Goal: Task Accomplishment & Management: Complete application form

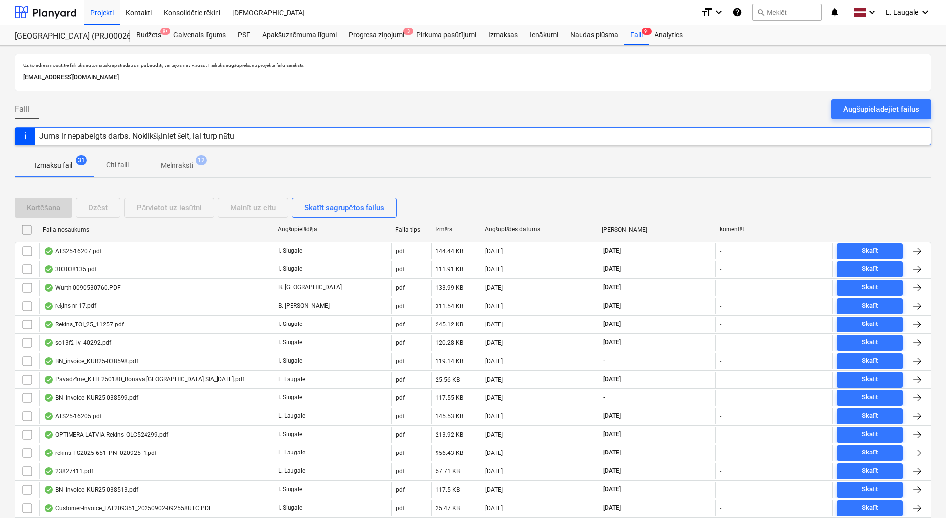
click at [173, 173] on span "Melnraksti 12" at bounding box center [177, 165] width 72 height 18
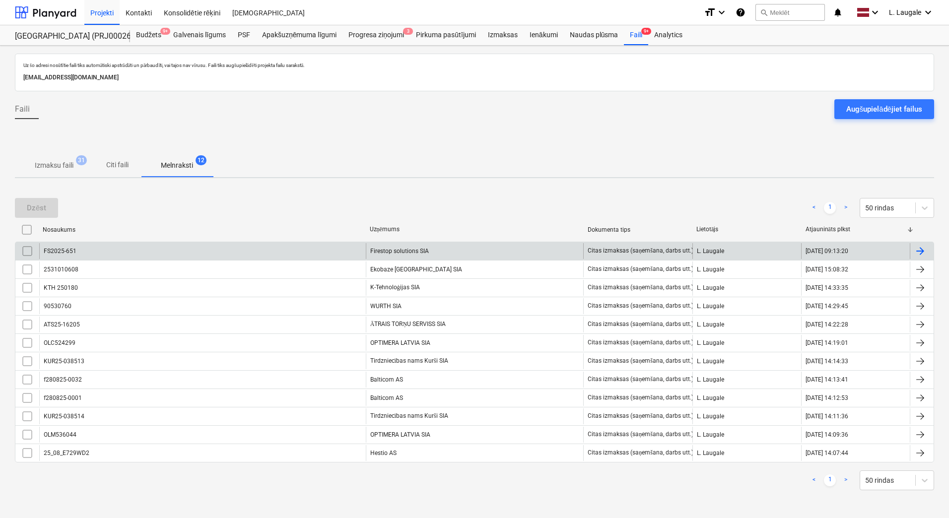
click at [308, 258] on div "FS2025-651" at bounding box center [202, 251] width 327 height 16
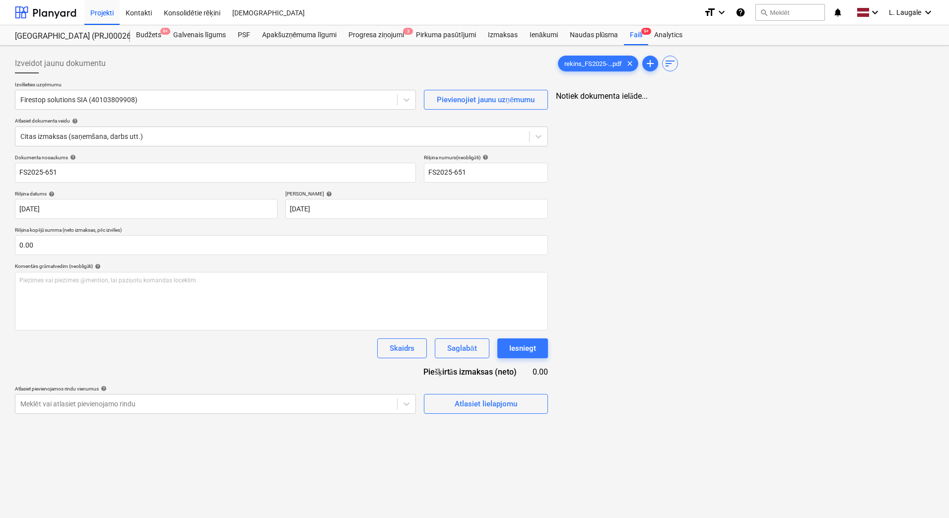
click at [323, 365] on div "Dokumenta nosaukums help FS2025-651 Rēķina numurs (neobligāti) help FS2025-651 …" at bounding box center [281, 284] width 533 height 260
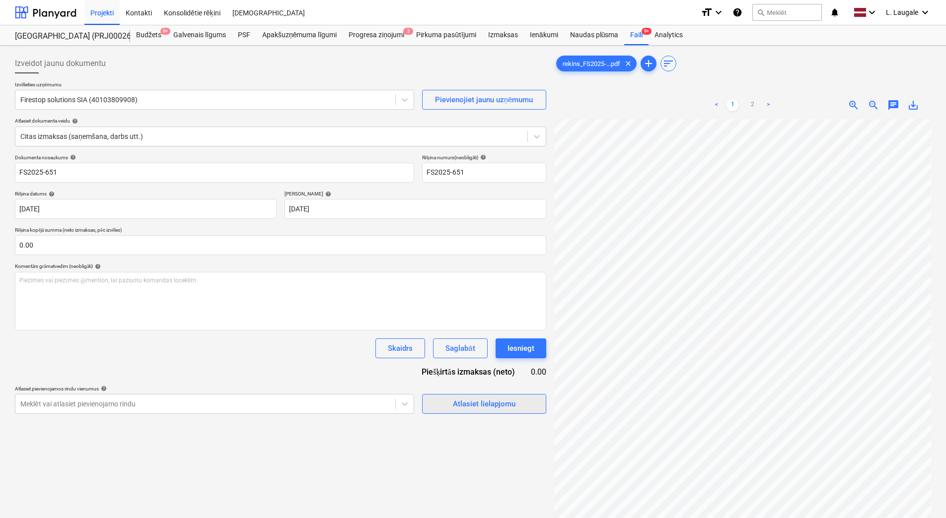
click at [500, 402] on div "Atlasiet lielapjomu" at bounding box center [484, 404] width 63 height 13
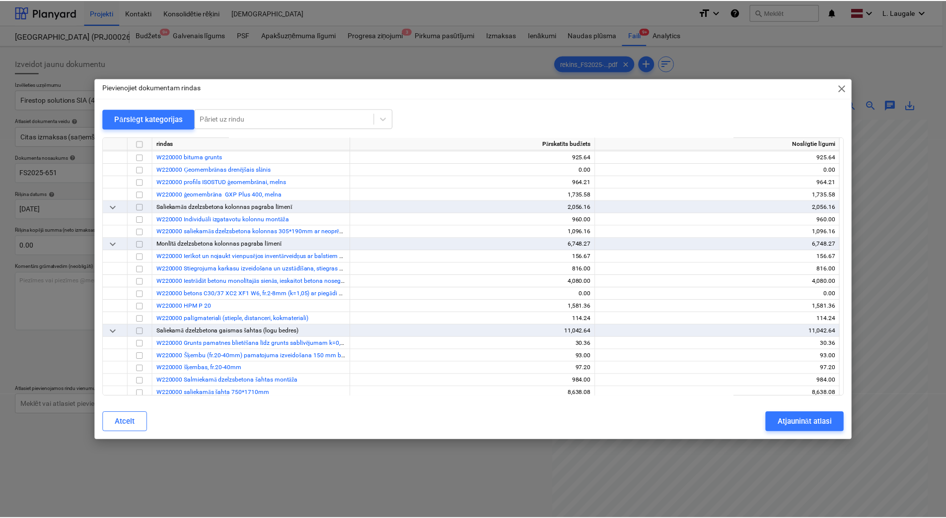
scroll to position [794, 0]
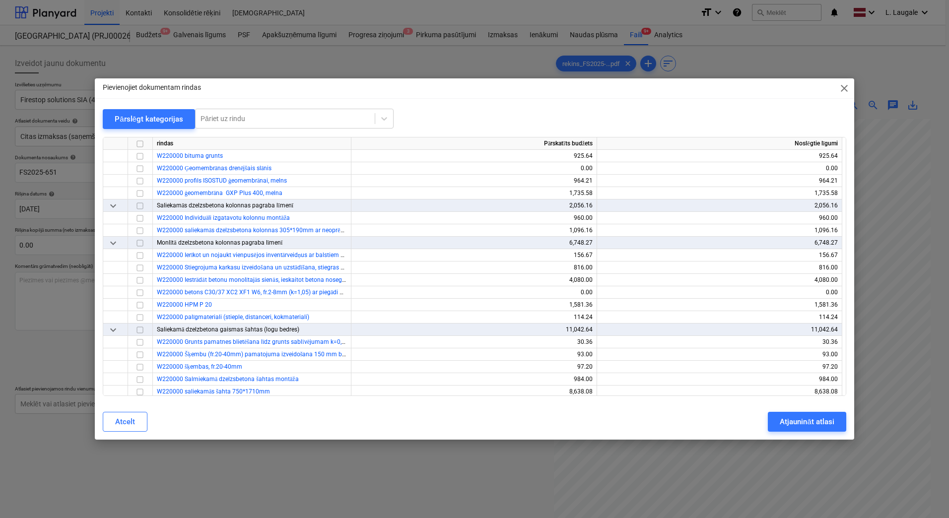
click at [842, 93] on span "close" at bounding box center [844, 88] width 12 height 12
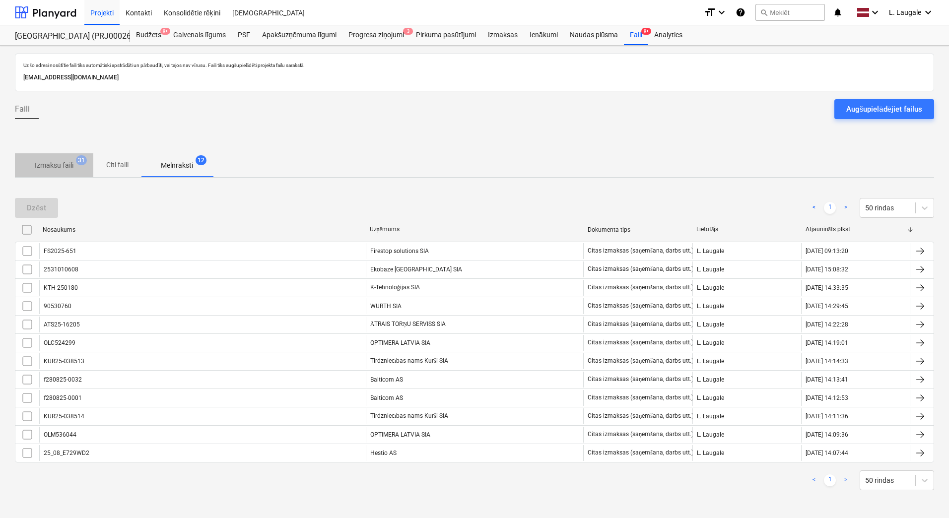
click at [68, 169] on p "Izmaksu faili" at bounding box center [54, 165] width 39 height 10
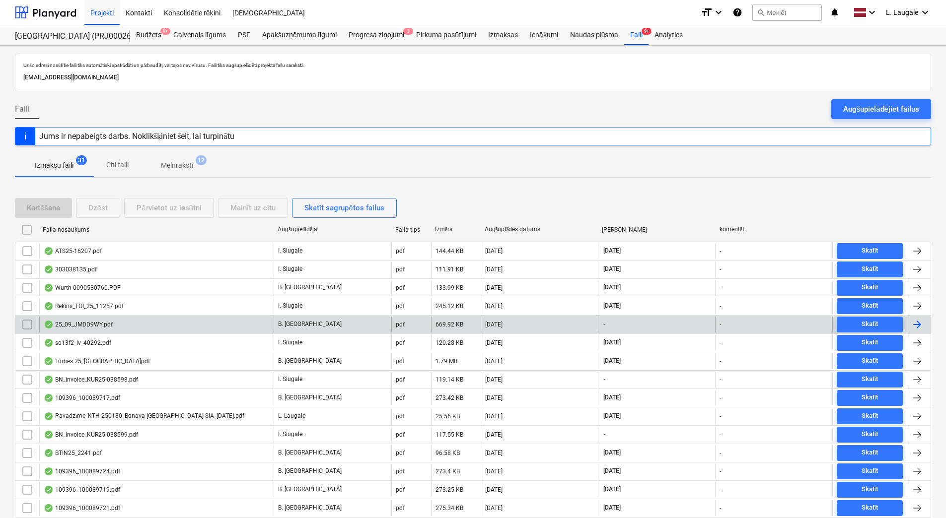
click at [218, 322] on div "25_09_JMDD9WY.pdf" at bounding box center [156, 325] width 234 height 16
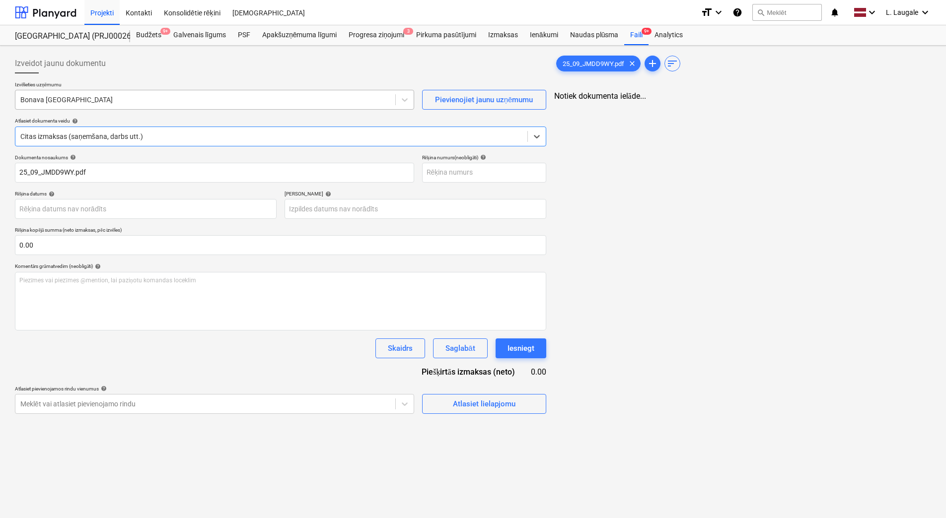
type input "25_09_JMDD9WY.pdf"
click at [154, 104] on div at bounding box center [205, 100] width 370 height 10
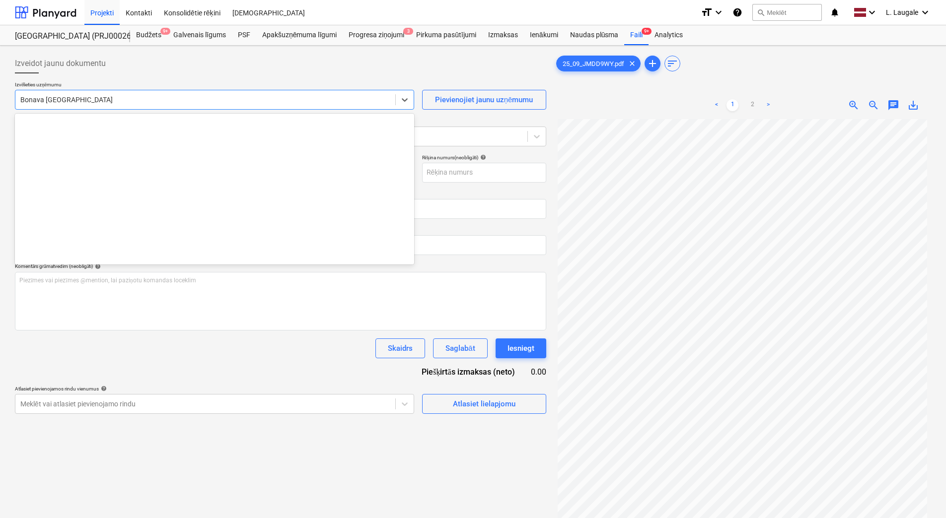
scroll to position [1807, 0]
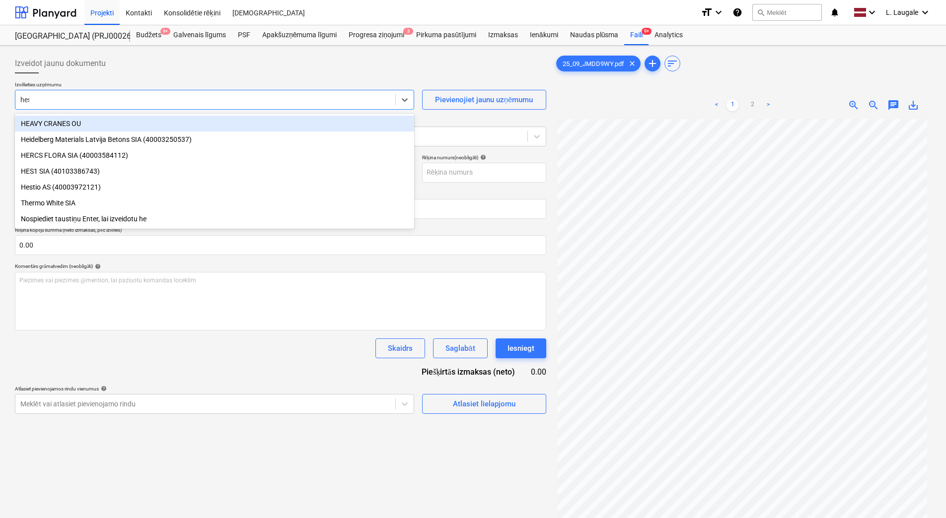
type input "hest"
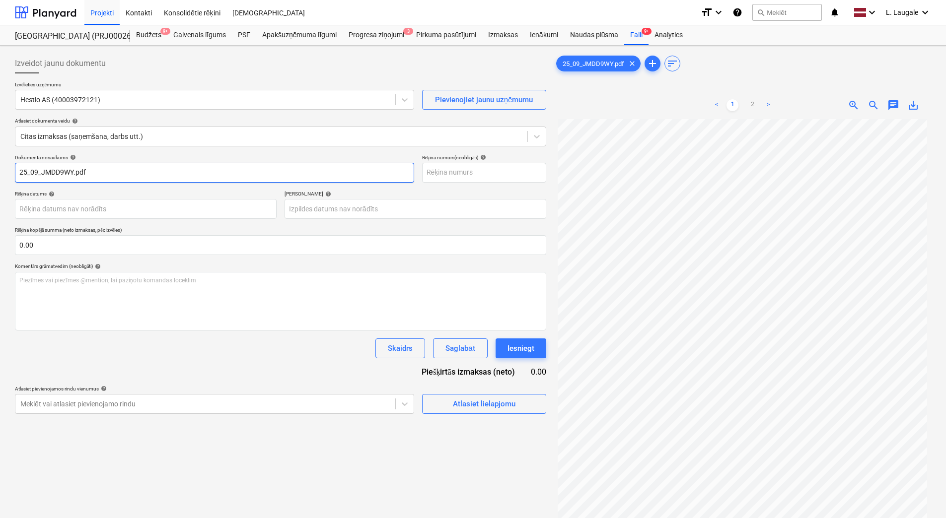
click at [163, 168] on input "25_09_JMDD9WY.pdf" at bounding box center [214, 173] width 399 height 20
drag, startPoint x: -2, startPoint y: 171, endPoint x: 0, endPoint y: 138, distance: 33.3
click at [0, 138] on html "Projekti Kontakti Konsolidētie rēķini Iesūtne format_size keyboard_arrow_down h…" at bounding box center [473, 259] width 946 height 518
type input "25_09_JMDD9WY"
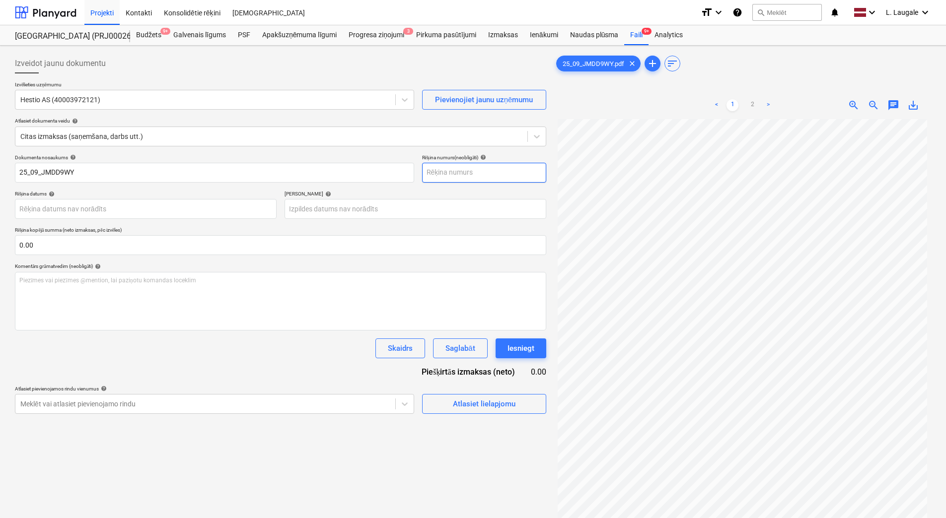
click at [490, 175] on input "text" at bounding box center [484, 173] width 124 height 20
paste input "25_09_JMDD9WY"
type input "25_09_JMDD9WY"
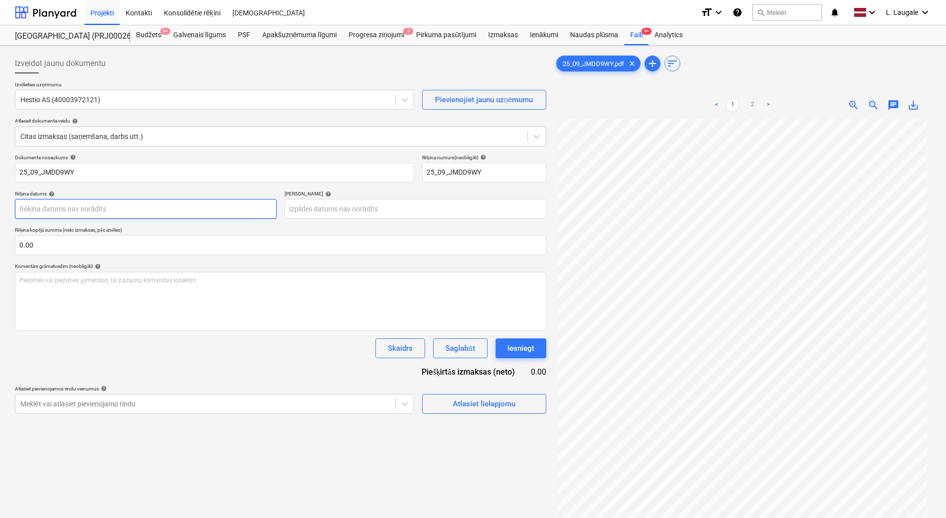
click at [207, 206] on body "Projekti Kontakti Konsolidētie rēķini Iesūtne format_size keyboard_arrow_down h…" at bounding box center [473, 259] width 946 height 518
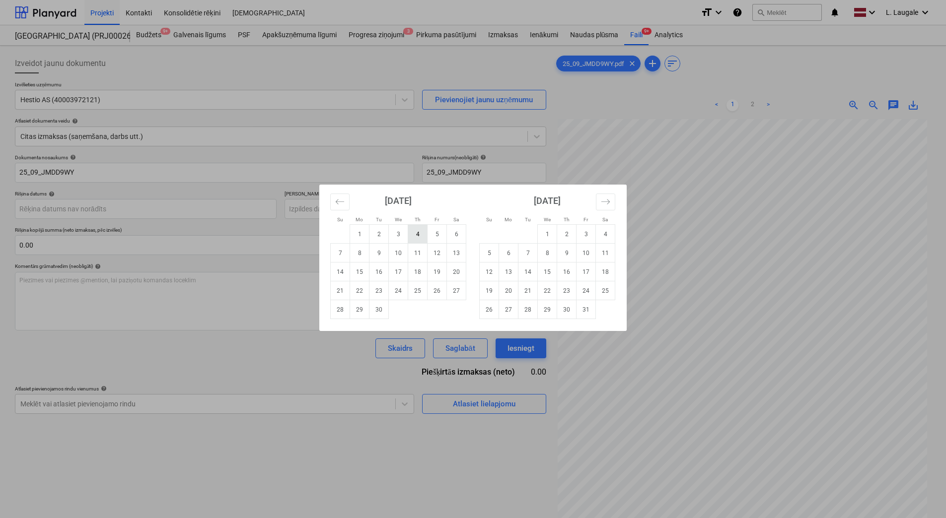
click at [416, 234] on td "4" at bounding box center [417, 234] width 19 height 19
type input "[DATE]"
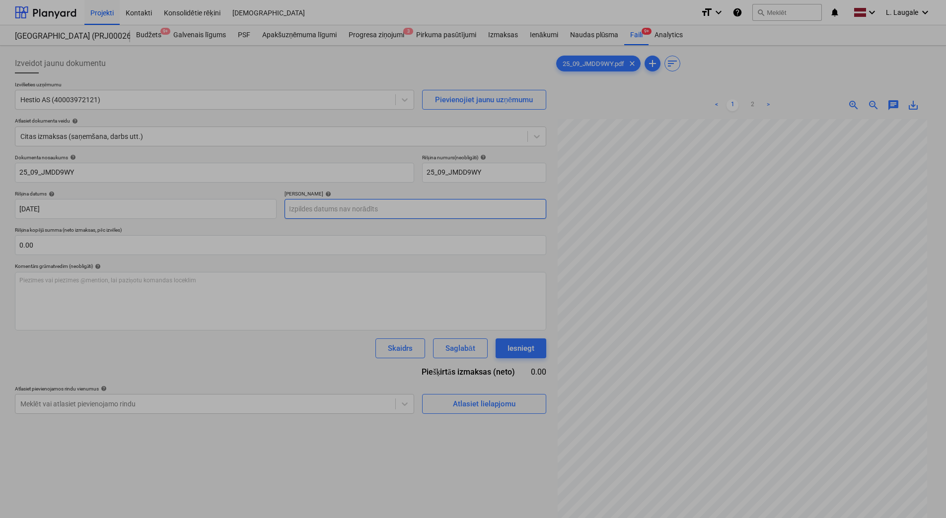
click at [366, 214] on body "Projekti Kontakti Konsolidētie rēķini Iesūtne format_size keyboard_arrow_down h…" at bounding box center [473, 259] width 946 height 518
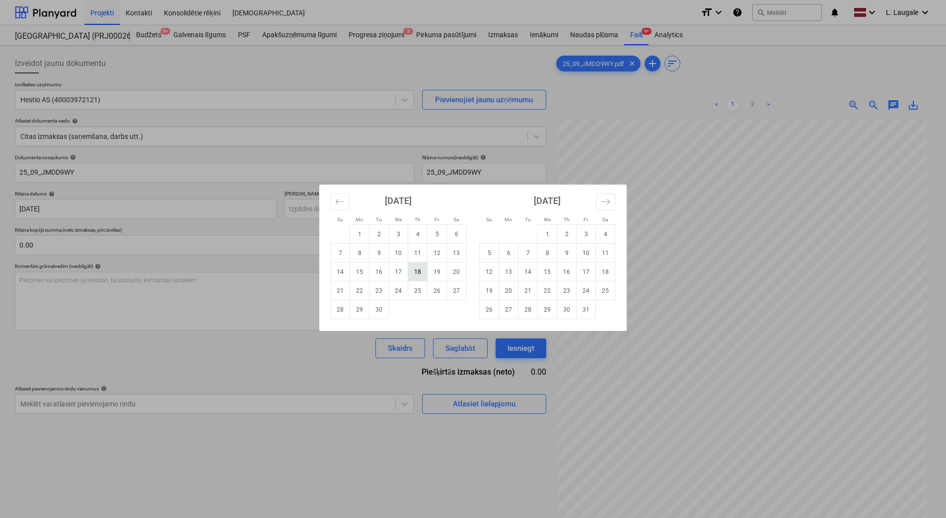
click at [424, 275] on td "18" at bounding box center [417, 272] width 19 height 19
type input "[DATE]"
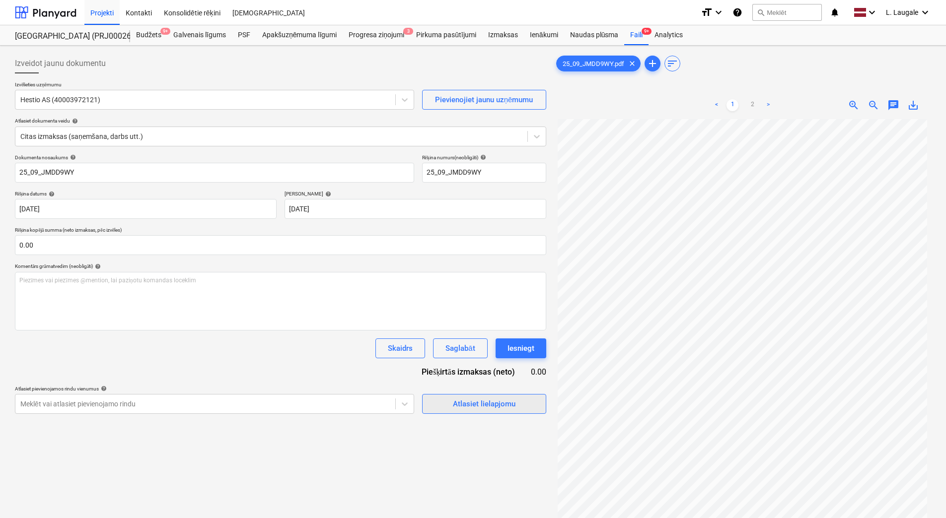
click at [459, 402] on div "Atlasiet lielapjomu" at bounding box center [484, 404] width 63 height 13
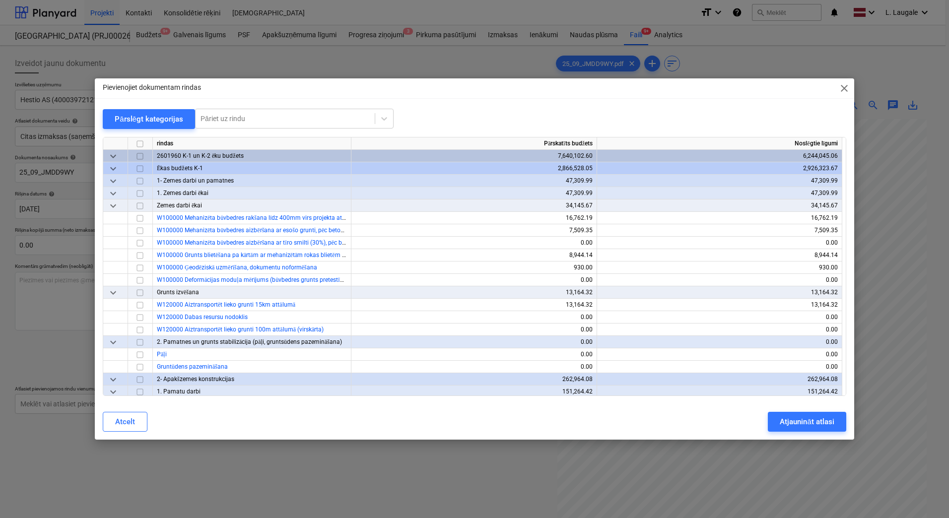
click at [136, 121] on div "Pārslēgt kategorijas" at bounding box center [149, 119] width 69 height 13
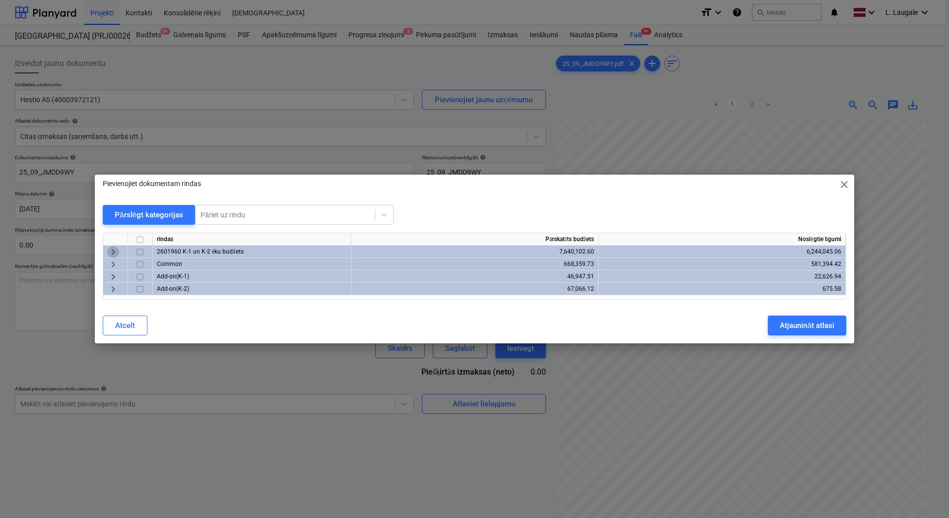
click at [116, 247] on span "keyboard_arrow_right" at bounding box center [113, 252] width 12 height 12
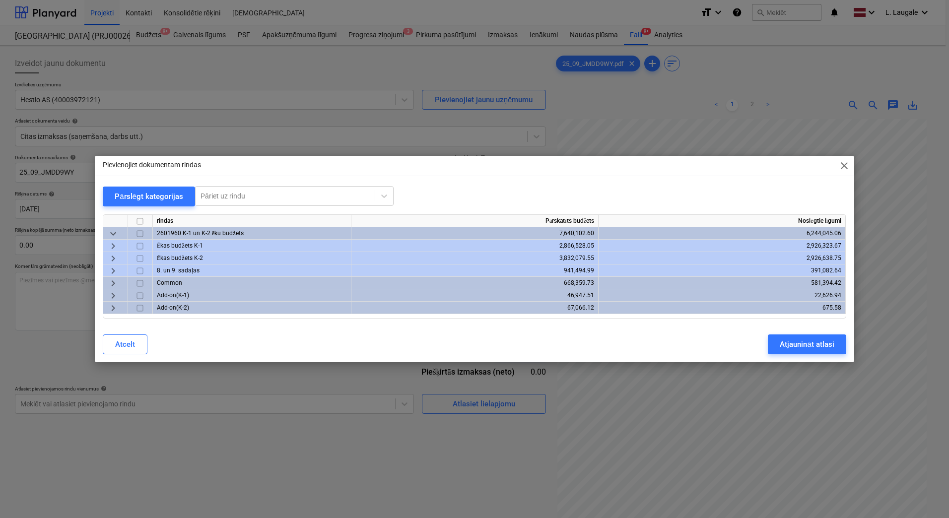
click at [112, 269] on span "keyboard_arrow_right" at bounding box center [113, 271] width 12 height 12
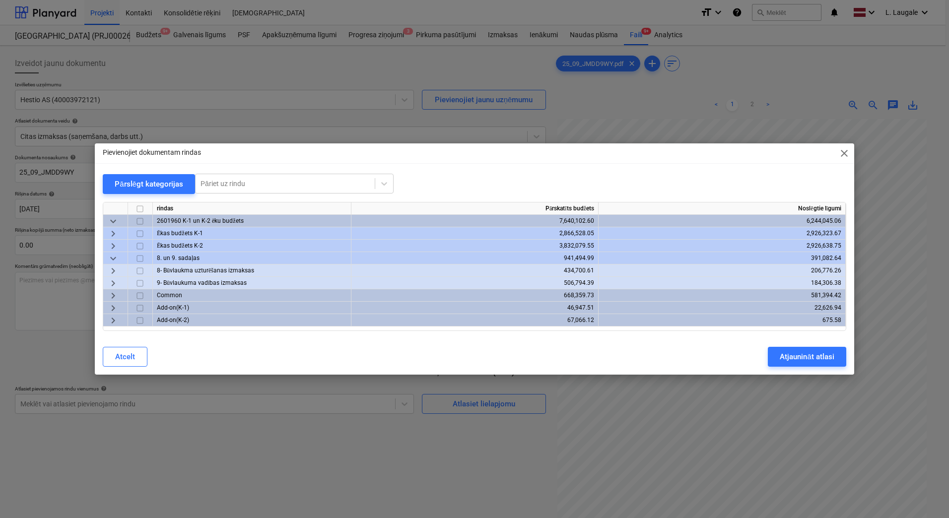
click at [109, 269] on span "keyboard_arrow_right" at bounding box center [113, 271] width 12 height 12
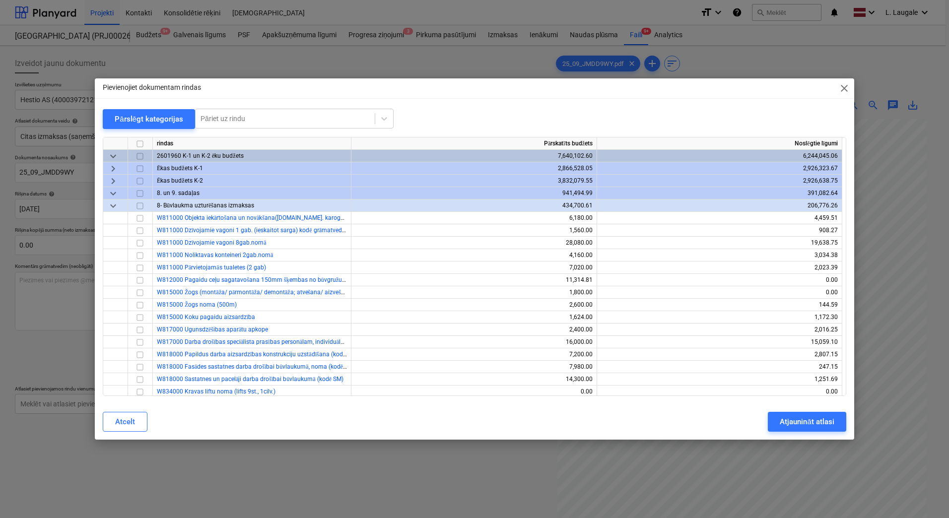
click at [111, 206] on span "keyboard_arrow_down" at bounding box center [113, 206] width 12 height 12
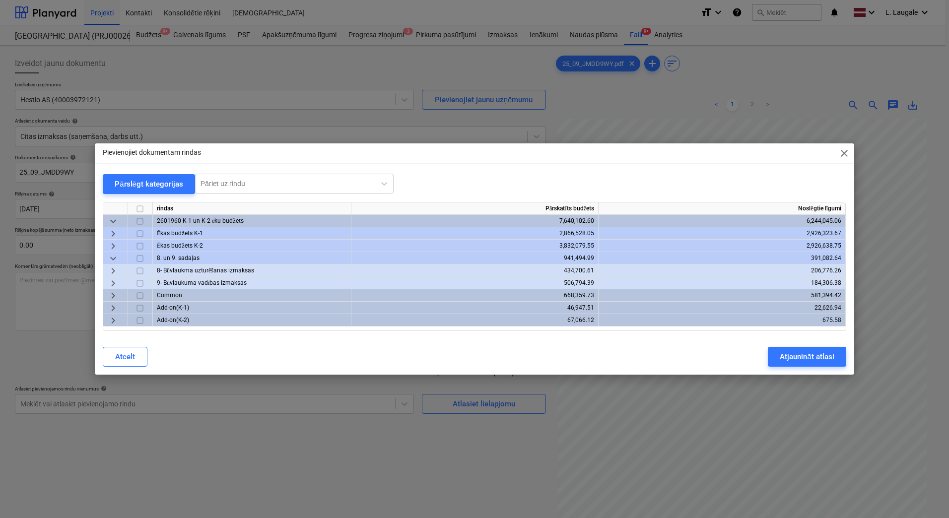
click at [116, 282] on span "keyboard_arrow_right" at bounding box center [113, 283] width 12 height 12
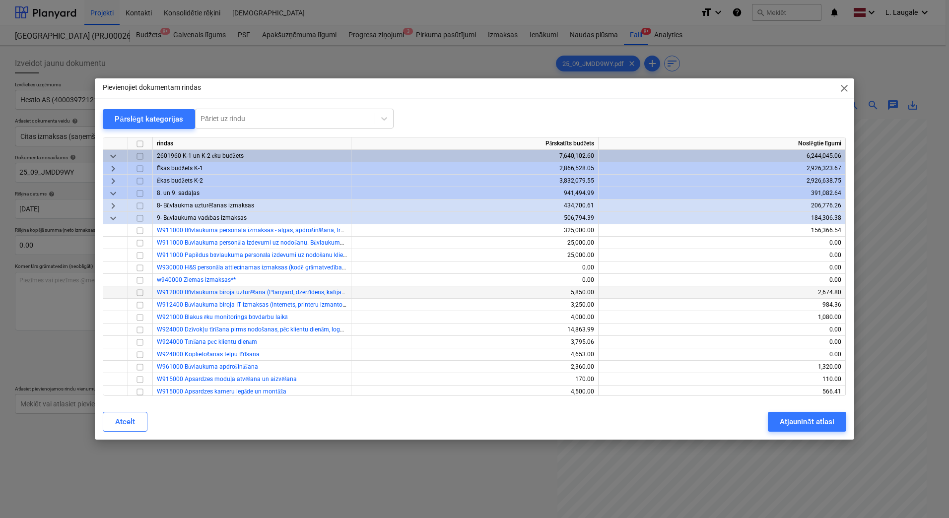
click at [142, 294] on input "checkbox" at bounding box center [140, 293] width 12 height 12
click at [818, 421] on div "Atjaunināt atlasi" at bounding box center [807, 421] width 54 height 13
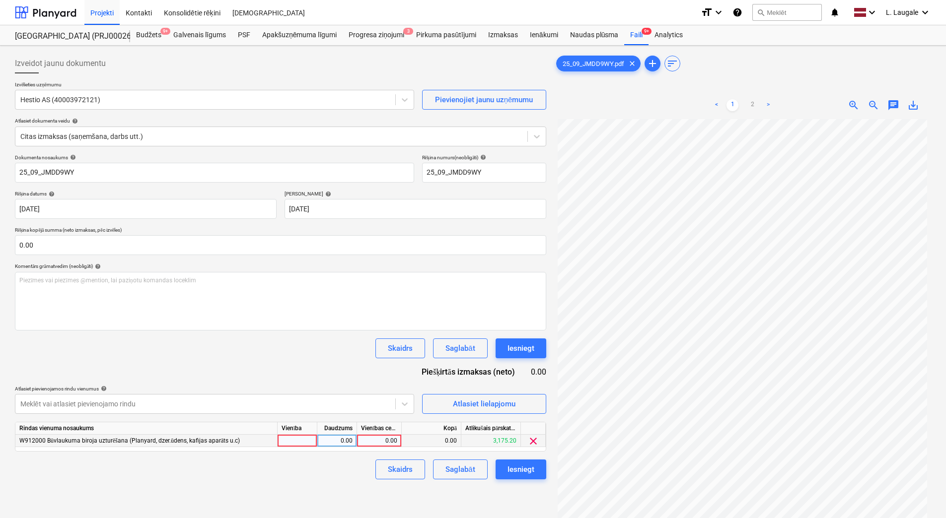
click at [289, 438] on div at bounding box center [297, 441] width 40 height 12
click at [324, 437] on div "0.00" at bounding box center [336, 441] width 31 height 12
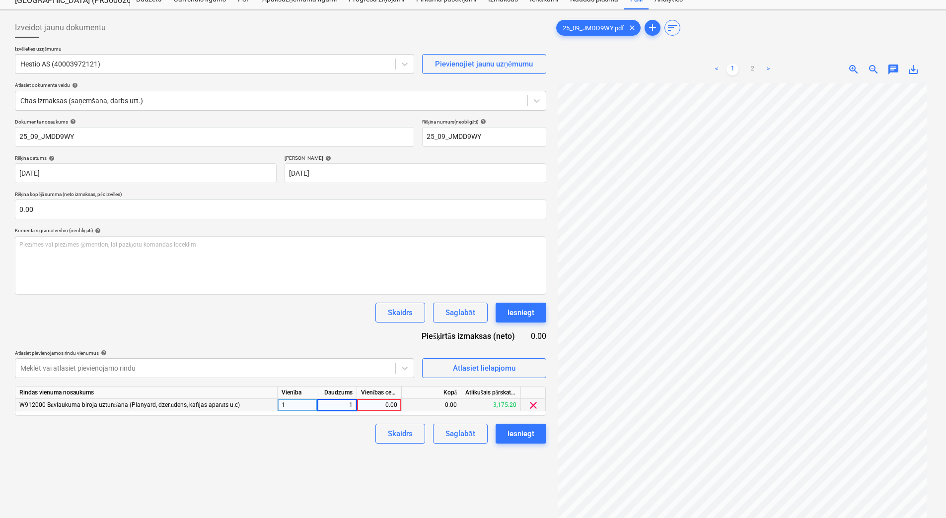
scroll to position [33, 0]
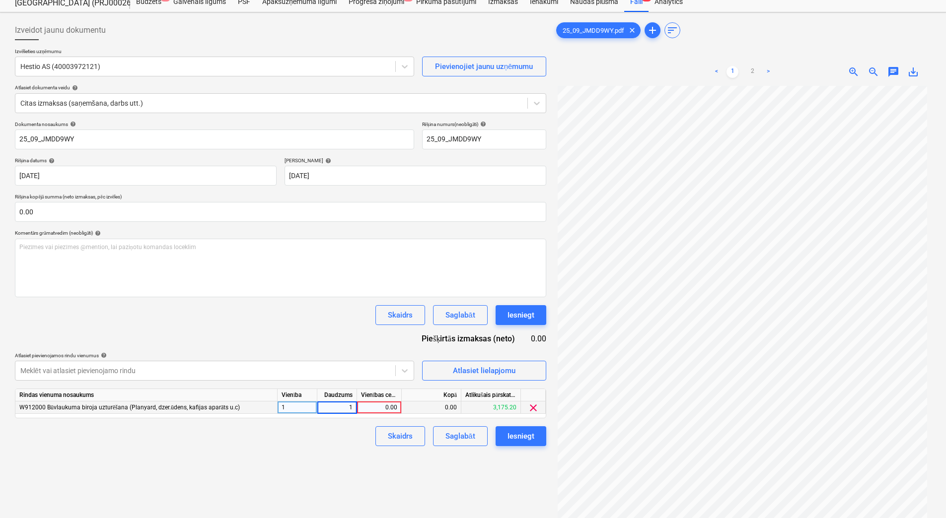
click at [374, 406] on div "0.00" at bounding box center [379, 408] width 36 height 12
type input "101.56"
click at [317, 446] on div "Skaidrs Saglabāt Iesniegt" at bounding box center [280, 436] width 531 height 20
click at [455, 436] on div "Saglabāt" at bounding box center [459, 436] width 29 height 13
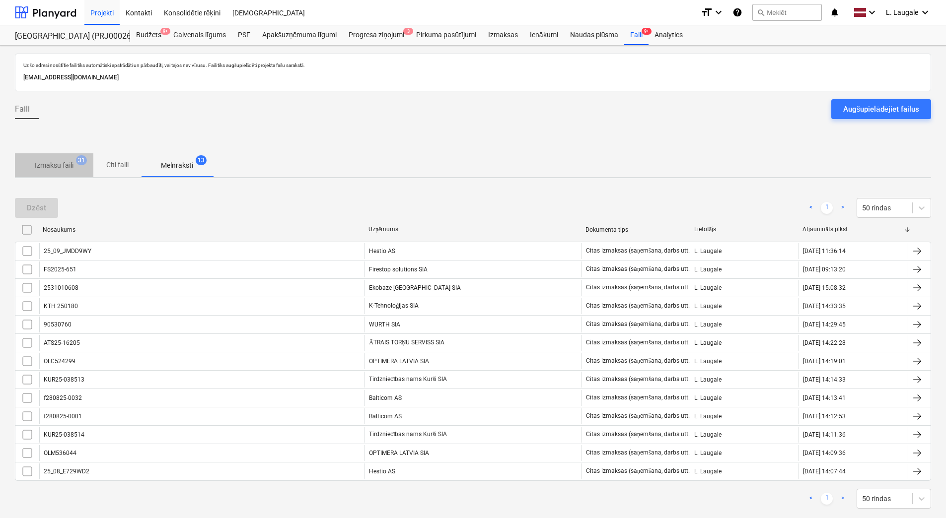
click at [57, 169] on p "Izmaksu faili" at bounding box center [54, 165] width 39 height 10
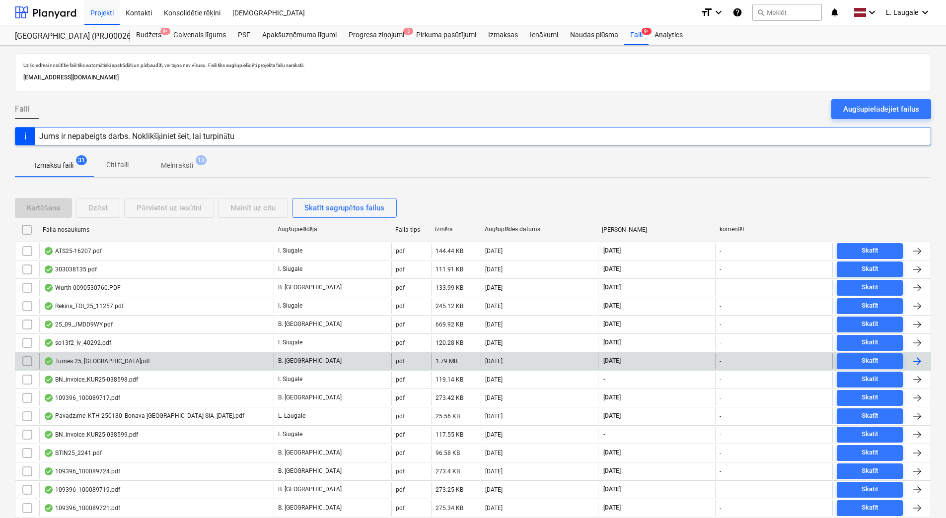
click at [232, 359] on div "Tumes 25, [GEOGRAPHIC_DATA]pdf" at bounding box center [156, 361] width 234 height 16
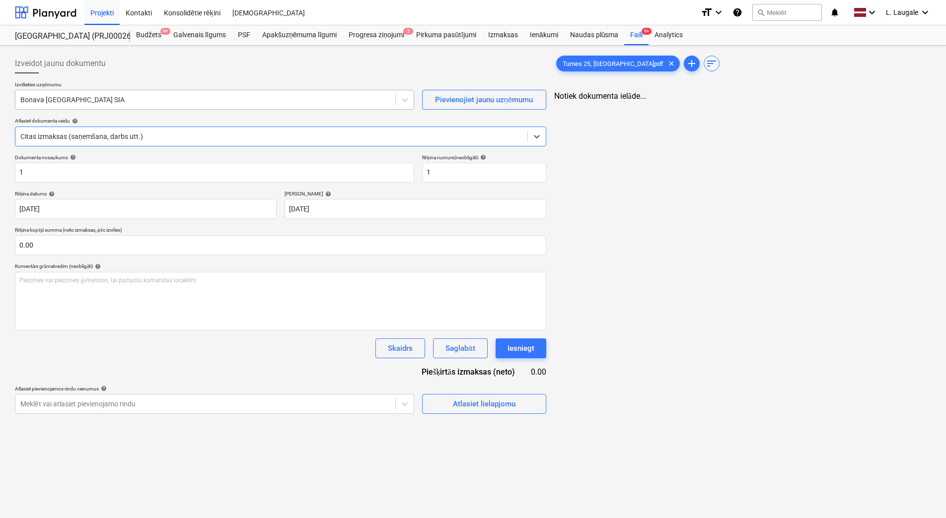
type input "1"
type input "[DATE]"
click at [167, 105] on div at bounding box center [205, 100] width 370 height 10
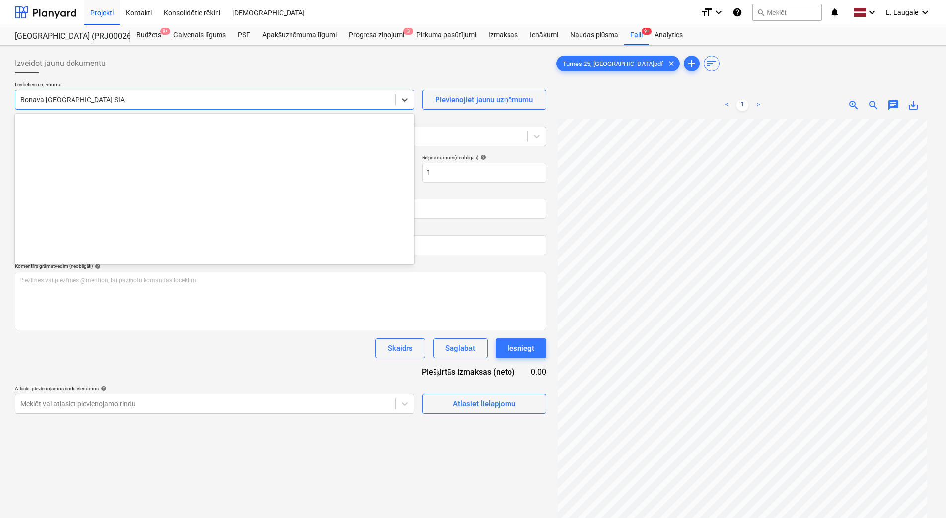
scroll to position [1842, 0]
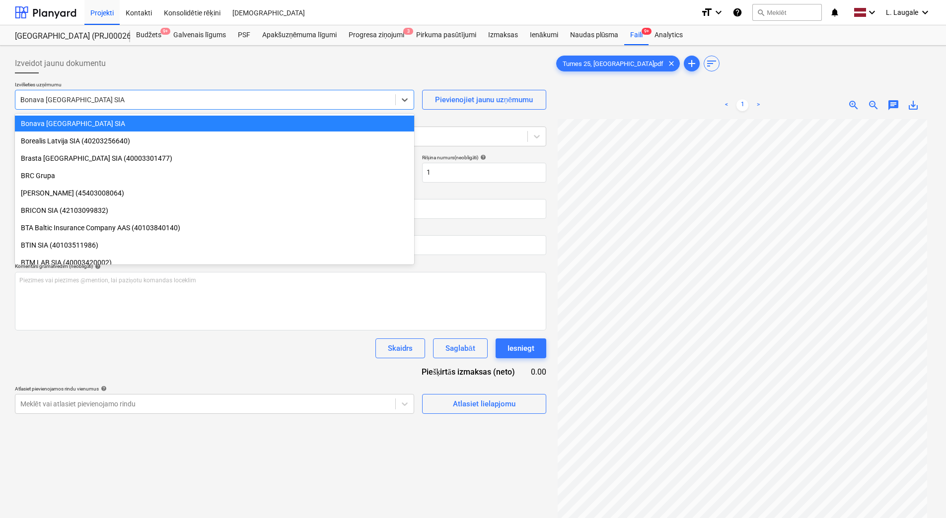
type input "ib"
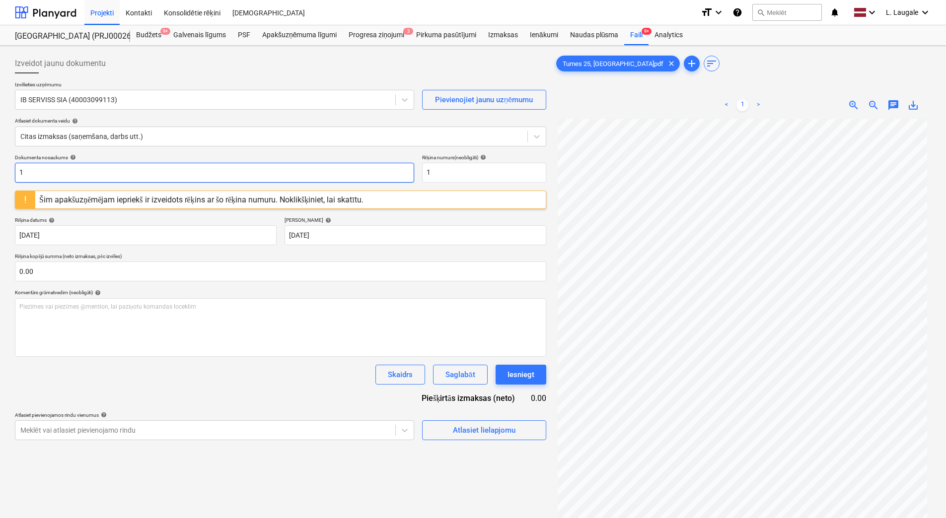
drag, startPoint x: 164, startPoint y: 169, endPoint x: -2, endPoint y: 117, distance: 174.1
click at [0, 117] on html "Projekti Kontakti Konsolidētie rēķini Iesūtne format_size keyboard_arrow_down h…" at bounding box center [473, 259] width 946 height 518
drag, startPoint x: 14, startPoint y: 175, endPoint x: -2, endPoint y: 177, distance: 16.4
click at [0, 177] on html "Projekti Kontakti Konsolidētie rēķini Iesūtne format_size keyboard_arrow_down h…" at bounding box center [473, 259] width 946 height 518
type input "294-6336"
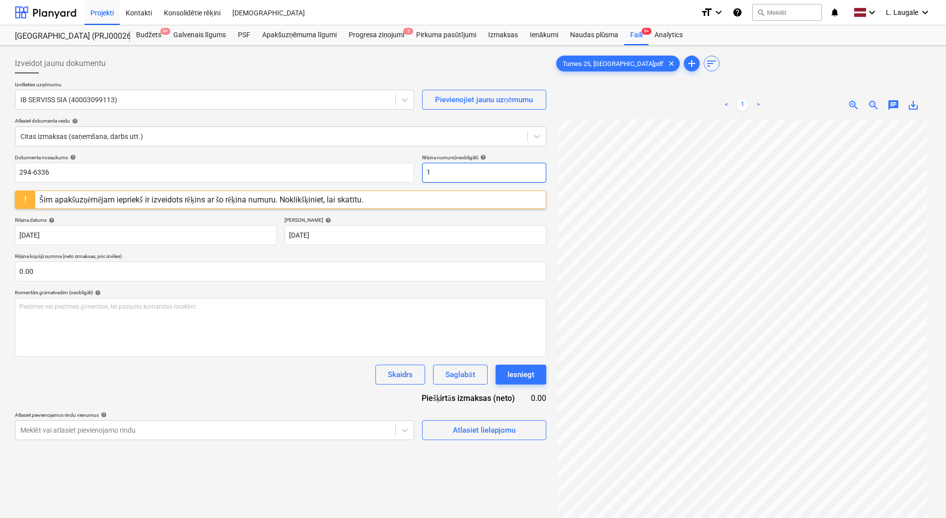
click at [441, 175] on input "1" at bounding box center [484, 173] width 124 height 20
click at [440, 175] on input "1" at bounding box center [484, 173] width 124 height 20
paste input "294-6336"
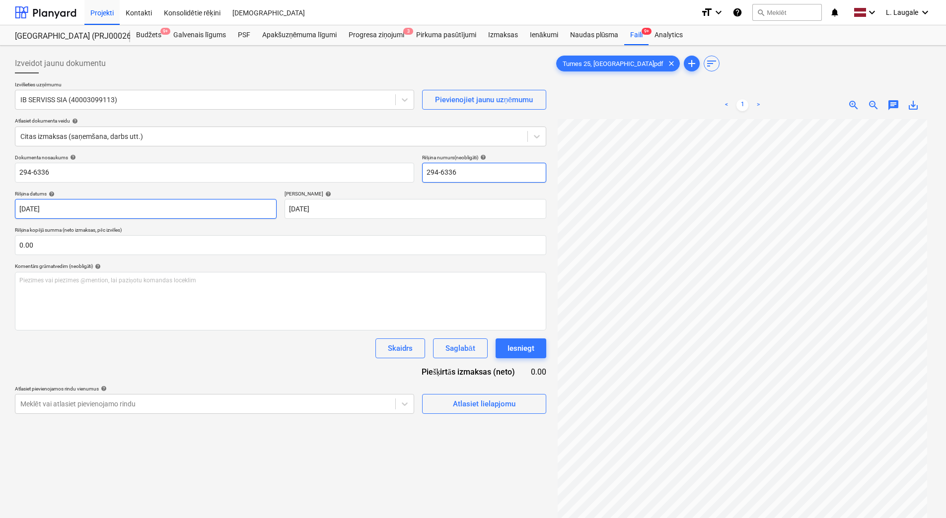
type input "294-6336"
click at [205, 214] on body "Projekti Kontakti Konsolidētie rēķini Iesūtne format_size keyboard_arrow_down h…" at bounding box center [473, 259] width 946 height 518
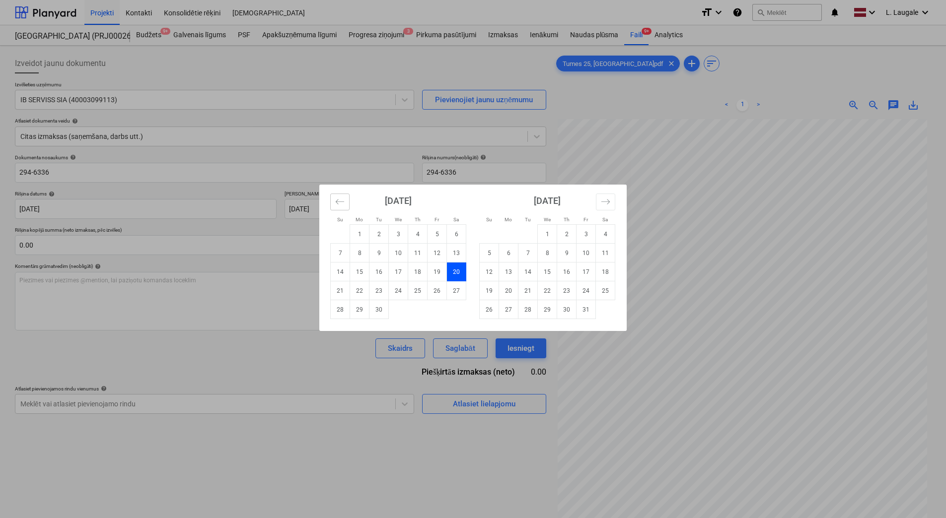
click at [349, 207] on div "[DATE] 1 2 3 4 5 6 7 8 9 10 11 12 13 14 15 16 17 18 19 20 21 22 23 24 25 26 27 …" at bounding box center [472, 258] width 307 height 146
click at [339, 203] on icon "Move backward to switch to the previous month." at bounding box center [339, 201] width 9 height 9
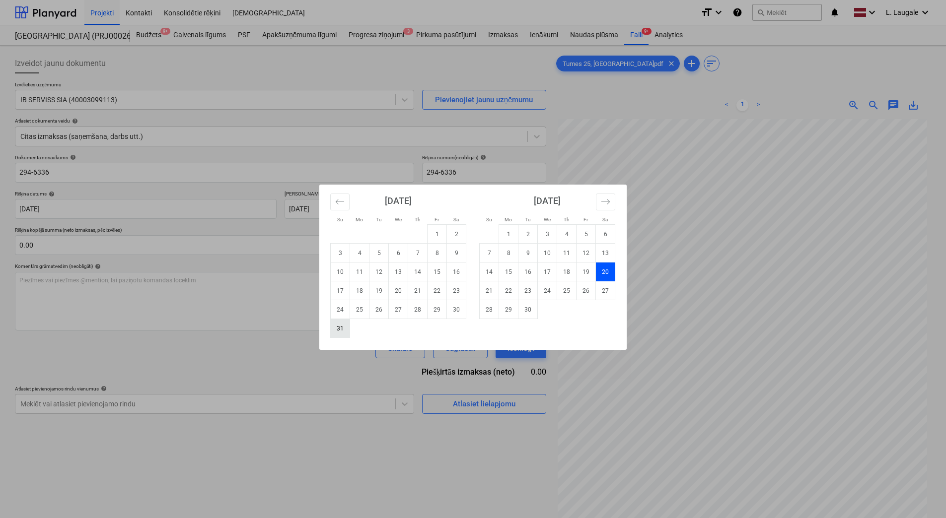
click at [346, 330] on td "31" at bounding box center [340, 328] width 19 height 19
type input "[DATE]"
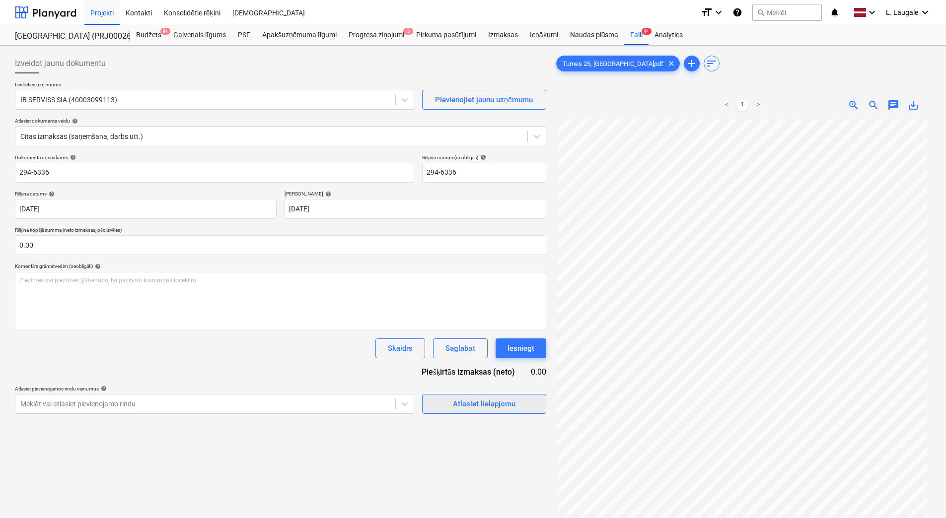
click at [460, 401] on div "Atlasiet lielapjomu" at bounding box center [484, 404] width 63 height 13
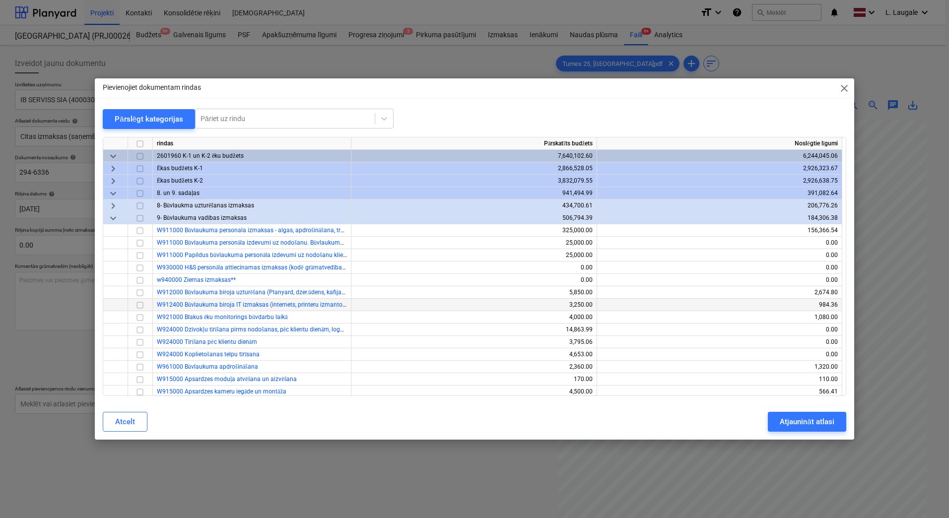
click at [141, 304] on input "checkbox" at bounding box center [140, 305] width 12 height 12
click at [800, 419] on div "Atjaunināt atlasi" at bounding box center [807, 421] width 54 height 13
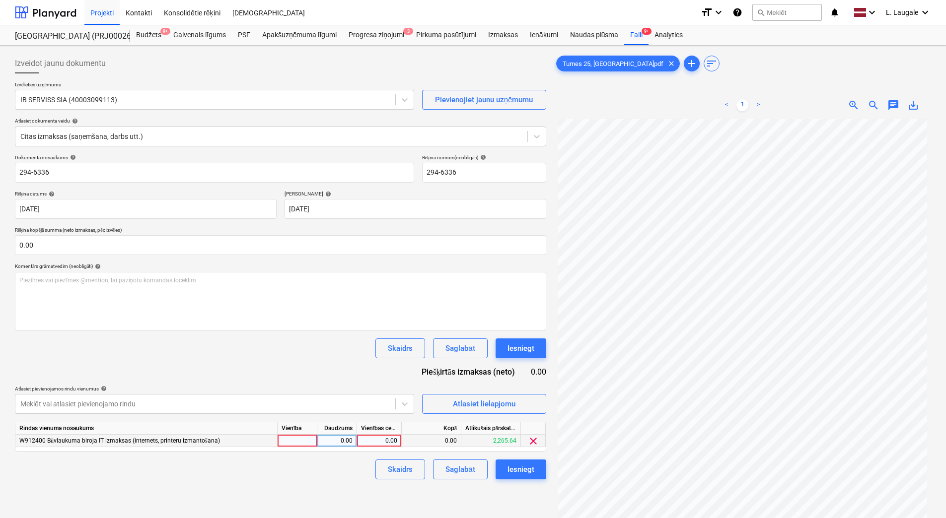
click at [299, 437] on div at bounding box center [297, 441] width 40 height 12
type input "1"
click at [334, 437] on div "0.00" at bounding box center [336, 441] width 31 height 12
click at [385, 440] on div "0.00" at bounding box center [379, 441] width 36 height 12
type input "135.37"
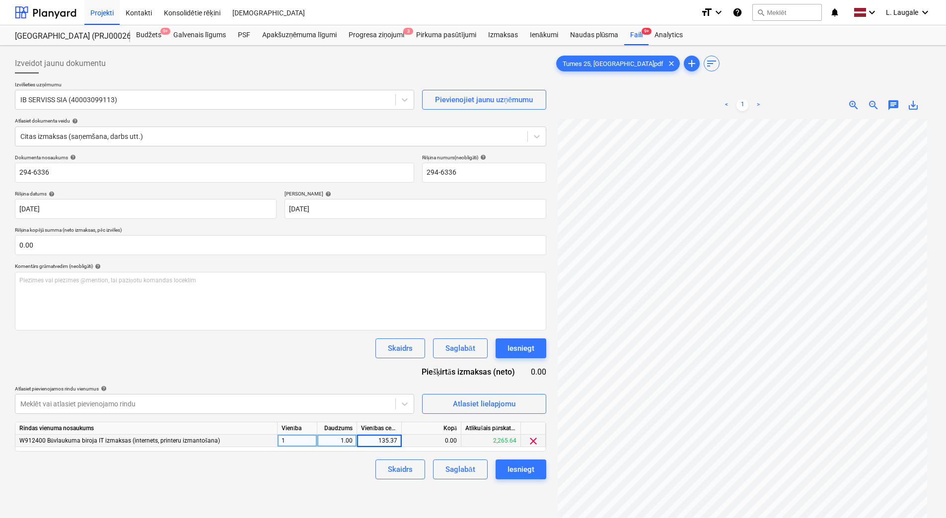
drag, startPoint x: 344, startPoint y: 470, endPoint x: 363, endPoint y: 469, distance: 18.9
click at [344, 470] on div "Skaidrs Saglabāt Iesniegt" at bounding box center [280, 470] width 531 height 20
click at [441, 466] on button "Saglabāt" at bounding box center [460, 470] width 54 height 20
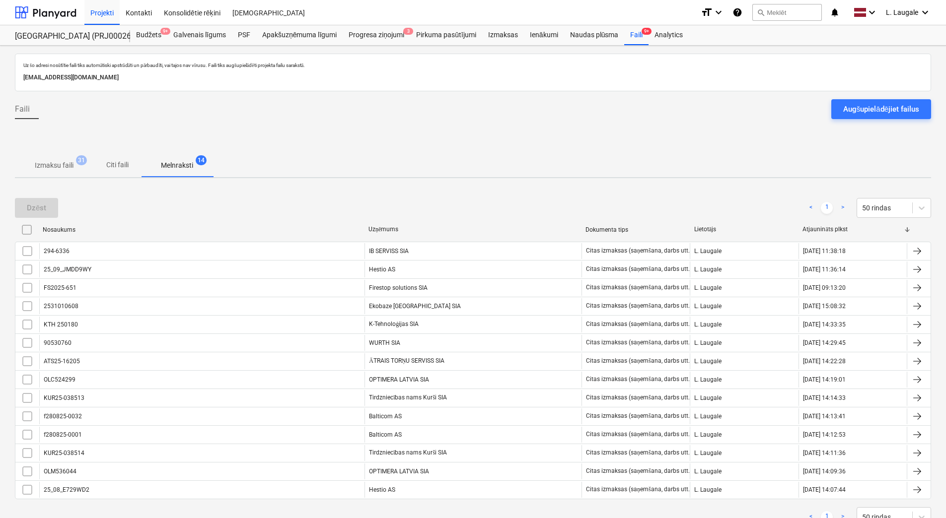
click at [41, 164] on p "Izmaksu faili" at bounding box center [54, 165] width 39 height 10
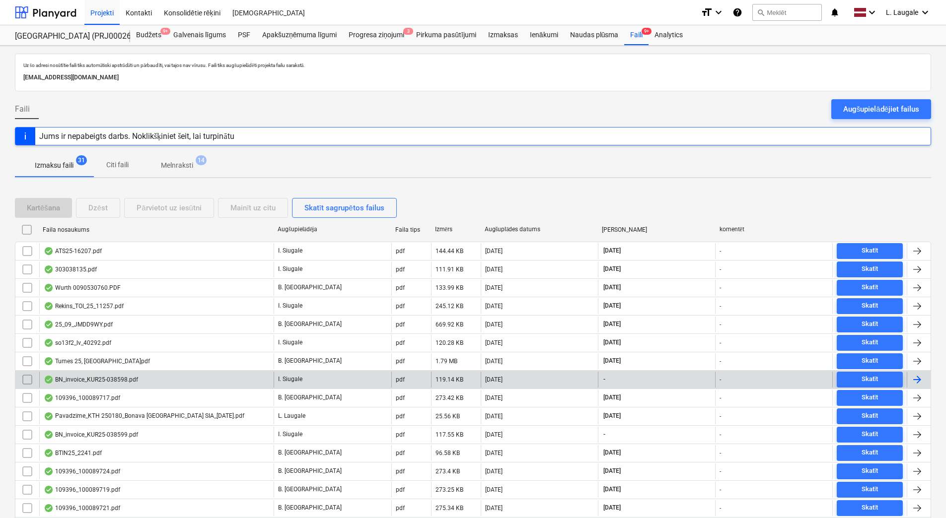
click at [243, 381] on div "BN_invoice_KUR25-038598.pdf" at bounding box center [156, 380] width 234 height 16
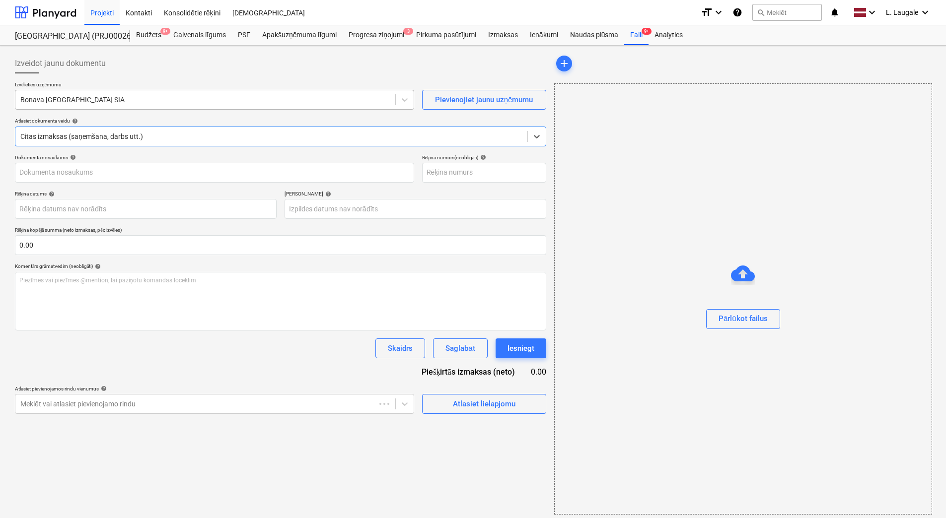
click at [188, 101] on div at bounding box center [205, 100] width 370 height 10
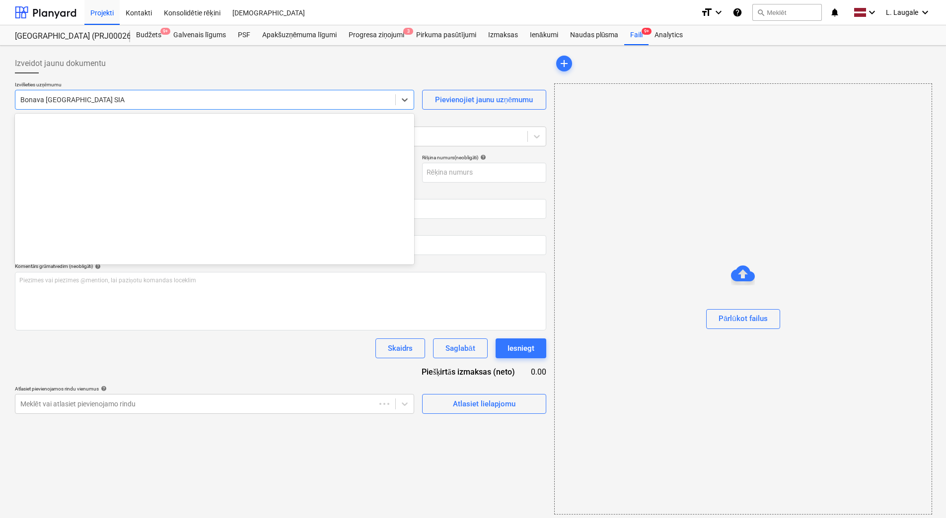
scroll to position [1842, 0]
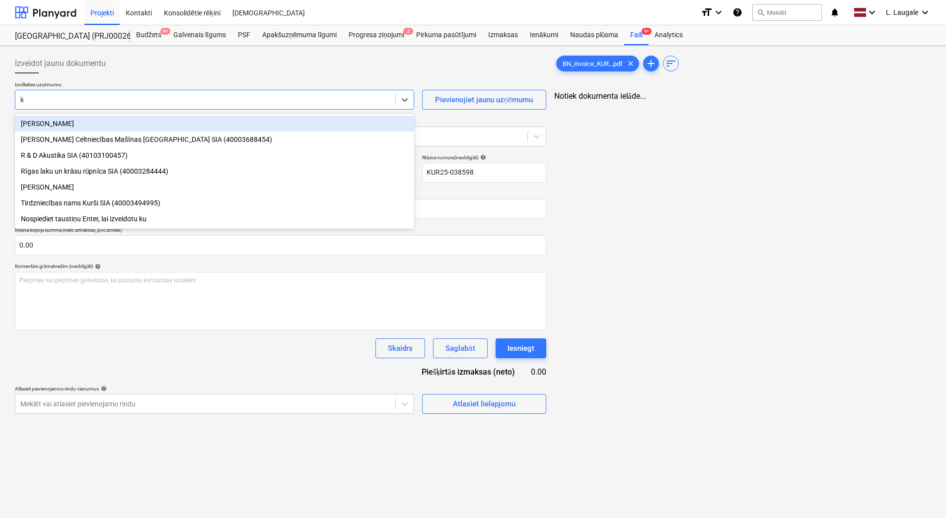
type input "ku"
type input "KUR25-038598"
type input "kur"
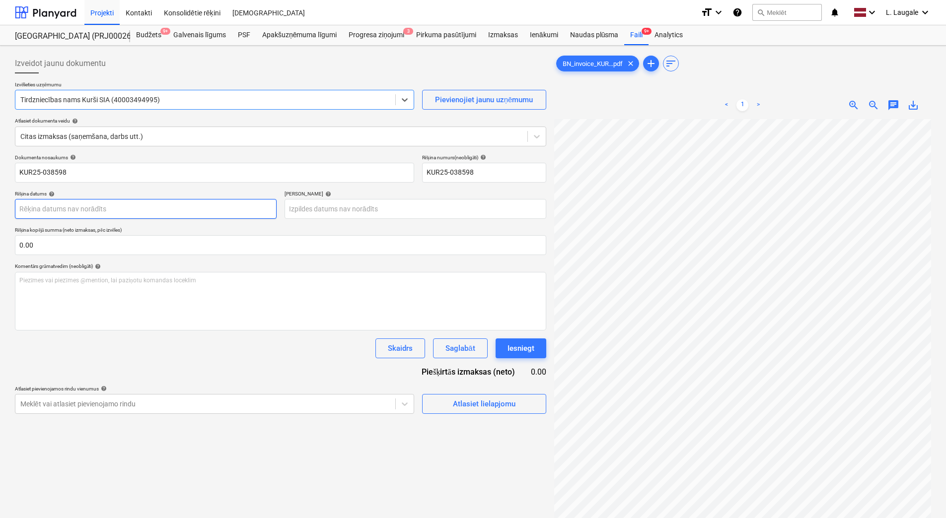
click at [172, 207] on body "Projekti Kontakti Konsolidētie rēķini Iesūtne format_size keyboard_arrow_down h…" at bounding box center [473, 259] width 946 height 518
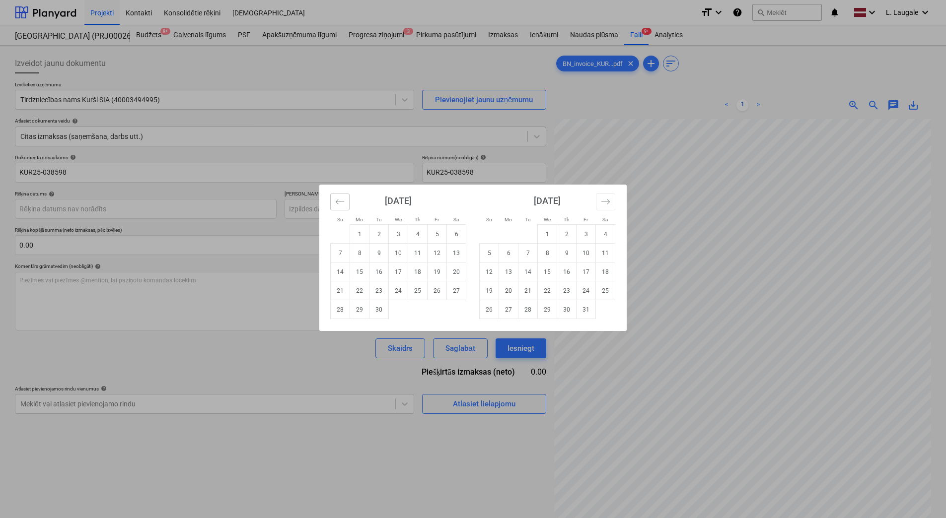
click at [347, 203] on button "Move backward to switch to the previous month." at bounding box center [339, 202] width 19 height 17
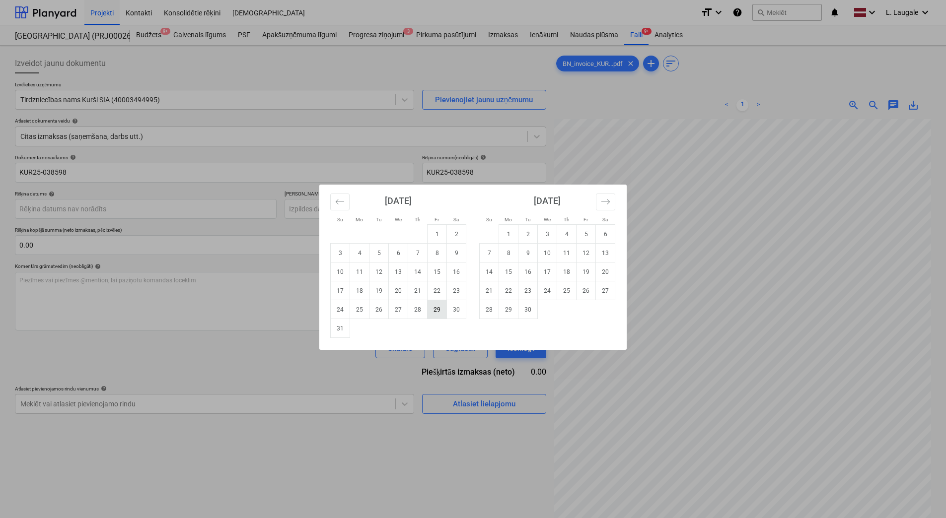
click at [436, 315] on td "29" at bounding box center [436, 309] width 19 height 19
type input "[DATE]"
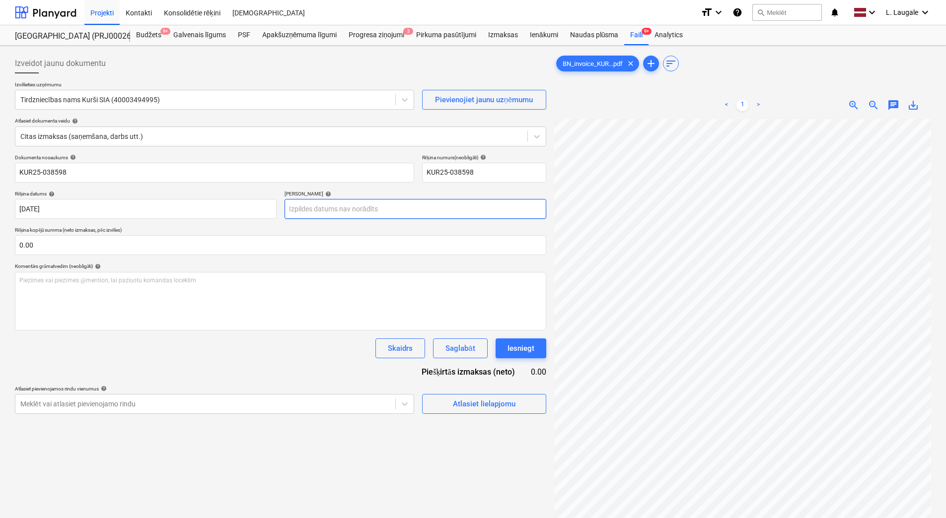
click at [398, 208] on body "Projekti Kontakti Konsolidētie rēķini Iesūtne format_size keyboard_arrow_down h…" at bounding box center [473, 259] width 946 height 518
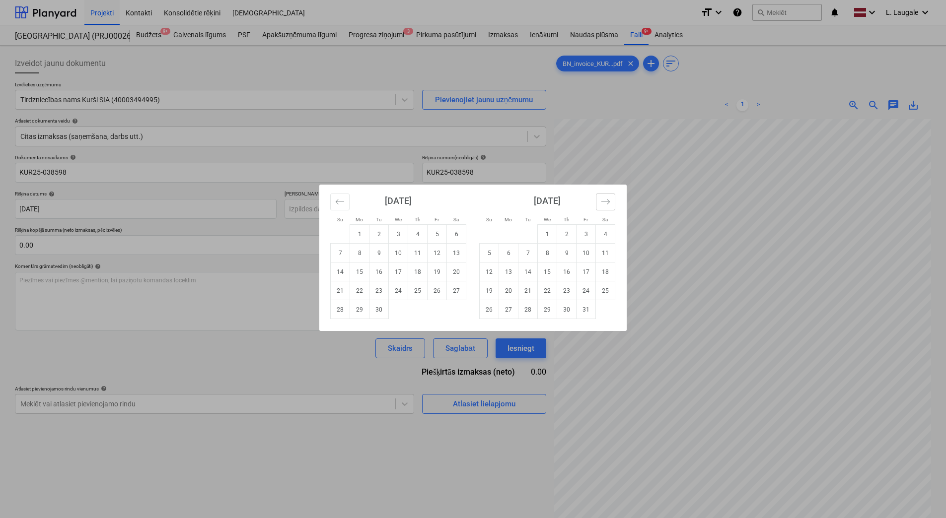
click at [606, 200] on icon "Move forward to switch to the next month." at bounding box center [605, 201] width 9 height 9
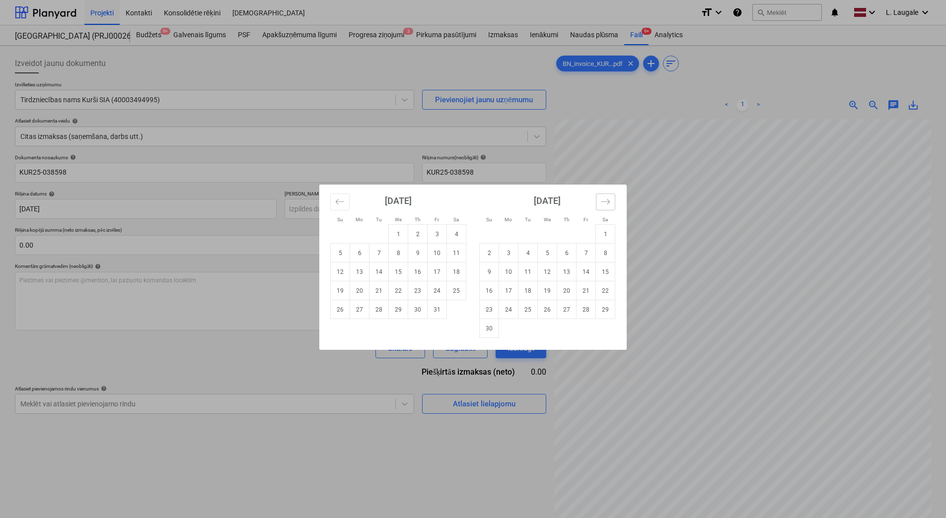
click at [606, 200] on icon "Move forward to switch to the next month." at bounding box center [605, 201] width 9 height 9
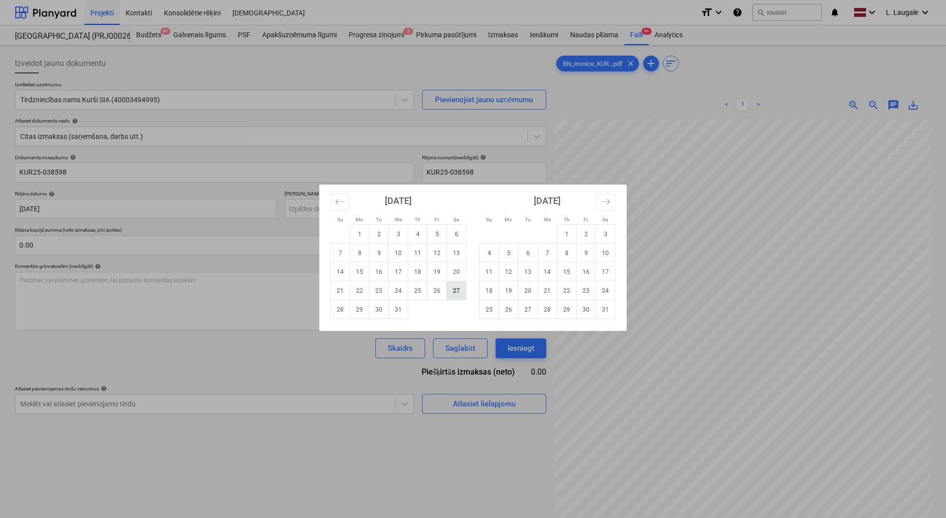
click at [450, 292] on td "27" at bounding box center [456, 290] width 19 height 19
type input "[DATE]"
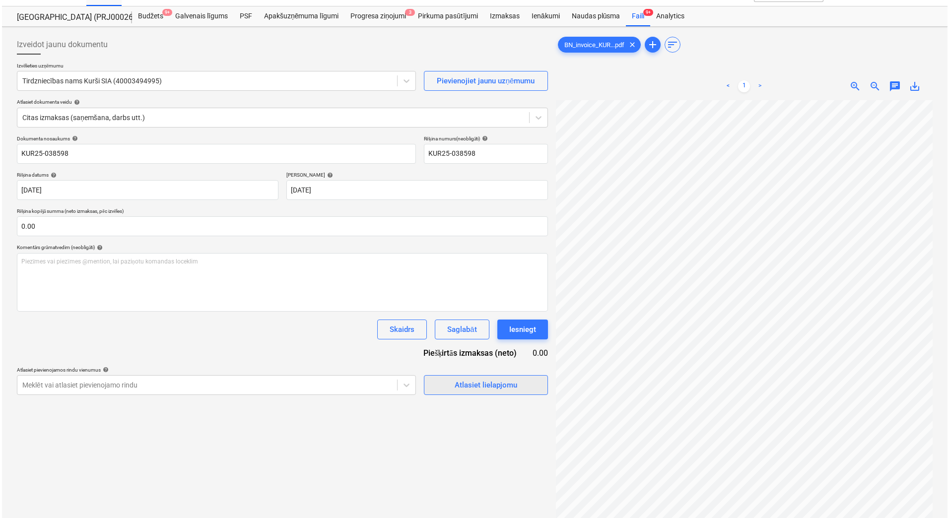
scroll to position [33, 0]
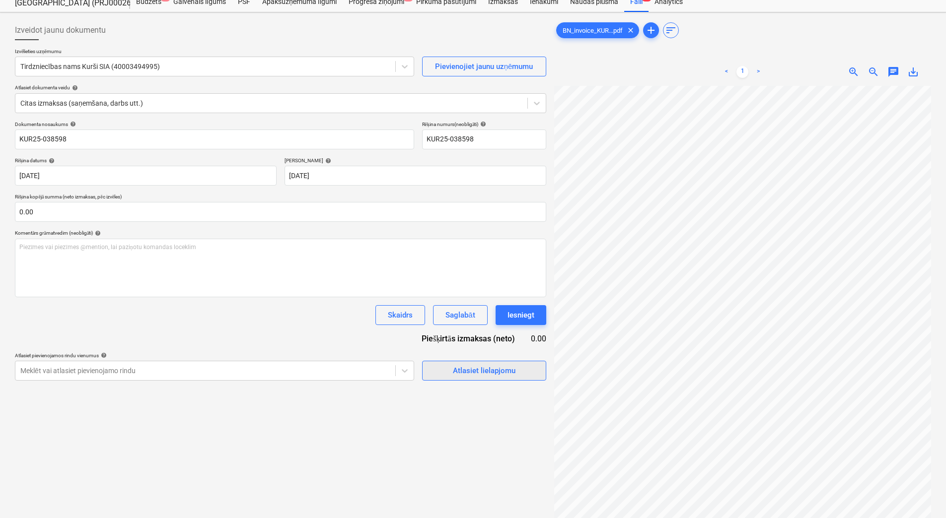
click at [499, 375] on div "Atlasiet lielapjomu" at bounding box center [484, 370] width 63 height 13
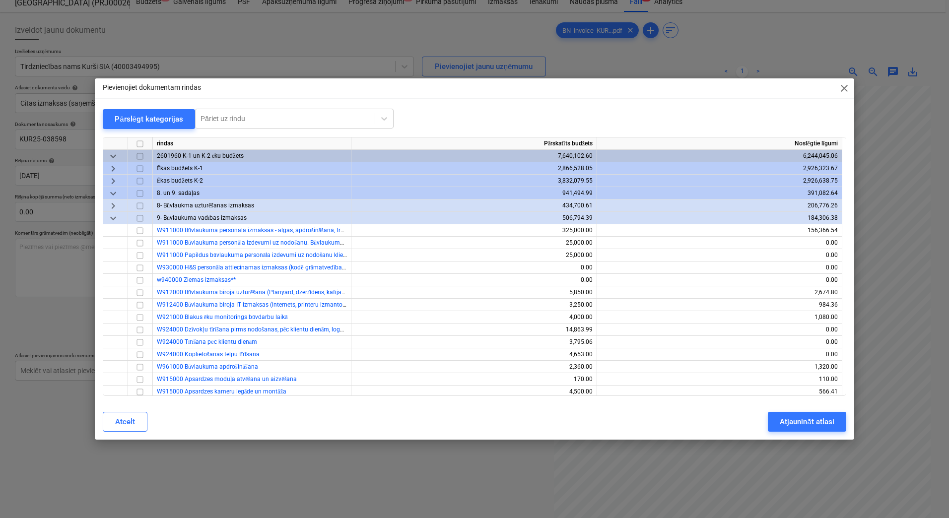
click at [116, 176] on span "keyboard_arrow_right" at bounding box center [113, 181] width 12 height 12
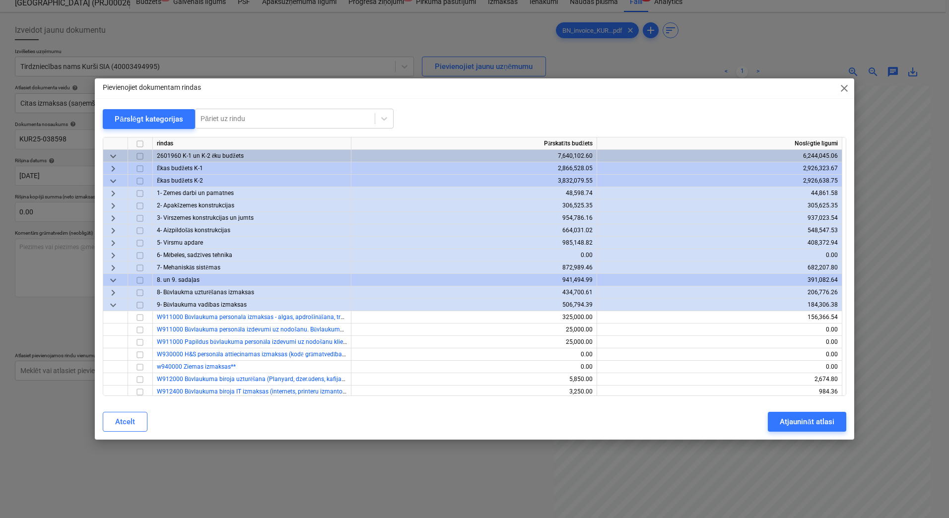
click at [113, 233] on span "keyboard_arrow_right" at bounding box center [113, 231] width 12 height 12
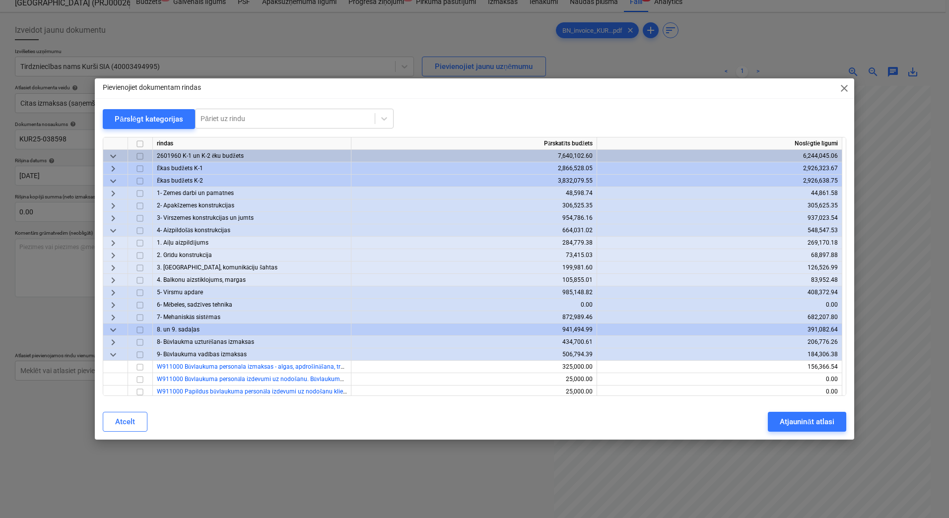
click at [113, 267] on span "keyboard_arrow_right" at bounding box center [113, 268] width 12 height 12
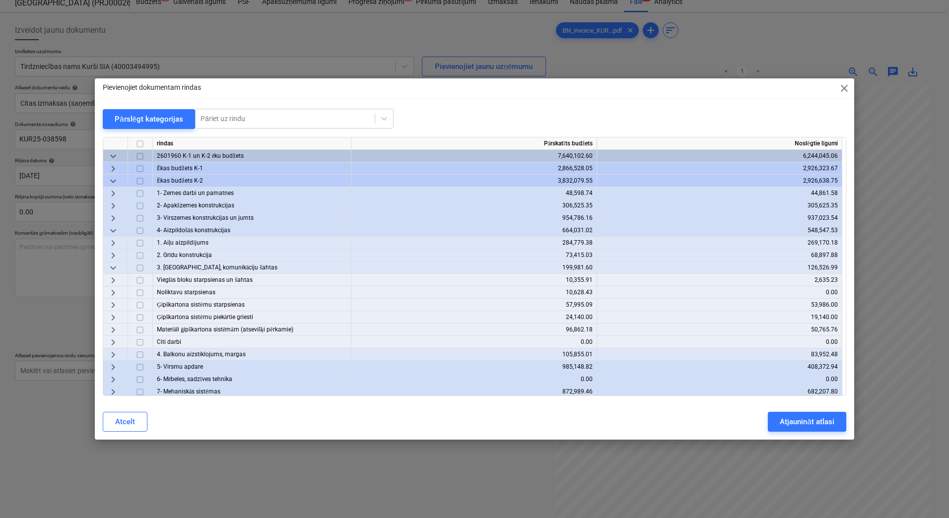
click at [119, 329] on div "keyboard_arrow_right" at bounding box center [115, 330] width 25 height 12
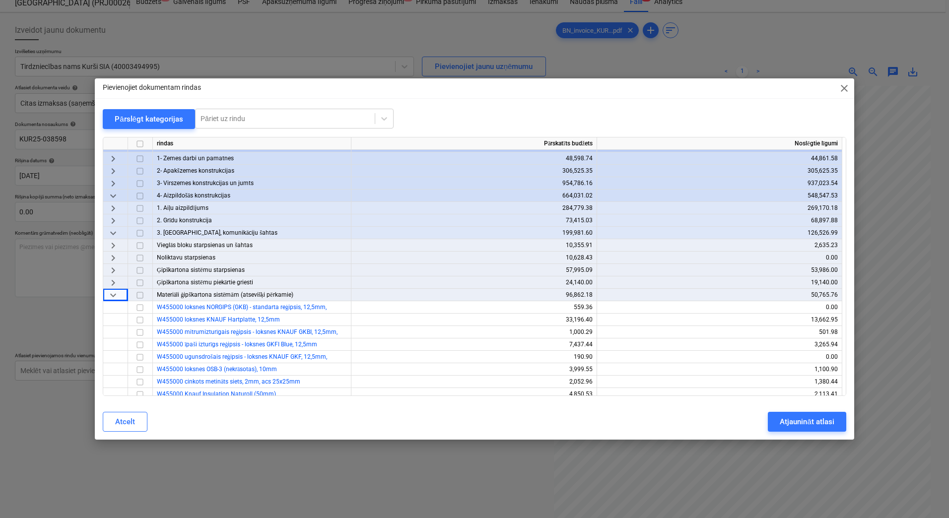
scroll to position [99, 0]
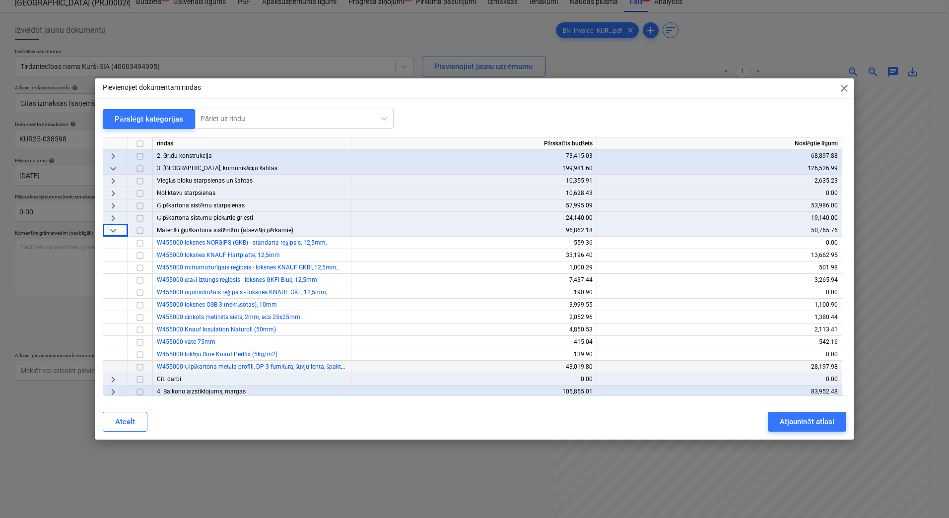
click at [142, 369] on input "checkbox" at bounding box center [140, 367] width 12 height 12
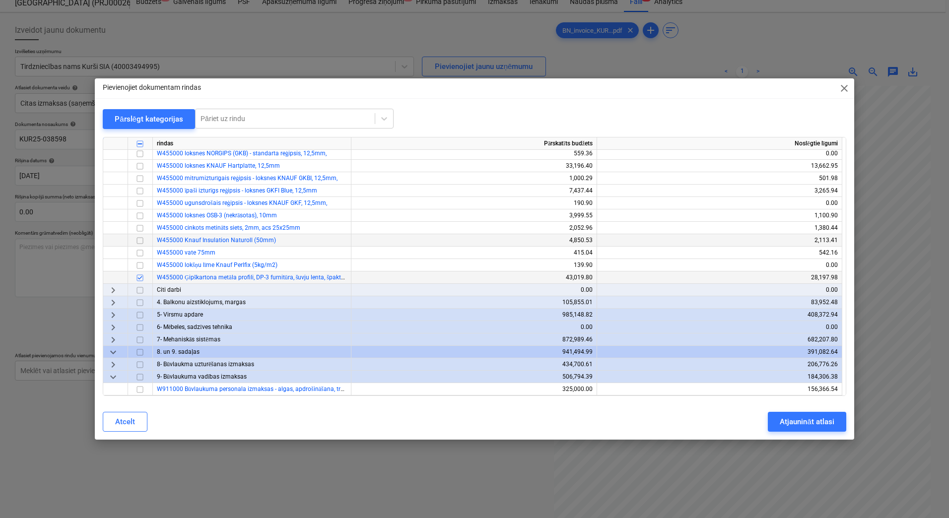
scroll to position [199, 0]
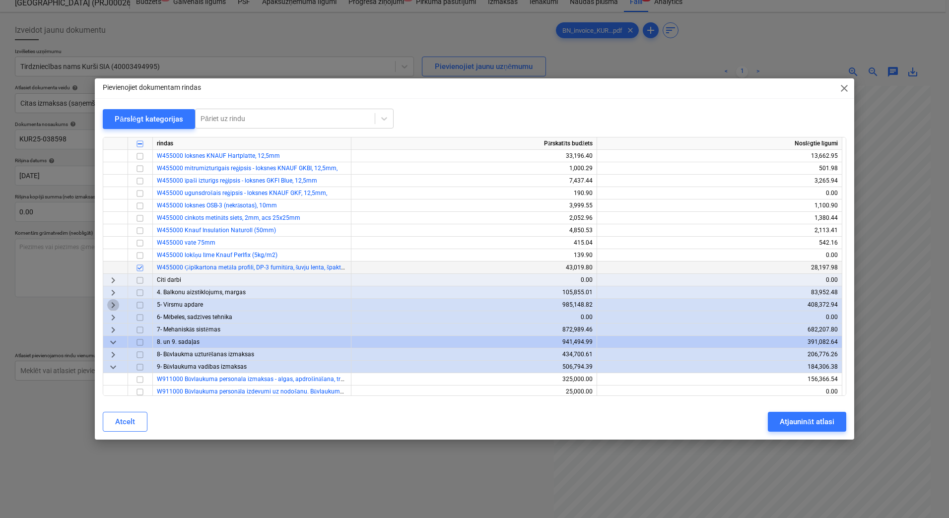
click at [108, 307] on span "keyboard_arrow_right" at bounding box center [113, 305] width 12 height 12
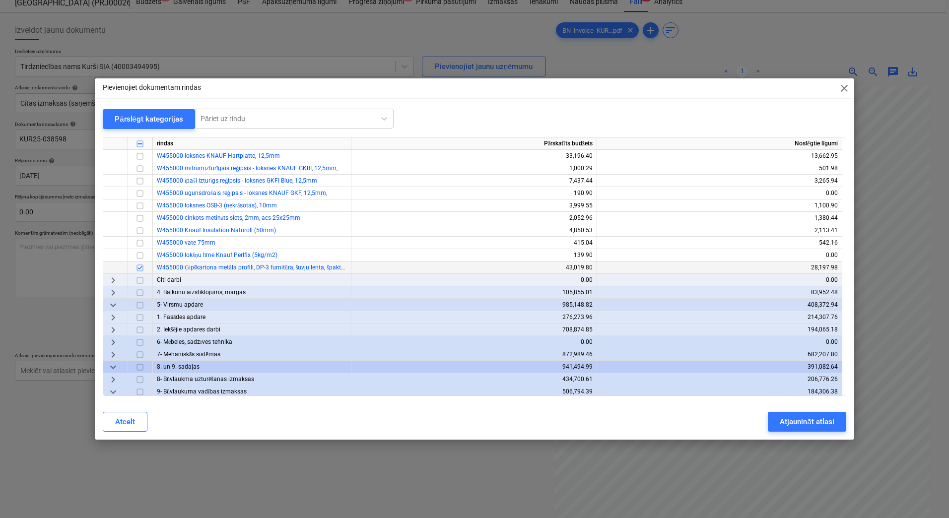
click at [114, 326] on span "keyboard_arrow_right" at bounding box center [113, 330] width 12 height 12
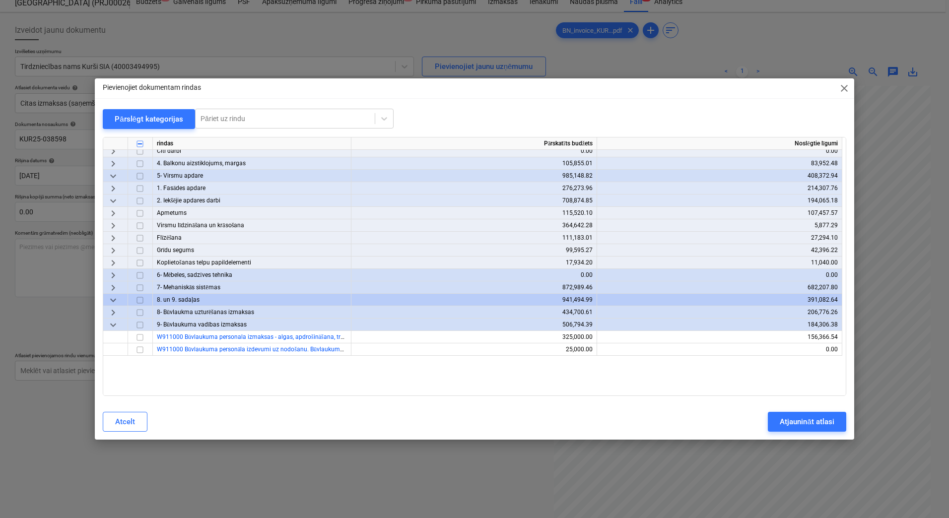
scroll to position [331, 0]
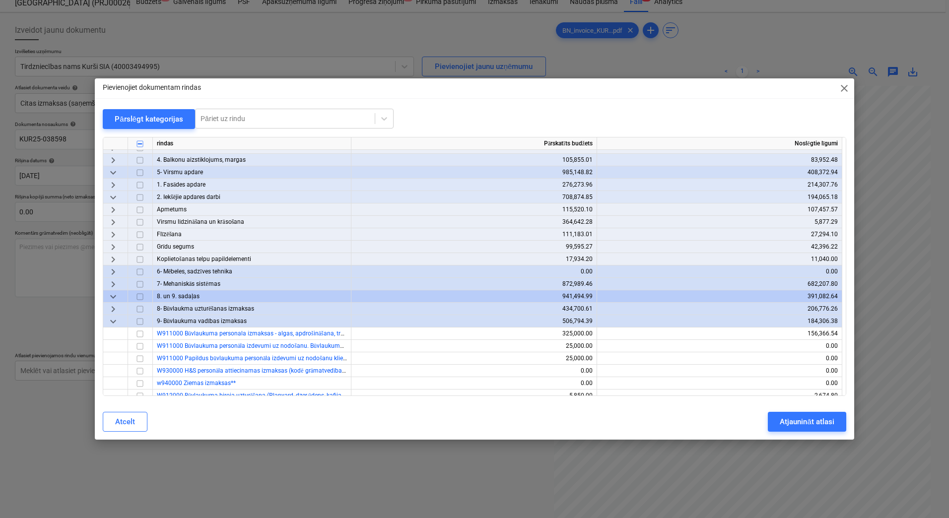
click at [112, 223] on span "keyboard_arrow_right" at bounding box center [113, 222] width 12 height 12
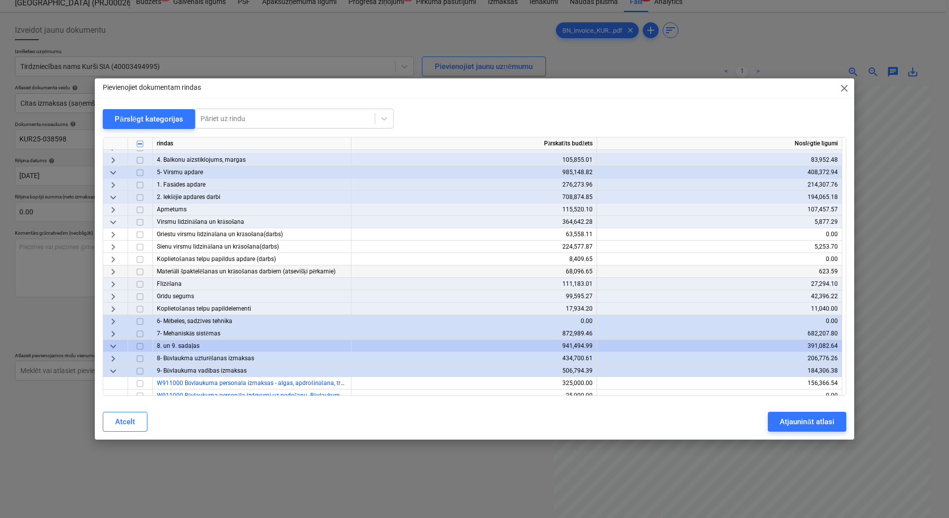
click at [116, 270] on span "keyboard_arrow_right" at bounding box center [113, 272] width 12 height 12
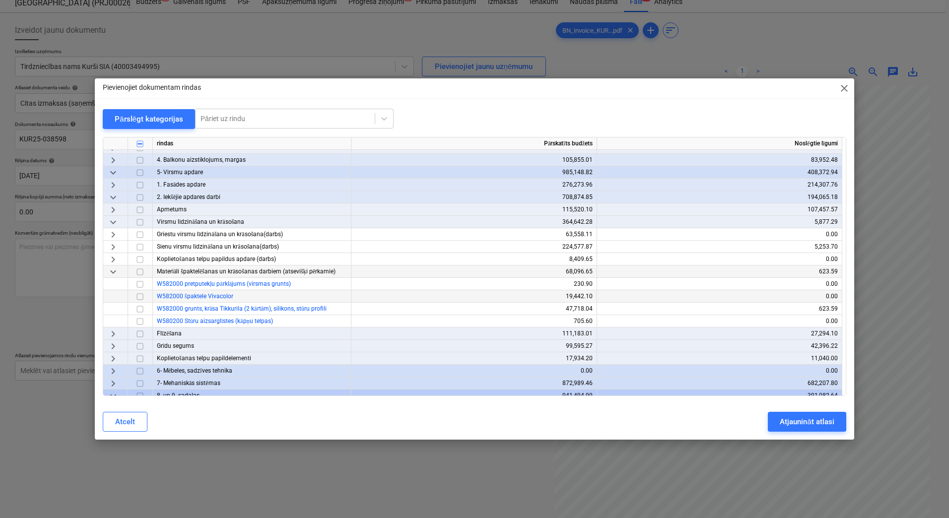
click at [139, 296] on input "checkbox" at bounding box center [140, 297] width 12 height 12
click at [140, 307] on input "checkbox" at bounding box center [140, 309] width 12 height 12
click at [790, 428] on div "Atjaunināt atlasi" at bounding box center [807, 421] width 54 height 13
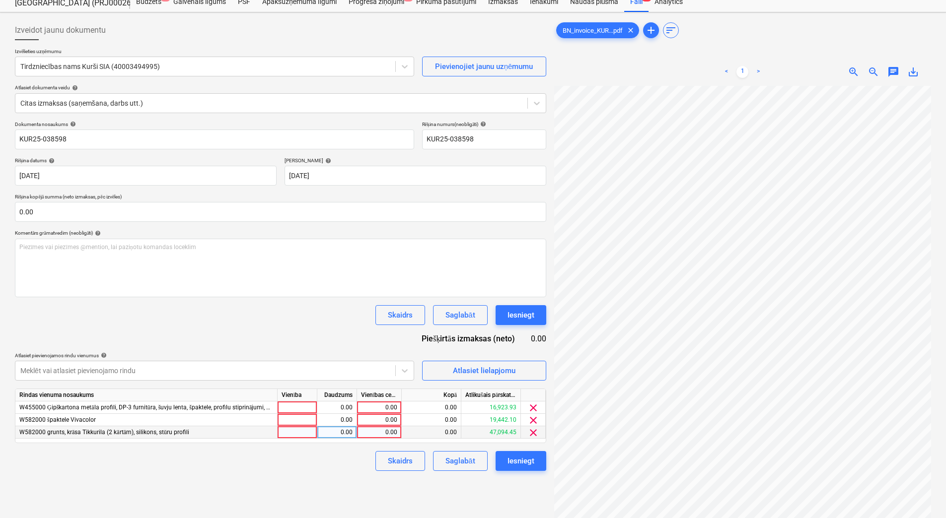
click at [292, 430] on div at bounding box center [297, 432] width 40 height 12
type input "1"
click at [327, 438] on div "0.00" at bounding box center [336, 432] width 31 height 12
type input "1"
click at [534, 418] on span "clear" at bounding box center [533, 420] width 12 height 12
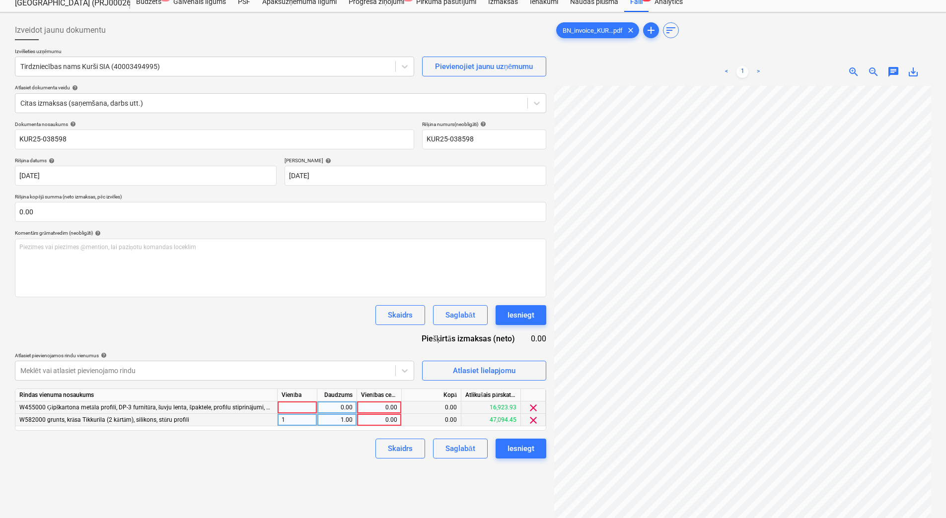
click at [285, 407] on div at bounding box center [297, 408] width 40 height 12
type input "1"
click at [331, 409] on div "0.00" at bounding box center [336, 408] width 31 height 12
click at [382, 408] on div "0.00" at bounding box center [379, 408] width 36 height 12
type input "740"
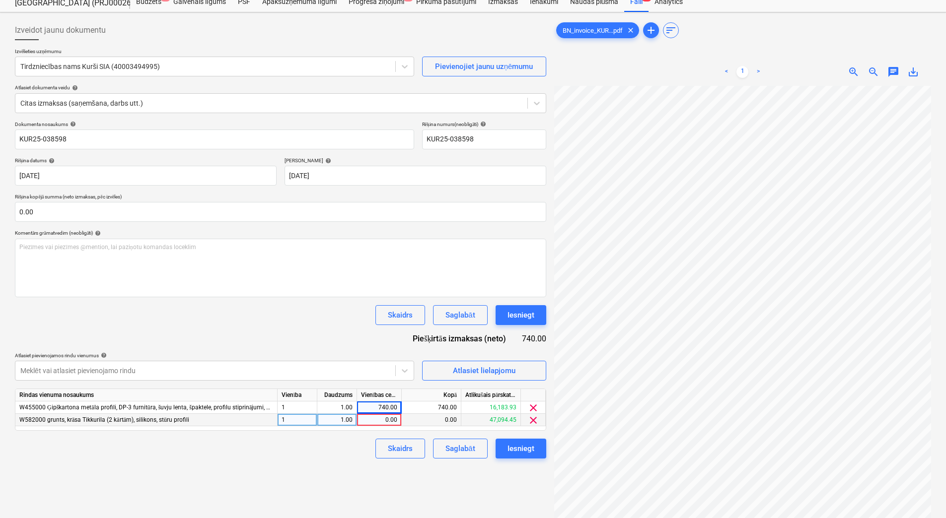
click at [353, 470] on div "Izveidot jaunu dokumentu Izvēlieties uzņēmumu Tirdzniecības nams Kurši SIA (400…" at bounding box center [280, 298] width 539 height 564
click at [394, 423] on div "0.00" at bounding box center [379, 420] width 36 height 12
type input "6"
click at [308, 431] on div "Dokumenta nosaukums help KUR25-038598 Rēķina numurs (neobligāti) help KUR25-038…" at bounding box center [280, 290] width 531 height 338
click at [493, 367] on div "Atlasiet lielapjomu" at bounding box center [484, 370] width 63 height 13
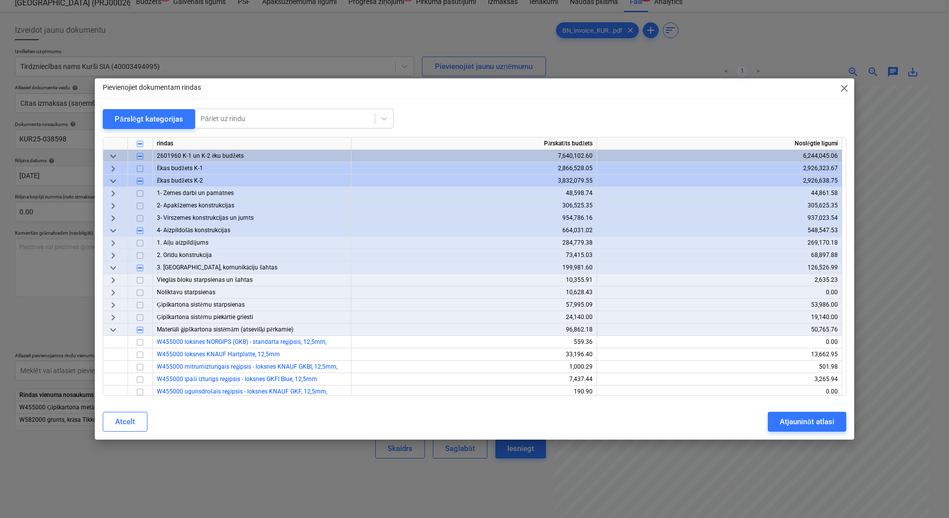
click at [116, 171] on span "keyboard_arrow_right" at bounding box center [113, 169] width 12 height 12
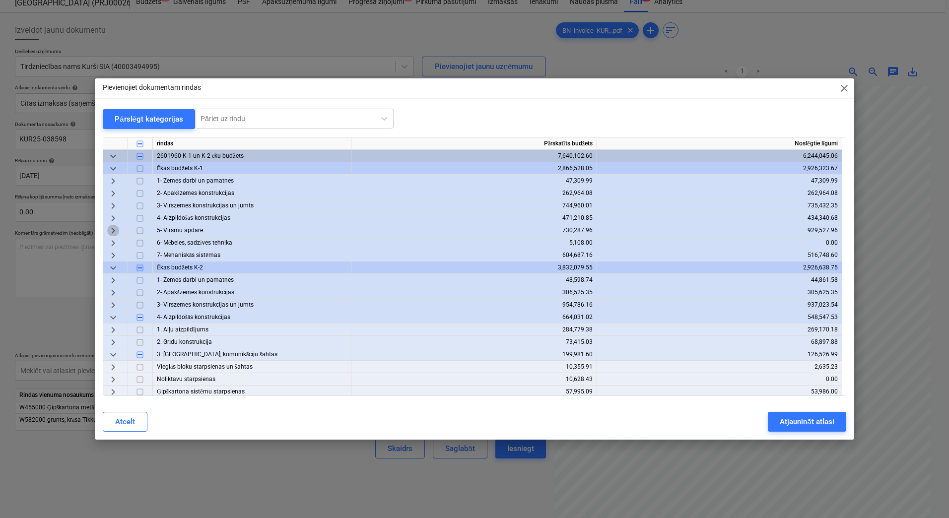
click at [112, 226] on span "keyboard_arrow_right" at bounding box center [113, 231] width 12 height 12
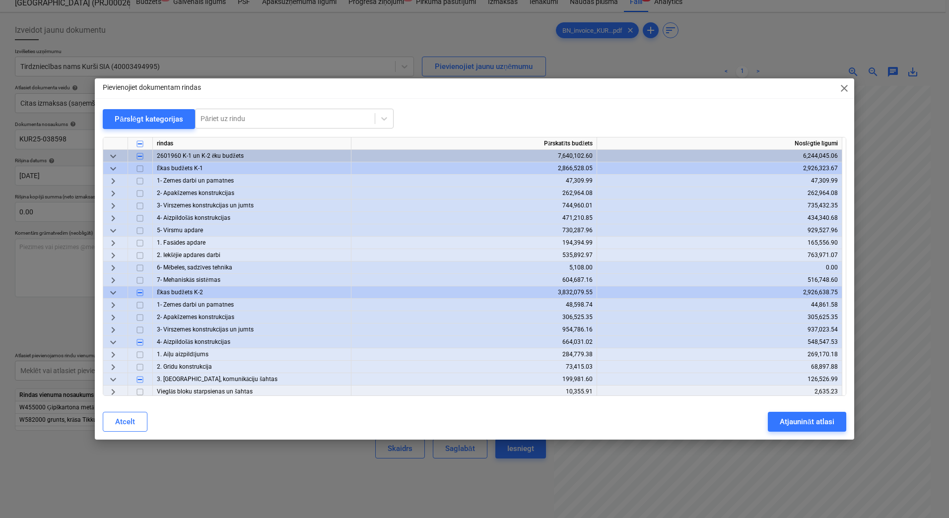
click at [115, 195] on span "keyboard_arrow_right" at bounding box center [113, 194] width 12 height 12
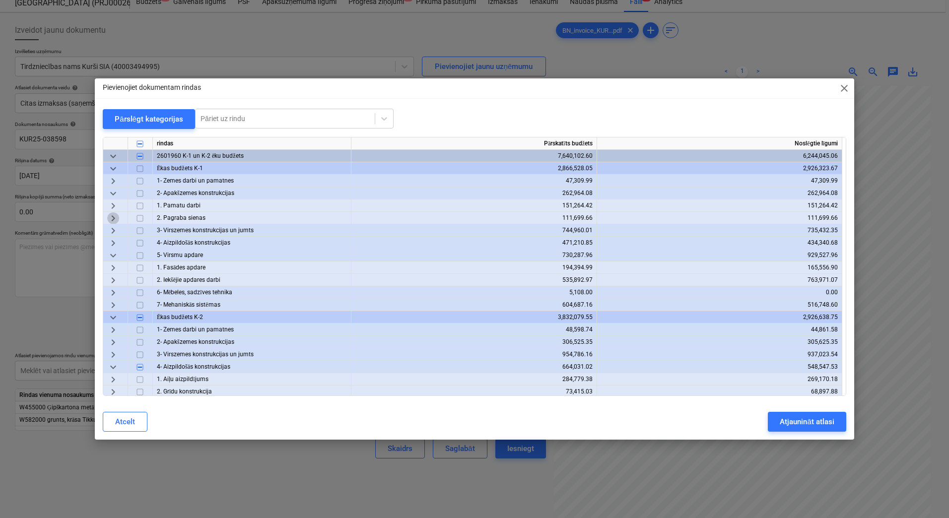
click at [115, 219] on span "keyboard_arrow_right" at bounding box center [113, 218] width 12 height 12
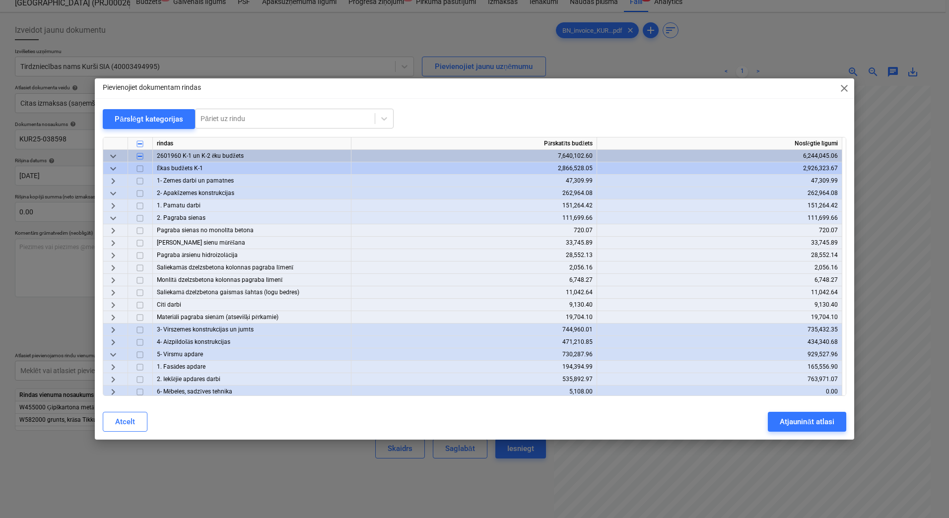
click at [116, 317] on span "keyboard_arrow_right" at bounding box center [113, 318] width 12 height 12
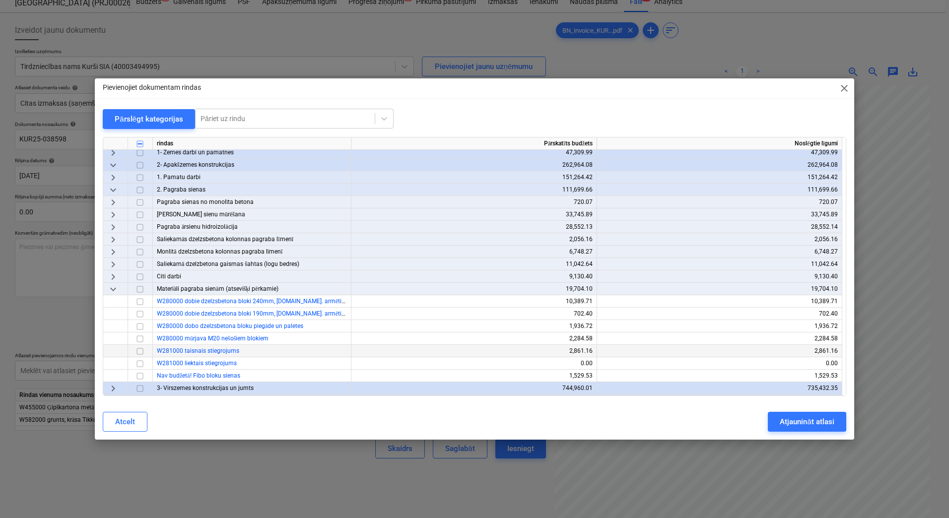
scroll to position [66, 0]
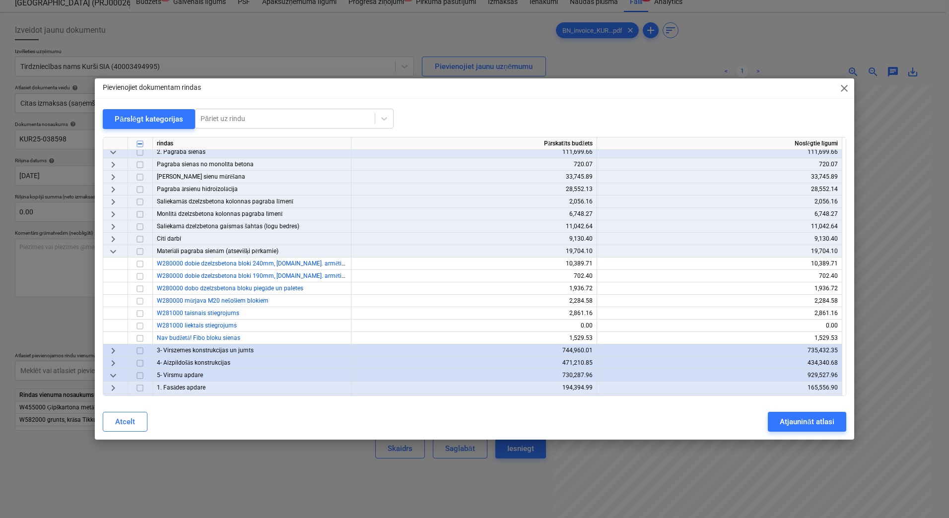
click at [114, 239] on span "keyboard_arrow_right" at bounding box center [113, 239] width 12 height 12
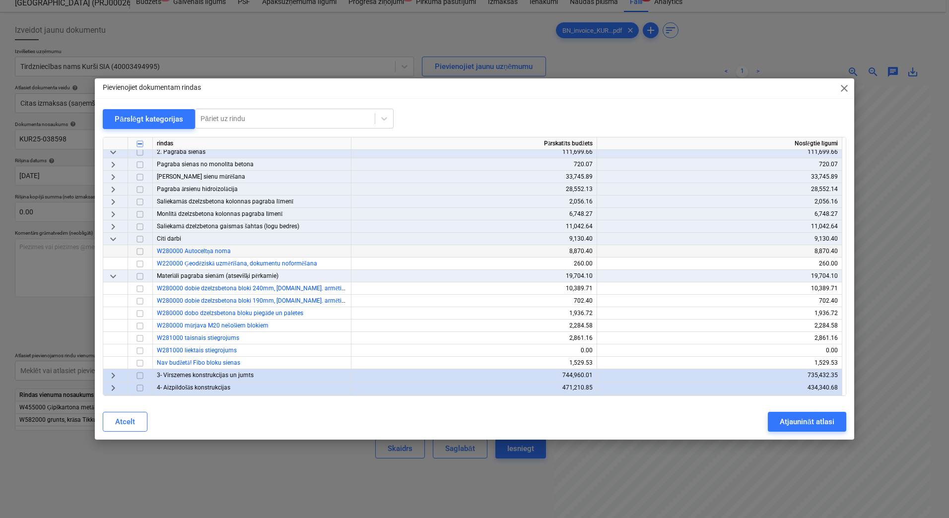
click at [115, 227] on span "keyboard_arrow_right" at bounding box center [113, 227] width 12 height 12
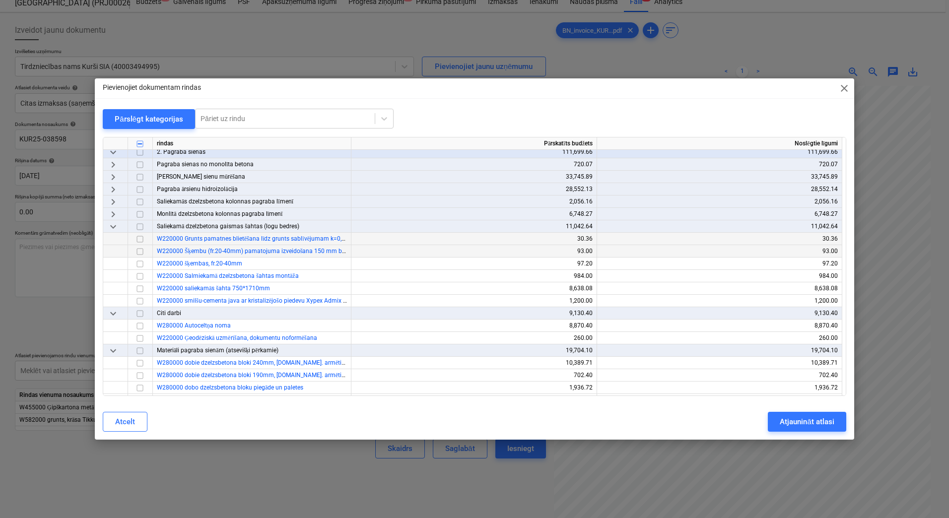
click at [115, 189] on span "keyboard_arrow_right" at bounding box center [113, 190] width 12 height 12
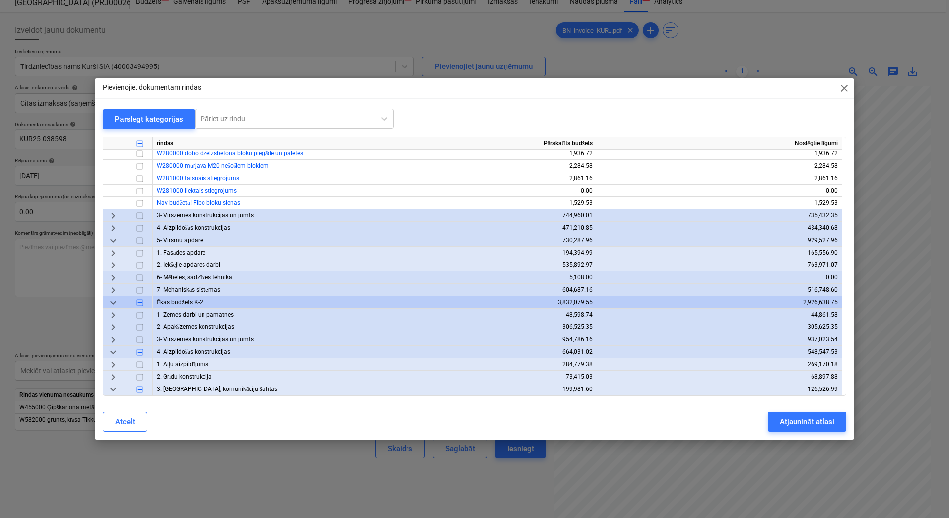
scroll to position [430, 0]
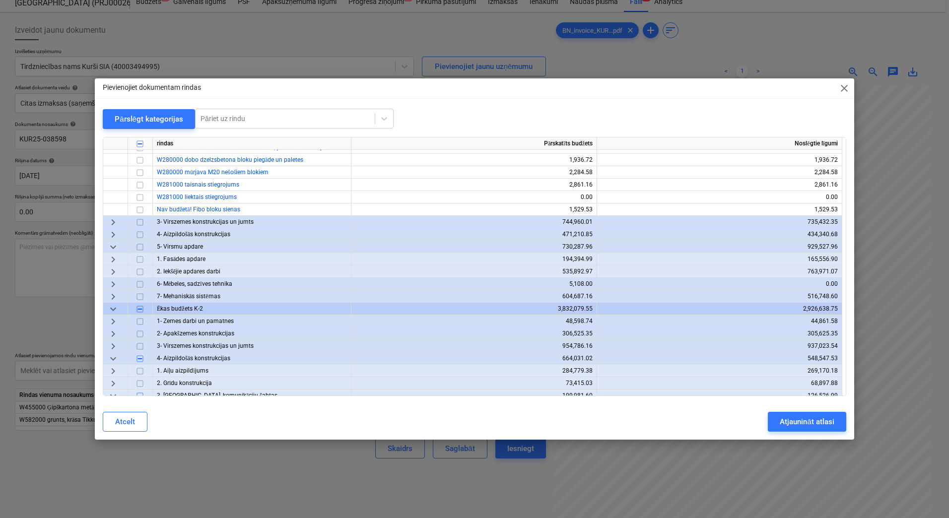
click at [111, 220] on span "keyboard_arrow_right" at bounding box center [113, 222] width 12 height 12
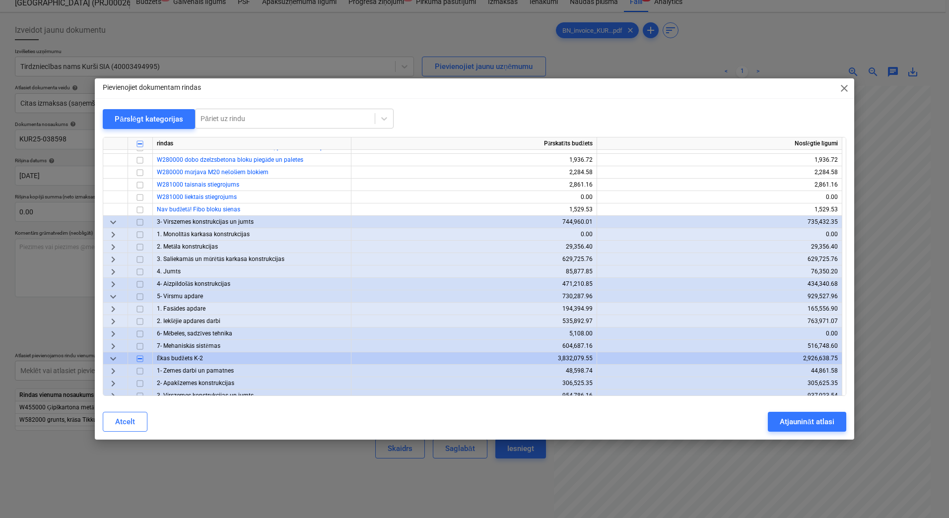
click at [114, 259] on span "keyboard_arrow_right" at bounding box center [113, 260] width 12 height 12
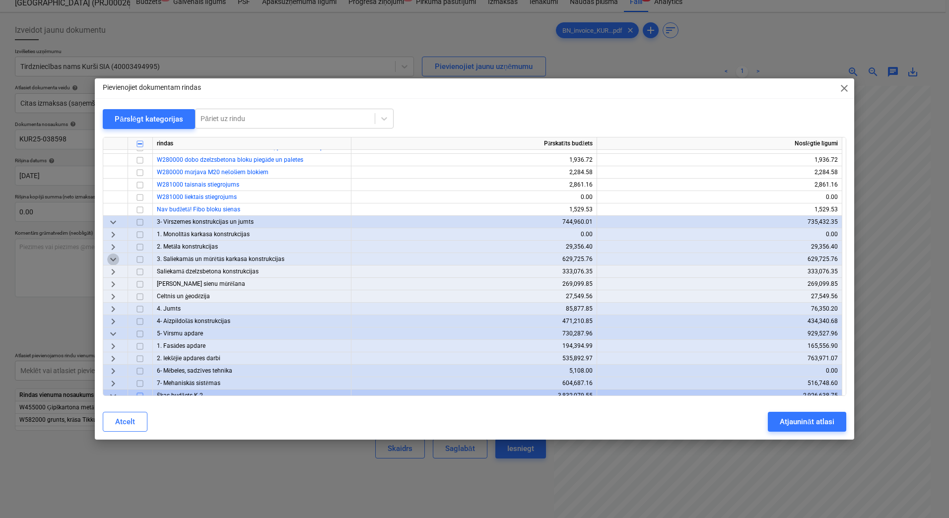
click at [114, 259] on span "keyboard_arrow_down" at bounding box center [113, 260] width 12 height 12
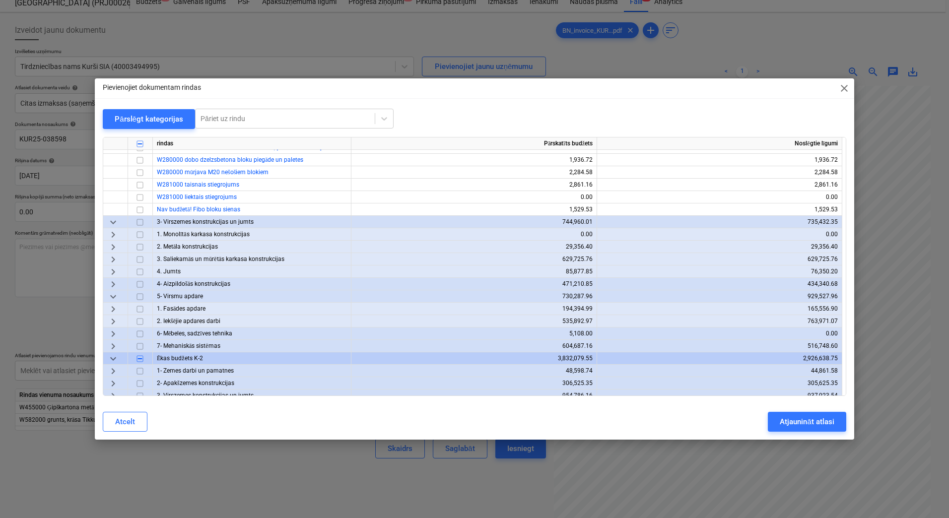
click at [112, 283] on span "keyboard_arrow_right" at bounding box center [113, 284] width 12 height 12
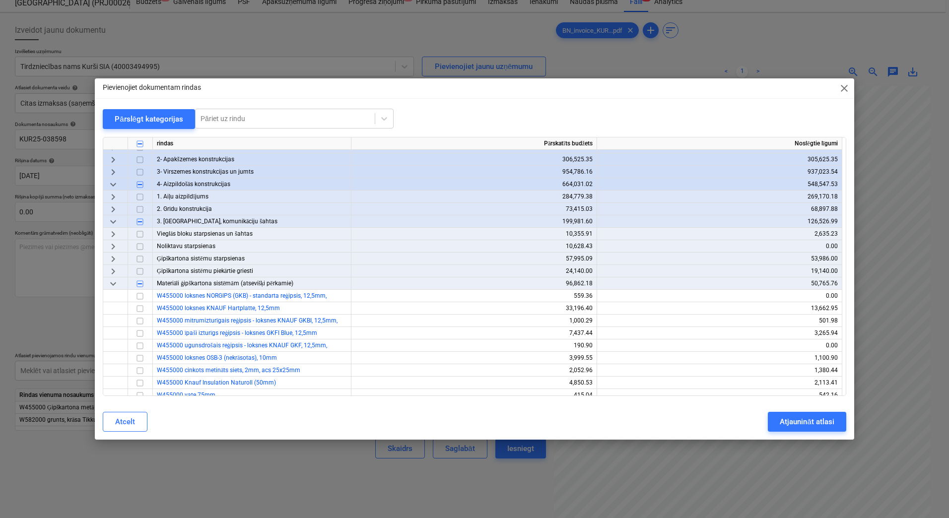
scroll to position [695, 0]
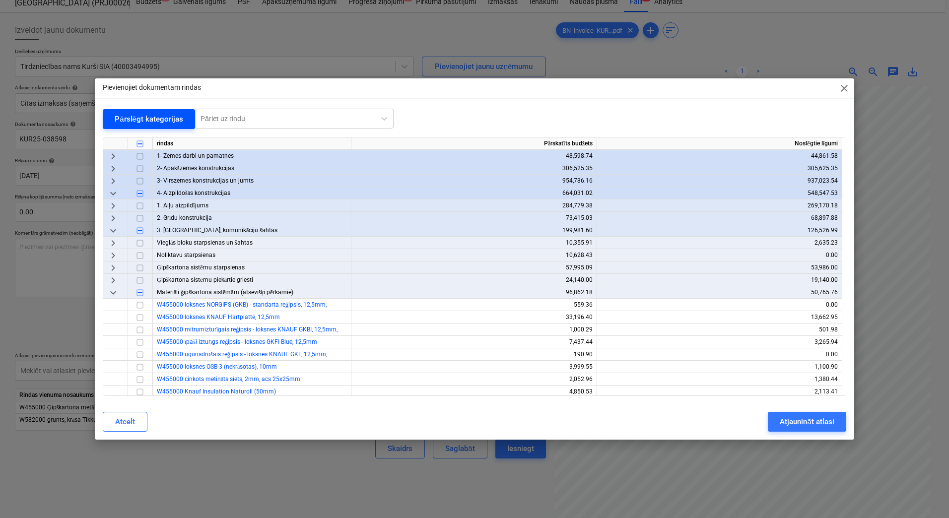
click at [148, 110] on button "Pārslēgt kategorijas" at bounding box center [149, 119] width 92 height 20
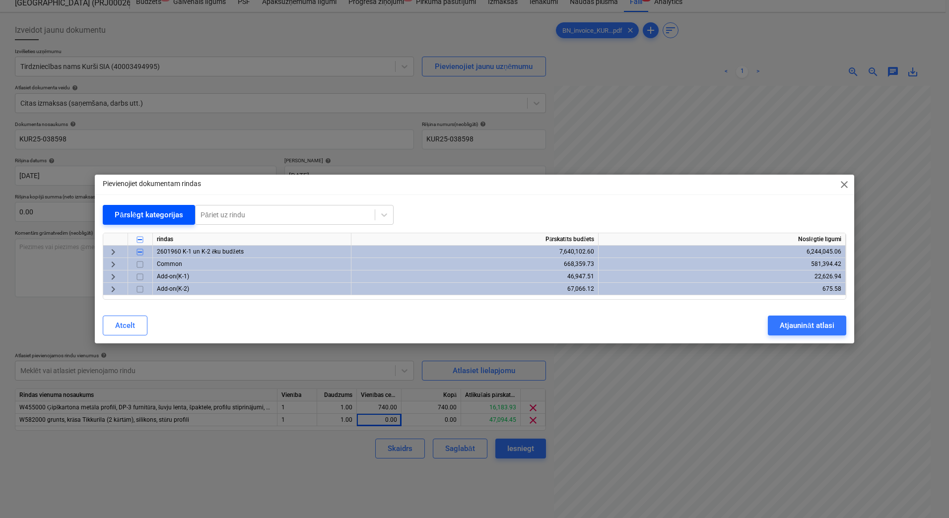
scroll to position [0, 0]
click at [114, 249] on span "keyboard_arrow_right" at bounding box center [113, 252] width 12 height 12
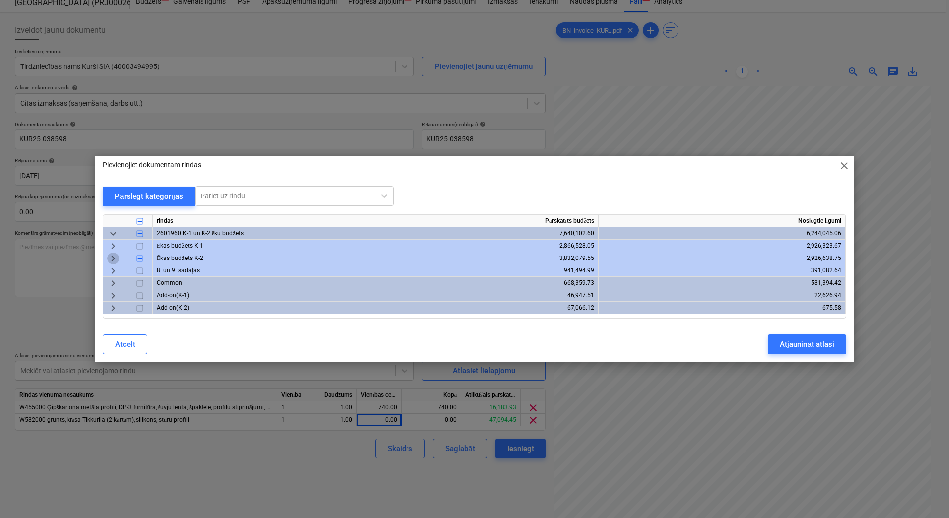
click at [114, 257] on span "keyboard_arrow_right" at bounding box center [113, 259] width 12 height 12
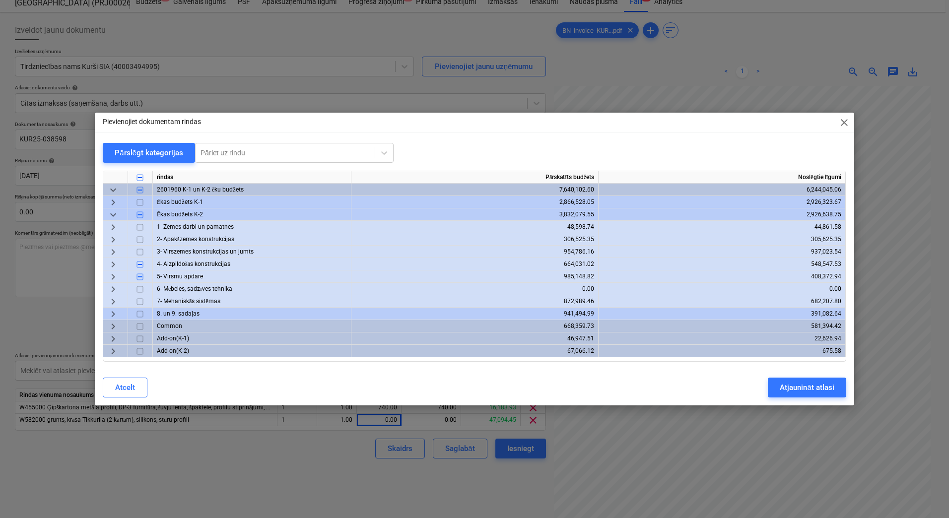
click at [113, 234] on span "keyboard_arrow_right" at bounding box center [113, 240] width 12 height 12
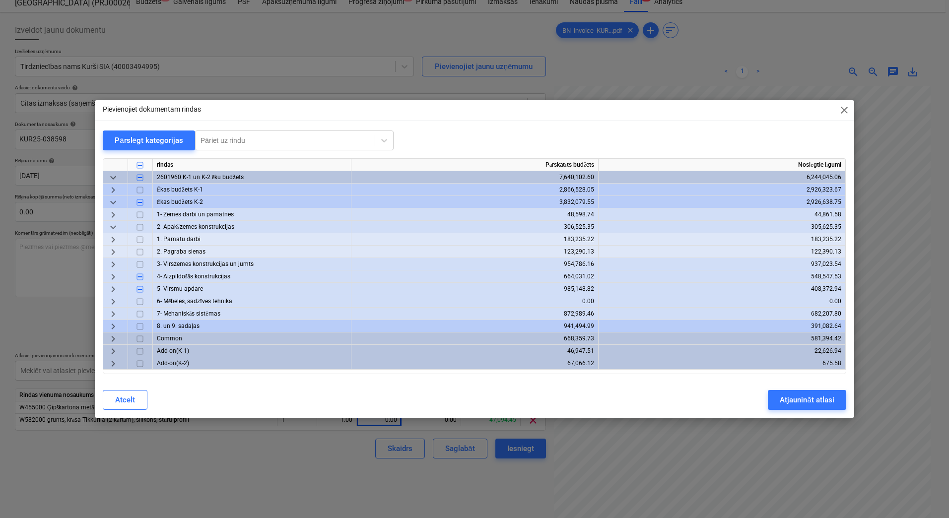
click at [116, 251] on span "keyboard_arrow_right" at bounding box center [113, 252] width 12 height 12
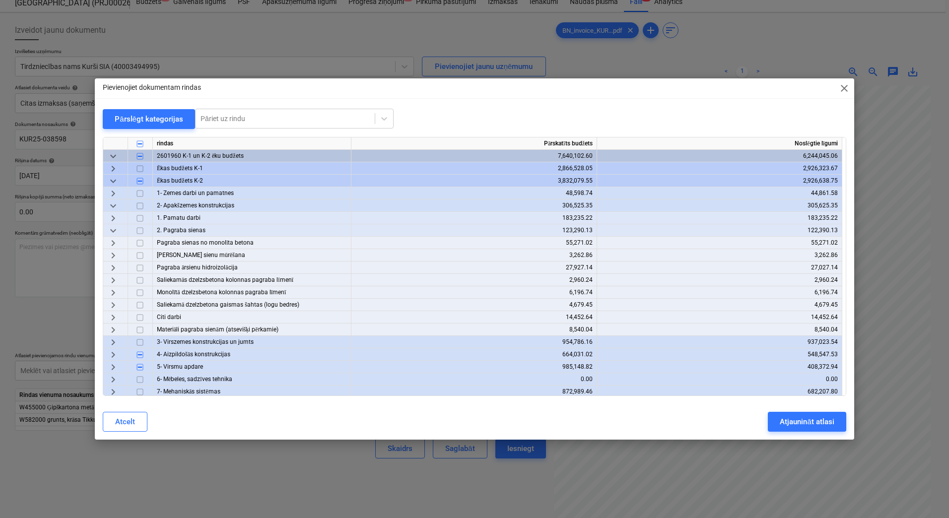
click at [115, 267] on span "keyboard_arrow_right" at bounding box center [113, 268] width 12 height 12
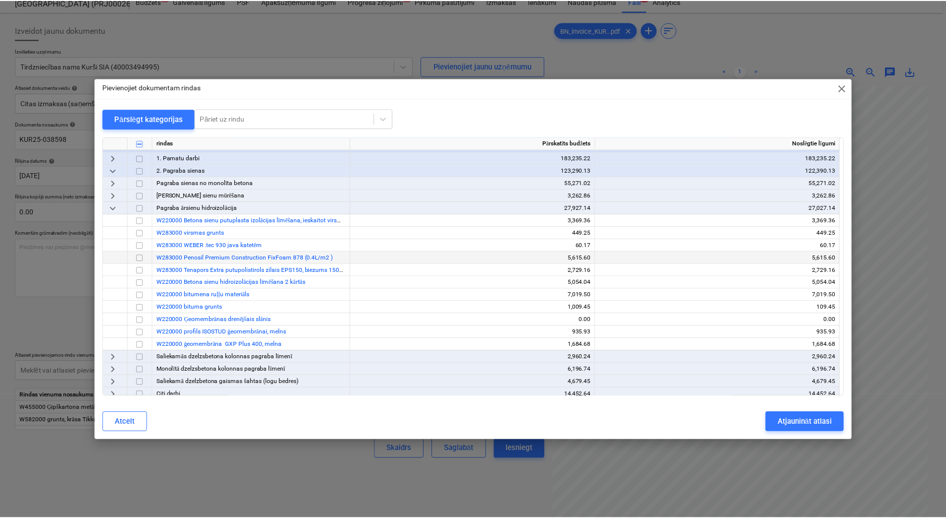
scroll to position [66, 0]
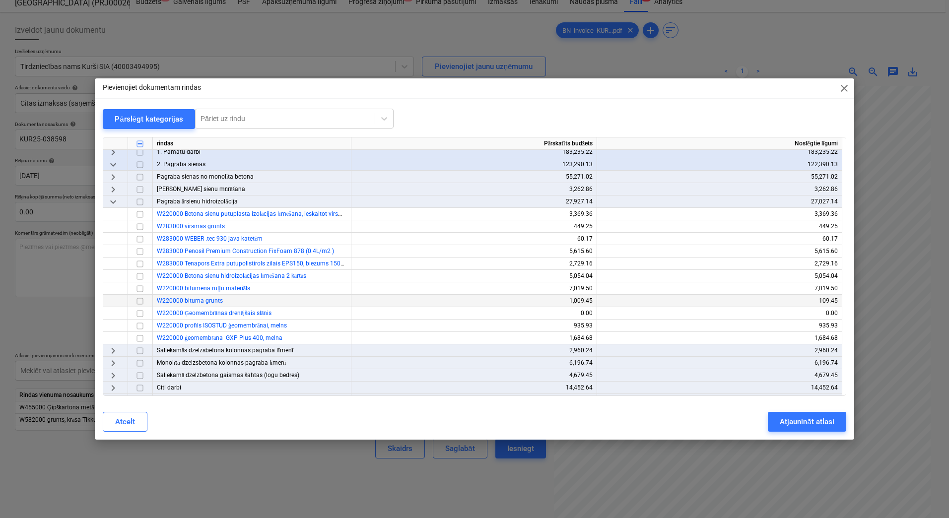
click at [138, 303] on input "checkbox" at bounding box center [140, 301] width 12 height 12
click at [787, 428] on button "Atjaunināt atlasi" at bounding box center [807, 422] width 78 height 20
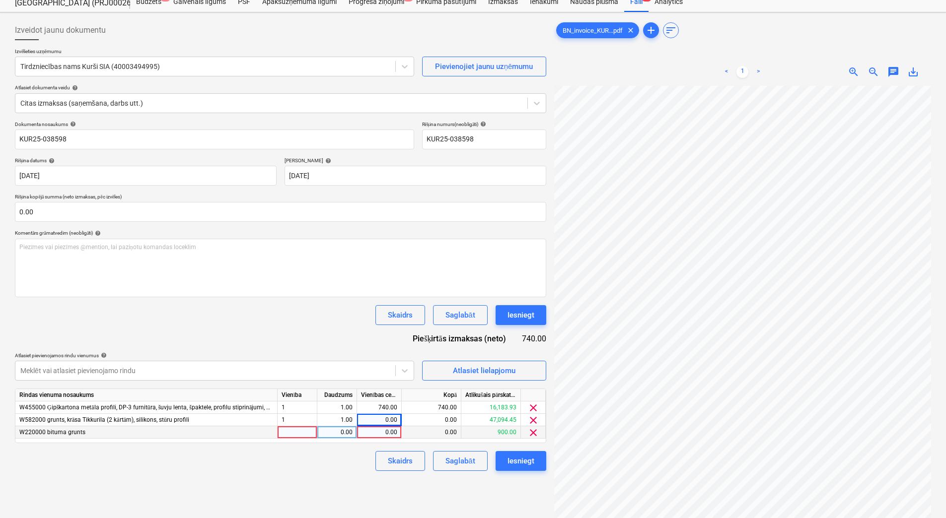
click at [298, 434] on div at bounding box center [297, 432] width 40 height 12
click at [339, 439] on div "Rindas vienuma nosaukums Vienība Daudzums Vienības cena Kopā Atlikušais pārskat…" at bounding box center [280, 416] width 531 height 55
drag, startPoint x: 331, startPoint y: 438, endPoint x: 338, endPoint y: 437, distance: 6.5
click at [338, 437] on div "0.00" at bounding box center [336, 432] width 31 height 12
click at [381, 436] on div "0.00" at bounding box center [379, 432] width 36 height 12
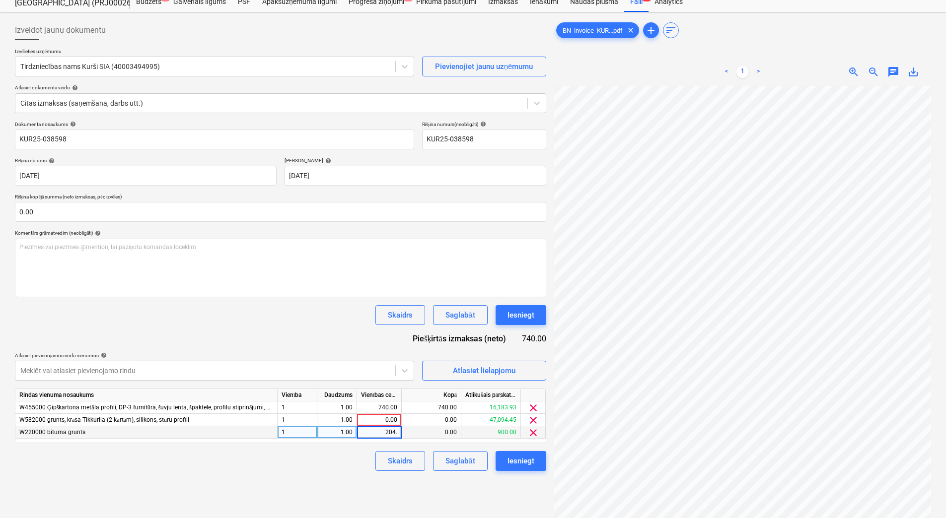
type input "204.6"
click at [275, 484] on div "Izveidot jaunu dokumentu Izvēlieties uzņēmumu Tirdzniecības nams Kurši SIA (400…" at bounding box center [280, 298] width 539 height 564
click at [376, 422] on div "0.00" at bounding box center [379, 420] width 36 height 12
click at [351, 462] on div "Skaidrs Saglabāt Iesniegt" at bounding box center [280, 461] width 531 height 20
click at [381, 420] on div "0.00" at bounding box center [379, 420] width 36 height 12
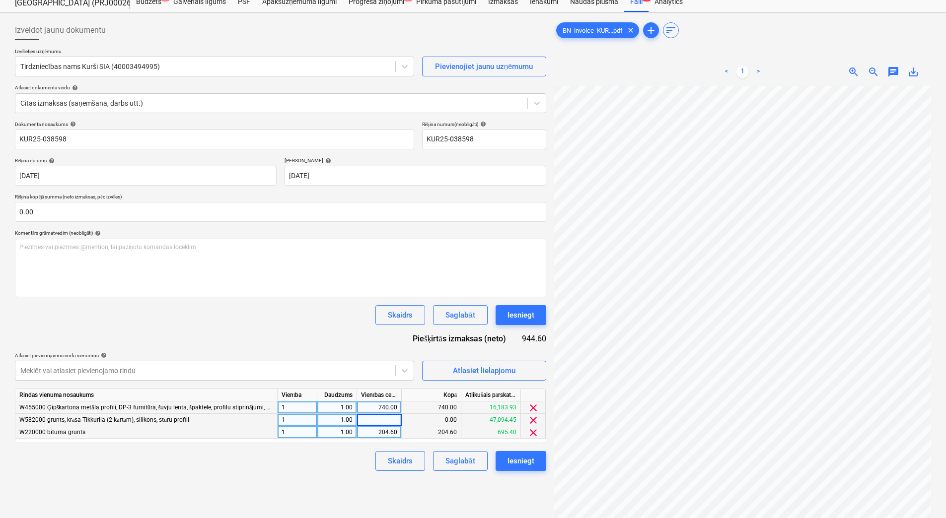
click at [391, 410] on div "740.00" at bounding box center [379, 408] width 36 height 12
click at [399, 407] on input "740" at bounding box center [379, 408] width 44 height 12
type input "740.1"
click at [394, 423] on div "0.00" at bounding box center [379, 420] width 36 height 12
type input "722.67"
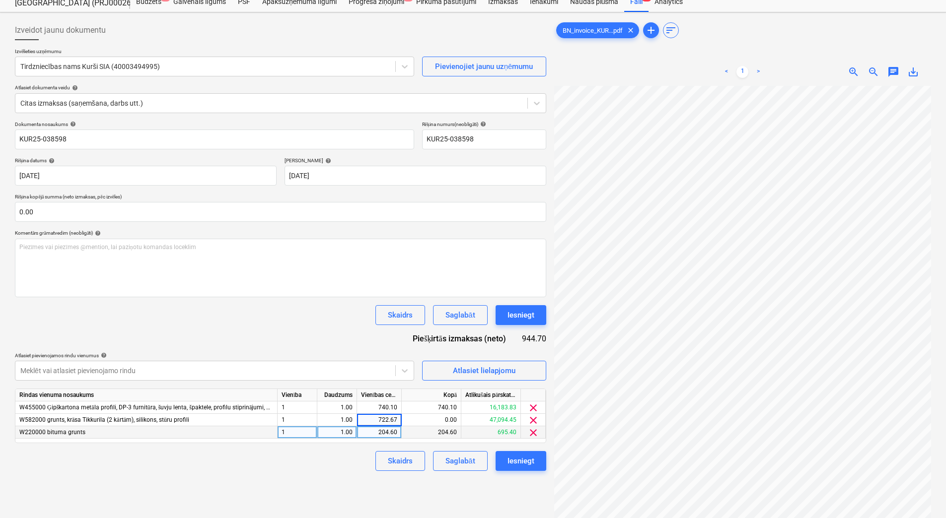
click at [335, 465] on div "Skaidrs Saglabāt Iesniegt" at bounding box center [280, 461] width 531 height 20
click at [377, 418] on div "722.67" at bounding box center [379, 420] width 36 height 12
click at [390, 419] on input "722.67" at bounding box center [379, 420] width 44 height 12
click at [389, 419] on input "722.67" at bounding box center [379, 420] width 44 height 12
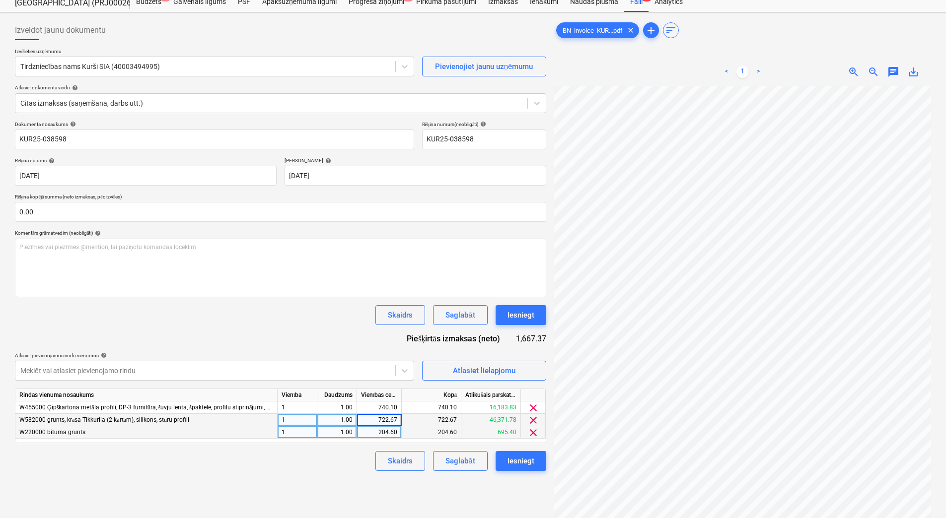
click at [383, 423] on input "722.67" at bounding box center [379, 420] width 44 height 12
click at [389, 419] on input "722.67" at bounding box center [379, 420] width 44 height 12
type input "724.67"
click at [358, 471] on div "Skaidrs Saglabāt Iesniegt" at bounding box center [280, 461] width 531 height 20
click at [449, 460] on div "Saglabāt" at bounding box center [459, 461] width 29 height 13
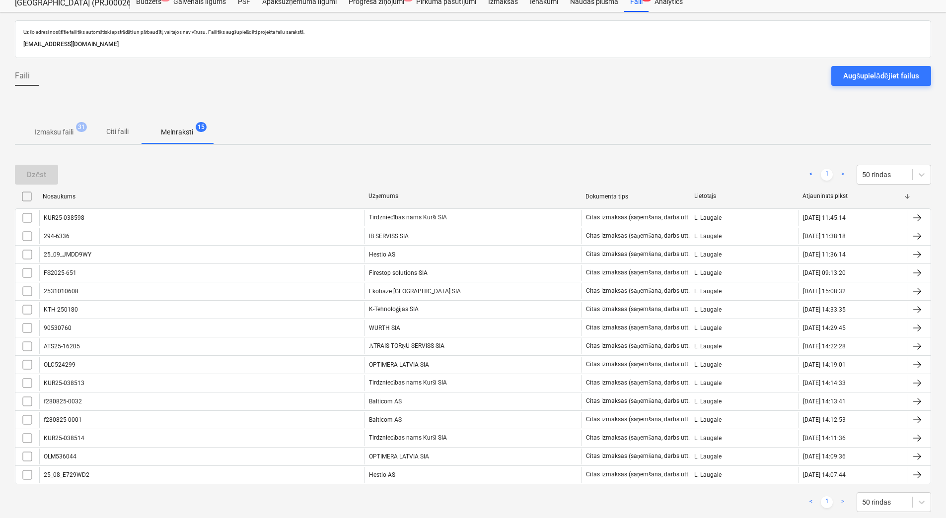
click at [81, 140] on span "Izmaksu faili 31" at bounding box center [54, 132] width 78 height 18
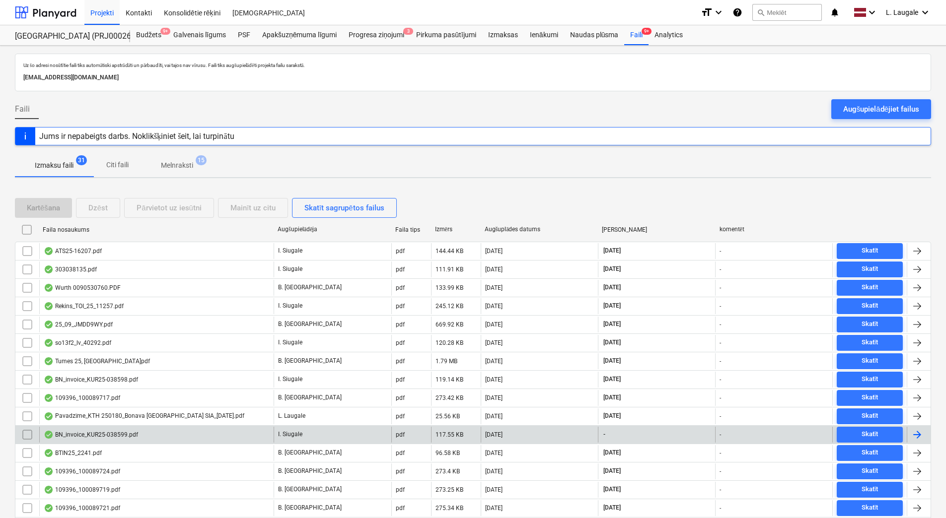
click at [548, 438] on div "[DATE]" at bounding box center [539, 435] width 117 height 16
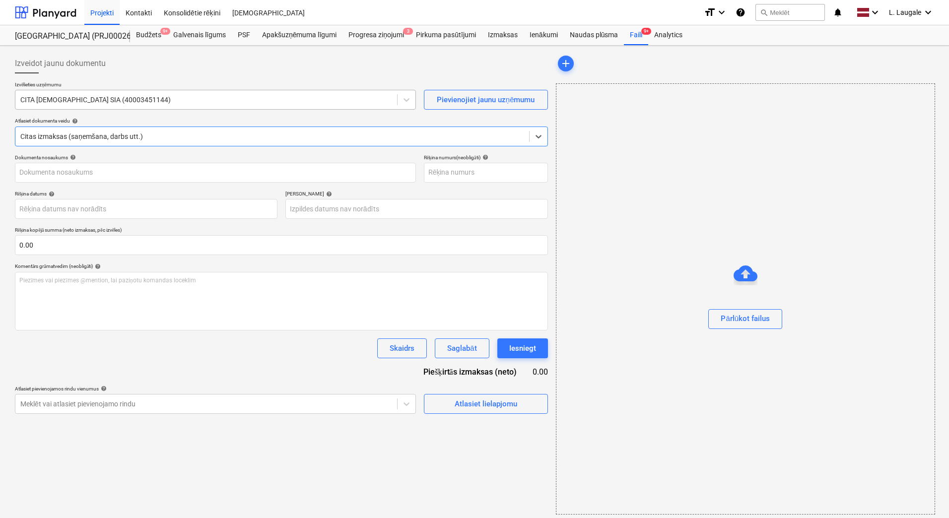
type input "KUR25-038599"
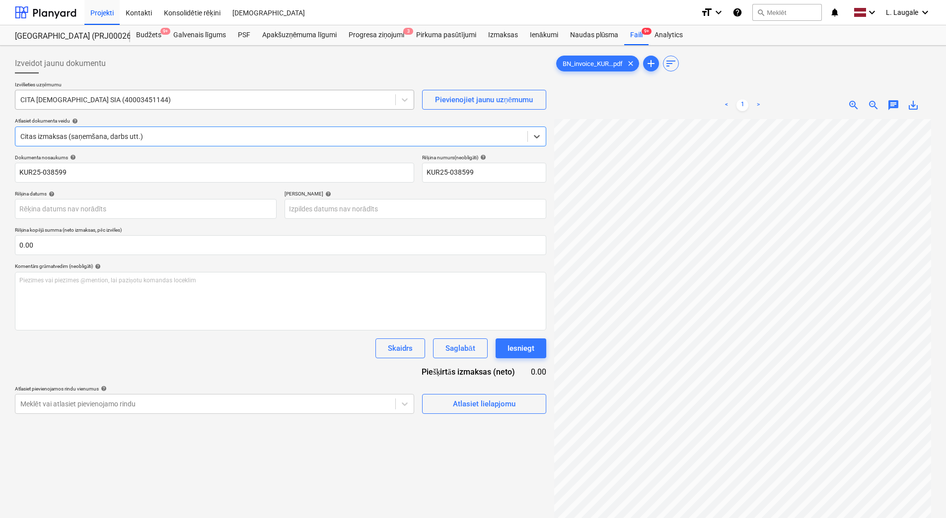
click at [232, 95] on div at bounding box center [205, 100] width 370 height 10
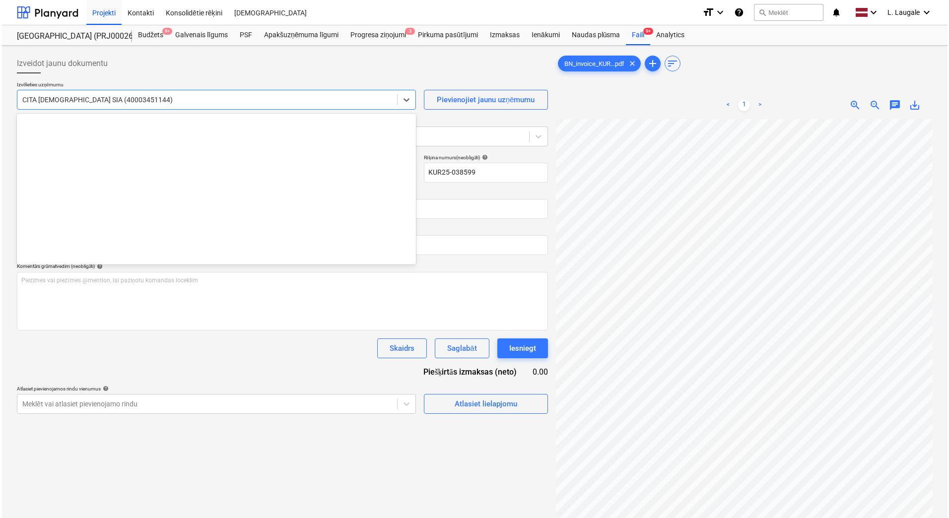
scroll to position [2259, 0]
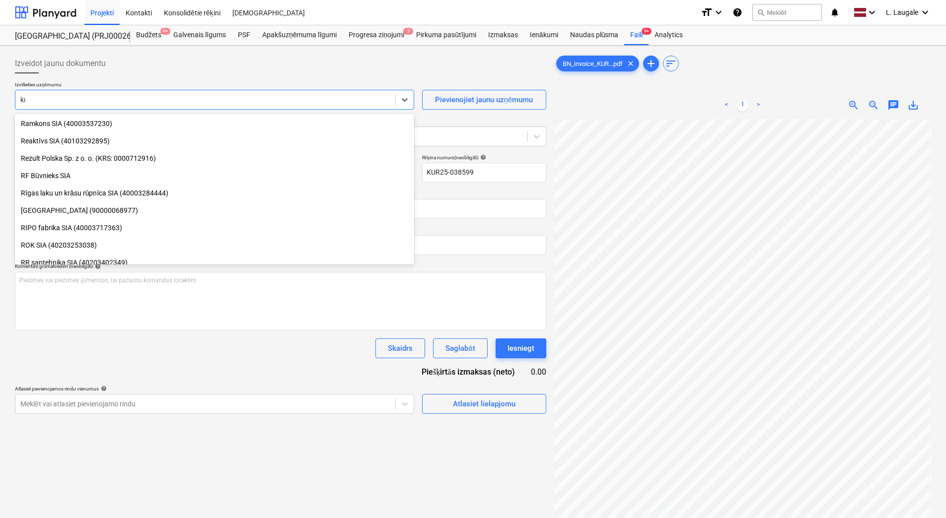
type input "kur"
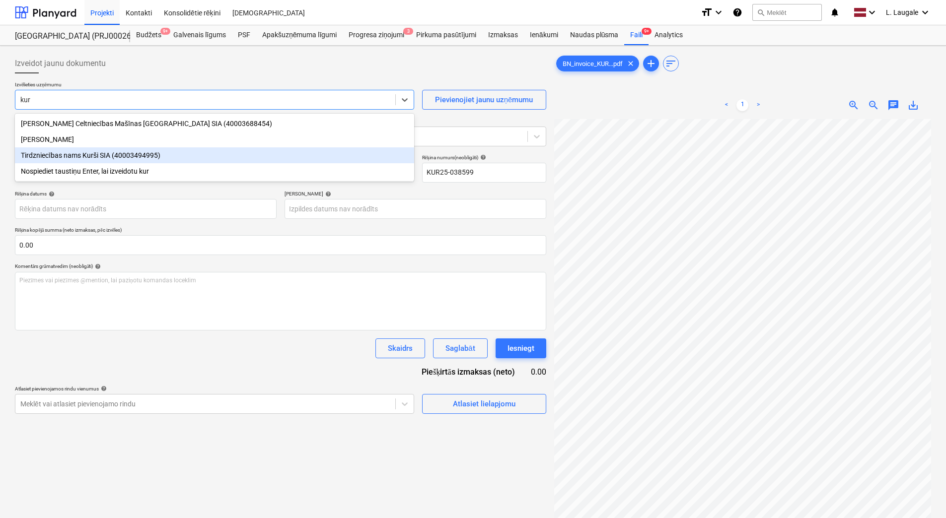
click at [186, 156] on div "Tirdzniecības nams Kurši SIA (40003494995)" at bounding box center [214, 155] width 399 height 16
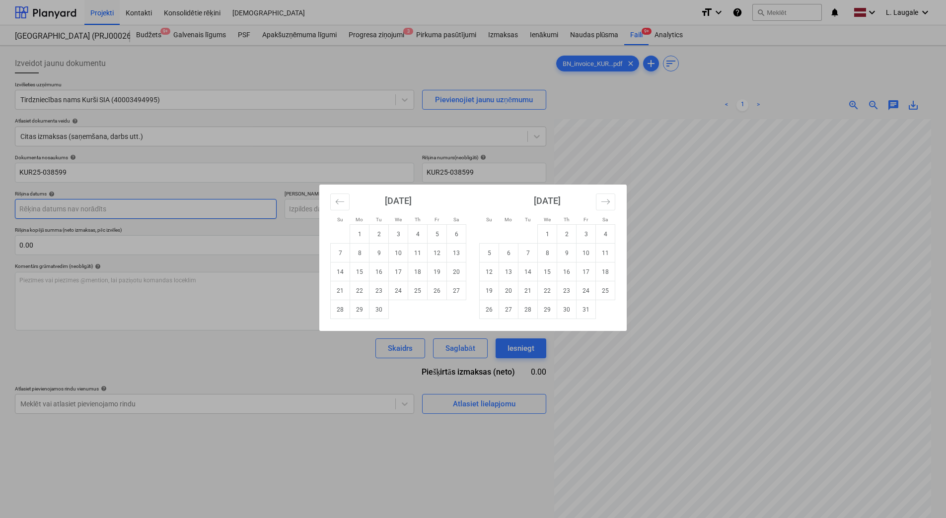
click at [191, 206] on body "Projekti Kontakti Konsolidētie rēķini Iesūtne format_size keyboard_arrow_down h…" at bounding box center [473, 259] width 946 height 518
click at [342, 201] on icon "Move backward to switch to the previous month." at bounding box center [339, 201] width 9 height 9
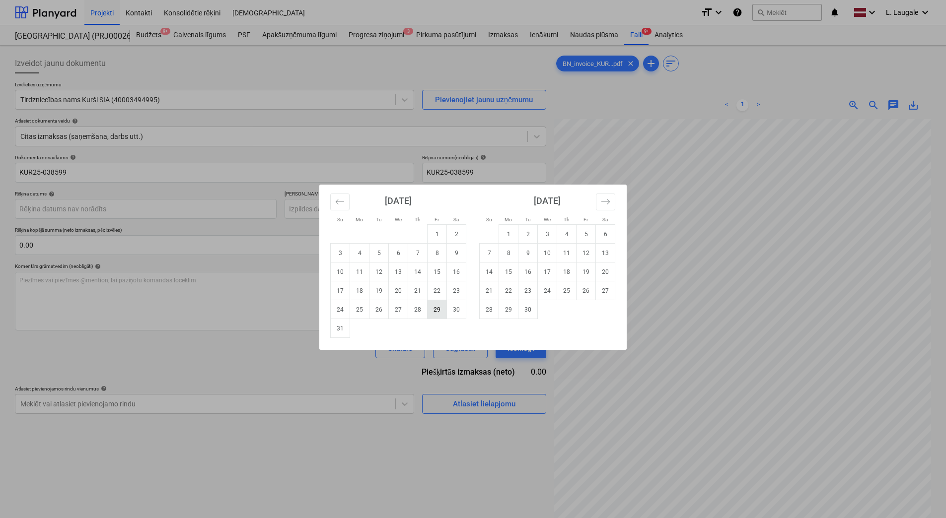
click at [432, 309] on td "29" at bounding box center [436, 309] width 19 height 19
type input "[DATE]"
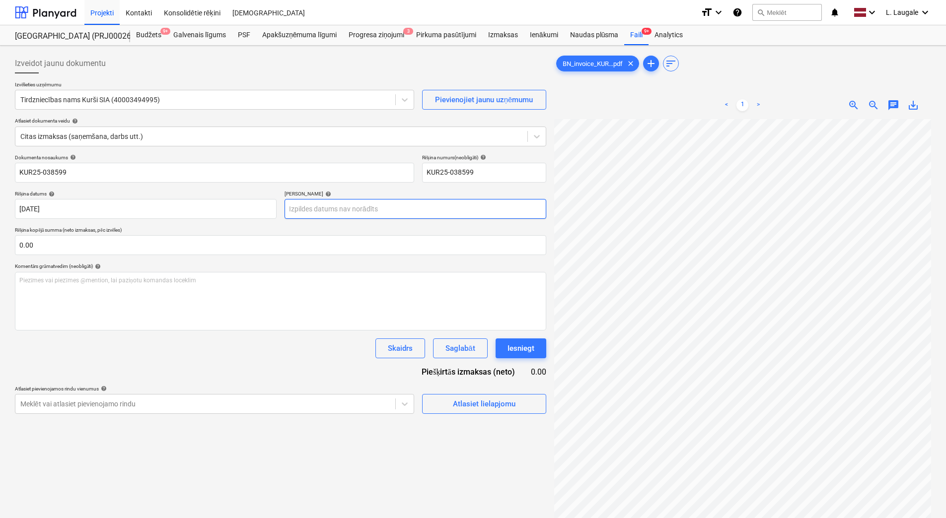
click at [384, 208] on body "Projekti Kontakti Konsolidētie rēķini Iesūtne format_size keyboard_arrow_down h…" at bounding box center [473, 259] width 946 height 518
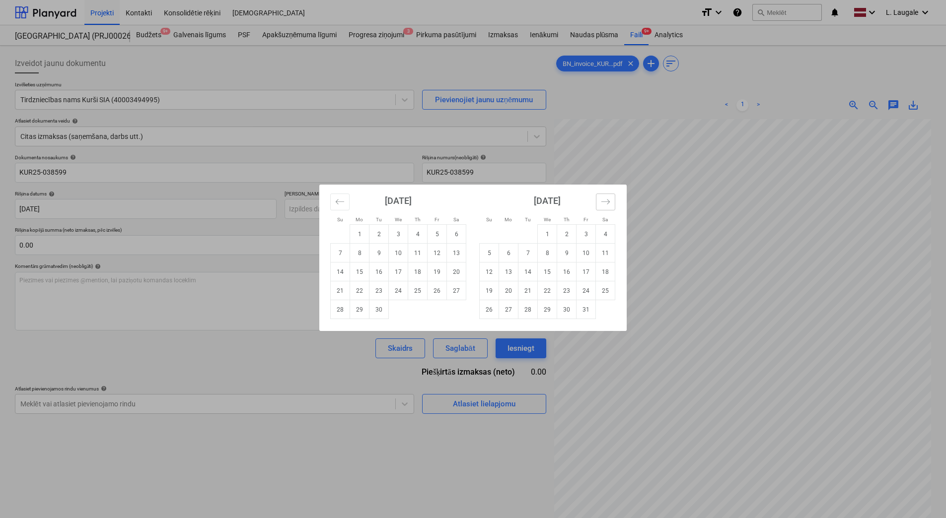
click at [600, 209] on button "Move forward to switch to the next month." at bounding box center [605, 202] width 19 height 17
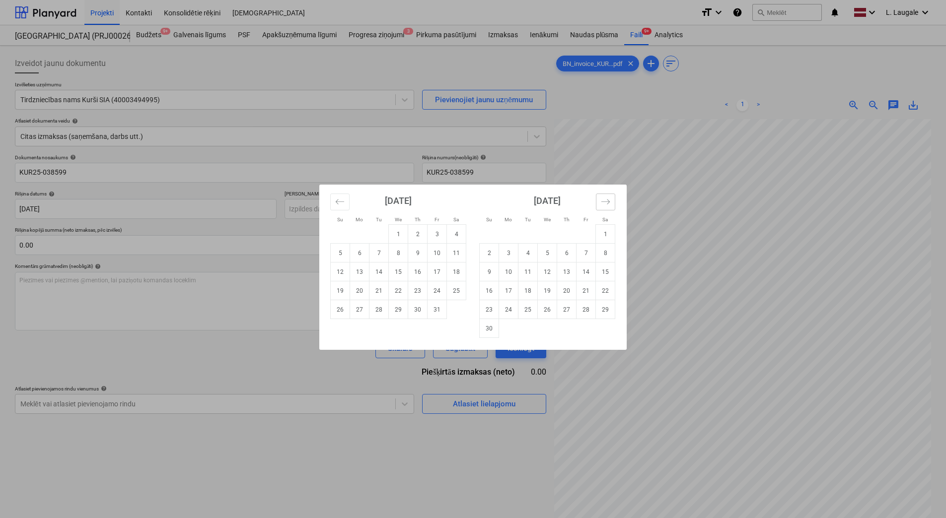
click at [600, 209] on button "Move forward to switch to the next month." at bounding box center [605, 202] width 19 height 17
click at [603, 291] on td "27" at bounding box center [605, 290] width 19 height 19
type input "[DATE]"
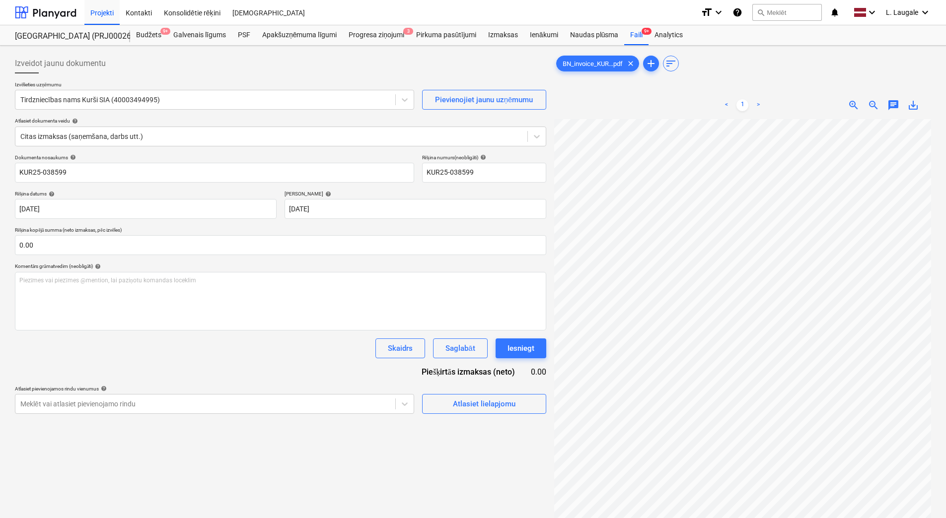
click at [340, 359] on div "Dokumenta nosaukums help KUR25-038599 Rēķina numurs (neobligāti) help KUR25-038…" at bounding box center [280, 284] width 531 height 260
click at [457, 411] on div "Atlasiet lielapjomu" at bounding box center [484, 404] width 63 height 13
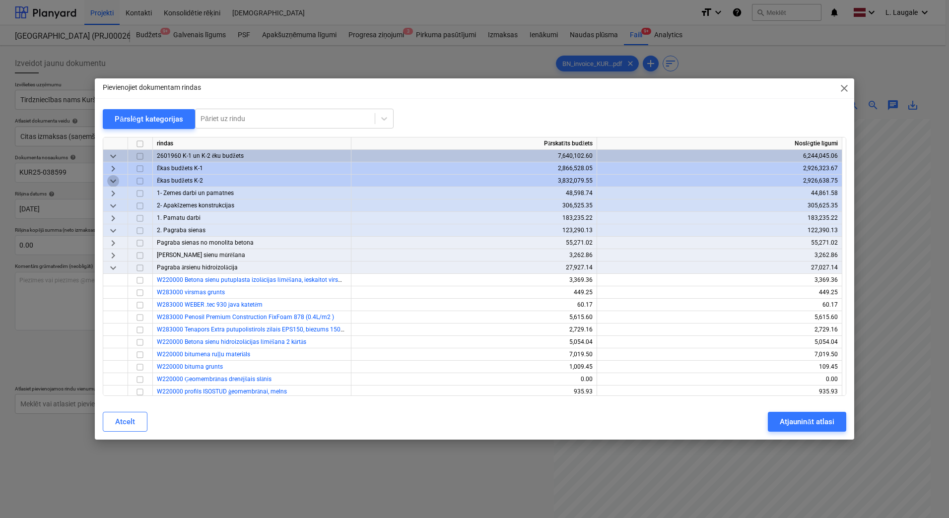
click at [113, 182] on span "keyboard_arrow_down" at bounding box center [113, 181] width 12 height 12
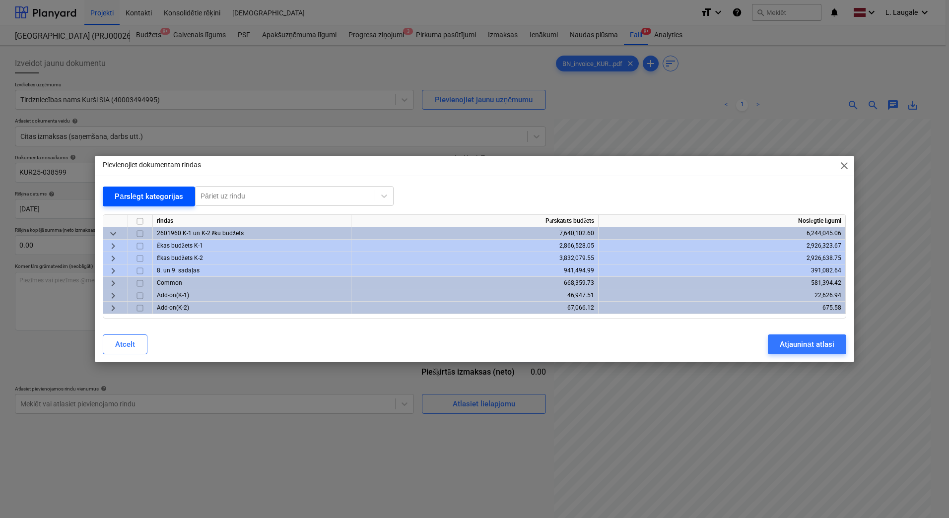
click at [148, 198] on div "Pārslēgt kategorijas" at bounding box center [149, 196] width 69 height 13
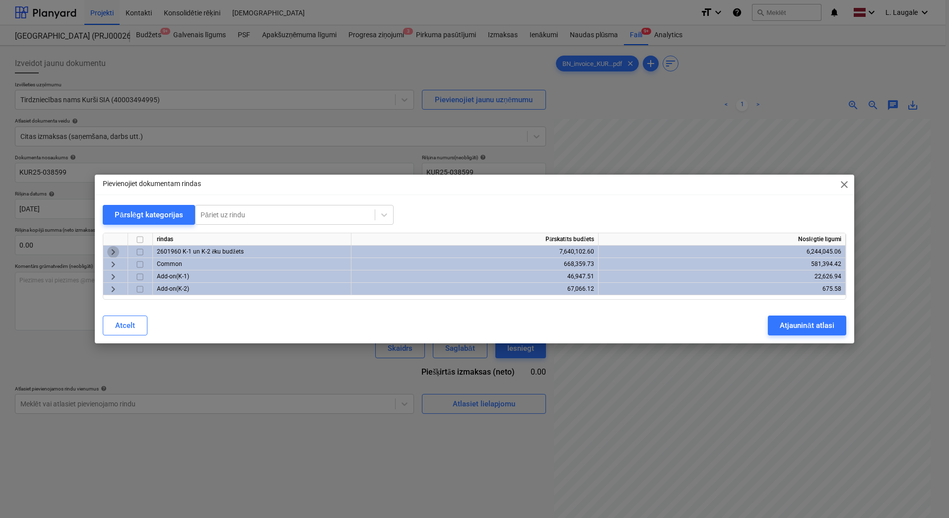
click at [115, 250] on span "keyboard_arrow_right" at bounding box center [113, 252] width 12 height 12
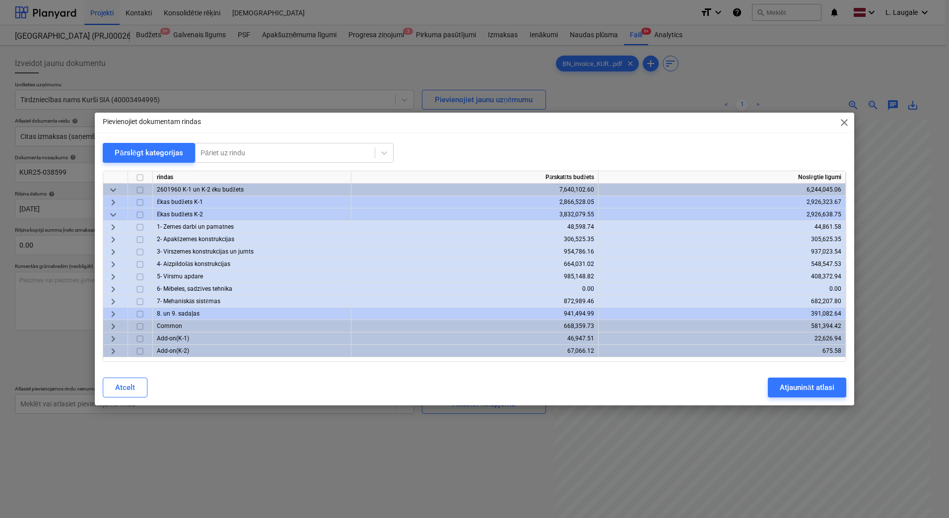
click at [115, 279] on span "keyboard_arrow_right" at bounding box center [113, 277] width 12 height 12
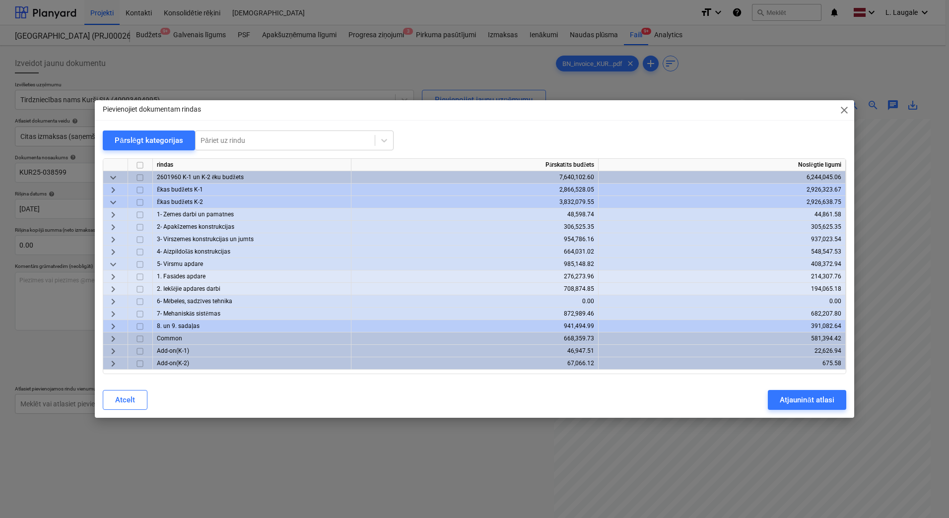
click at [112, 300] on span "keyboard_arrow_right" at bounding box center [113, 302] width 12 height 12
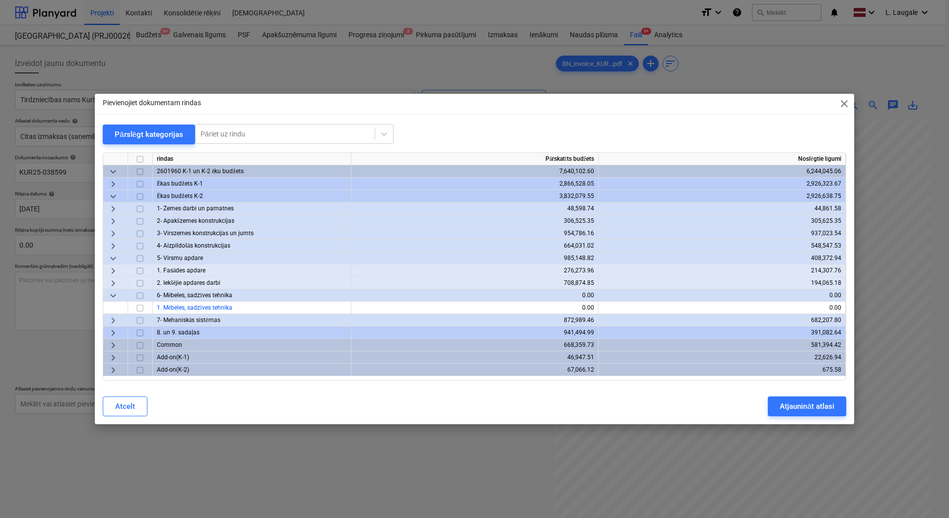
click at [112, 300] on span "keyboard_arrow_down" at bounding box center [113, 296] width 12 height 12
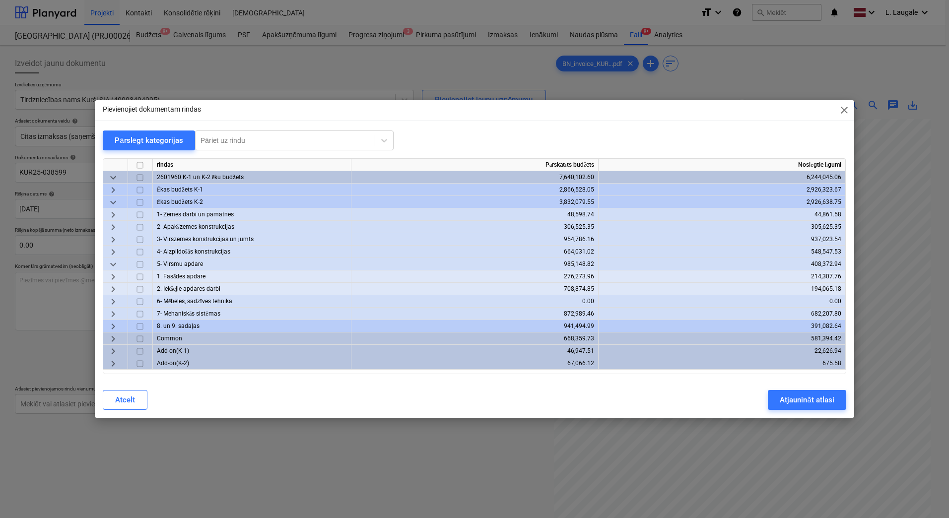
click at [113, 287] on span "keyboard_arrow_right" at bounding box center [113, 289] width 12 height 12
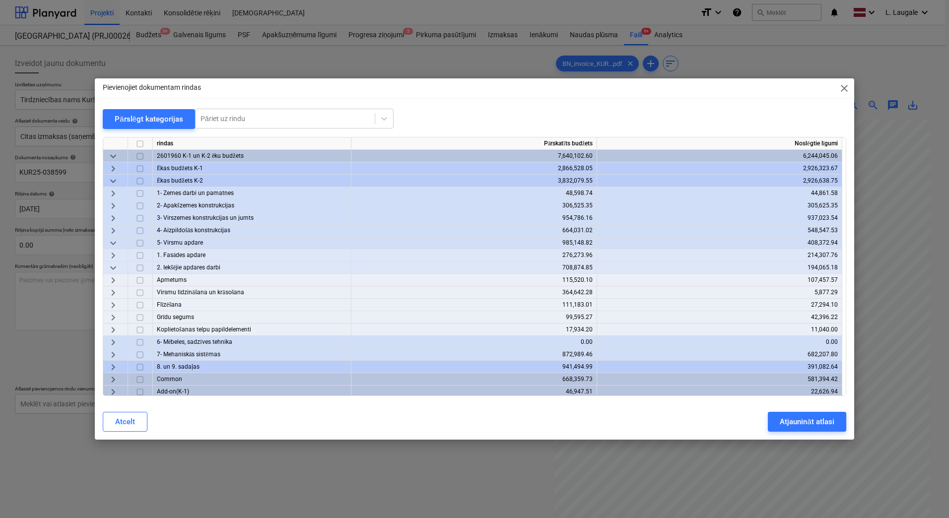
click at [111, 354] on span "keyboard_arrow_right" at bounding box center [113, 355] width 12 height 12
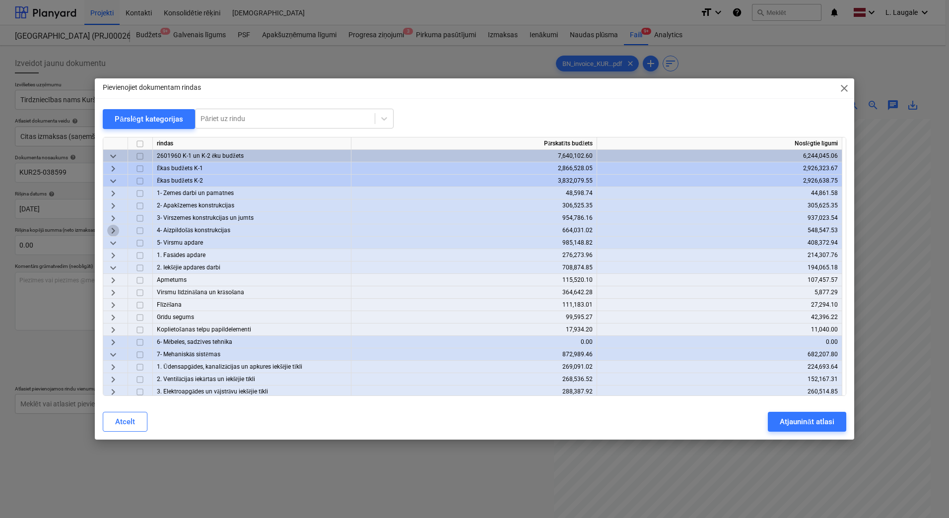
click at [114, 227] on span "keyboard_arrow_right" at bounding box center [113, 231] width 12 height 12
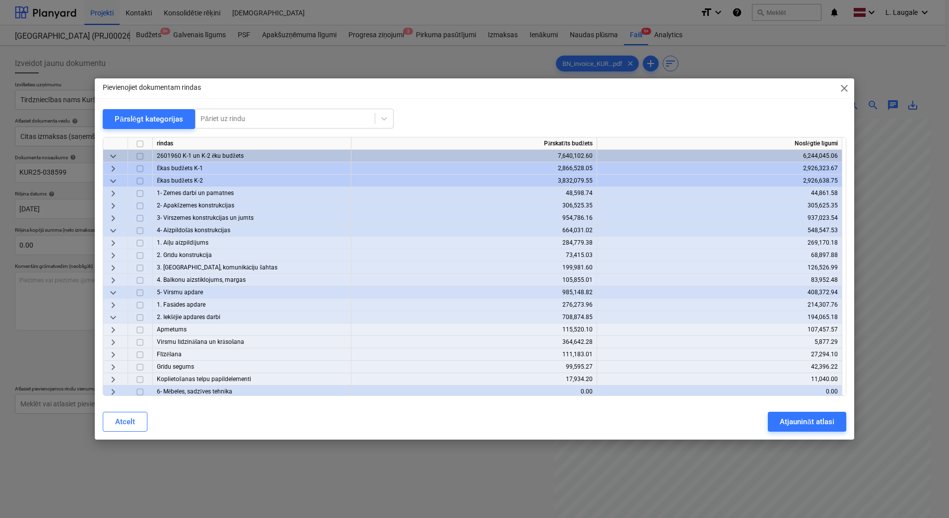
click at [114, 240] on span "keyboard_arrow_right" at bounding box center [113, 243] width 12 height 12
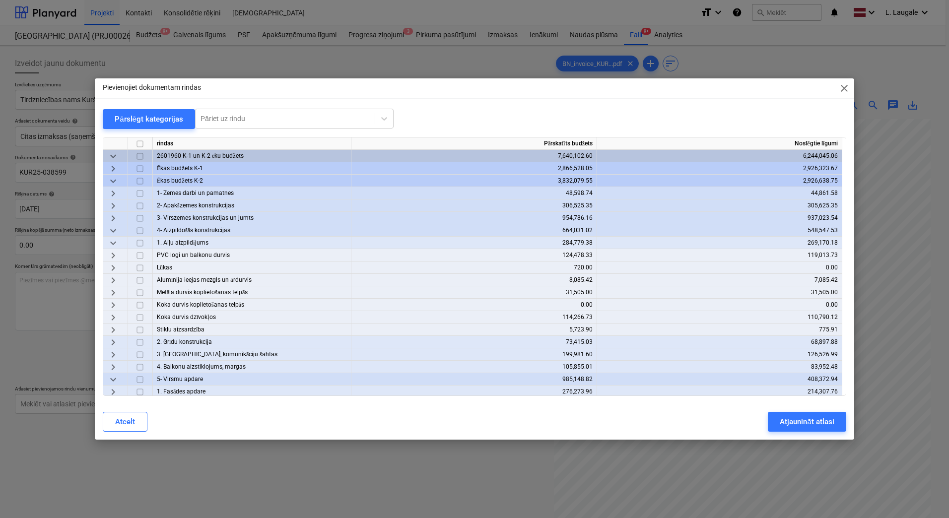
click at [112, 291] on span "keyboard_arrow_right" at bounding box center [113, 293] width 12 height 12
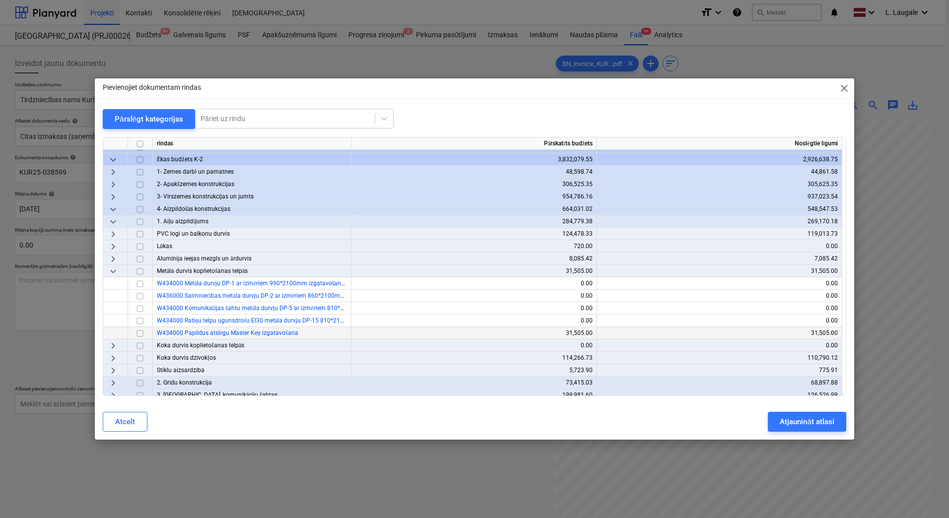
scroll to position [33, 0]
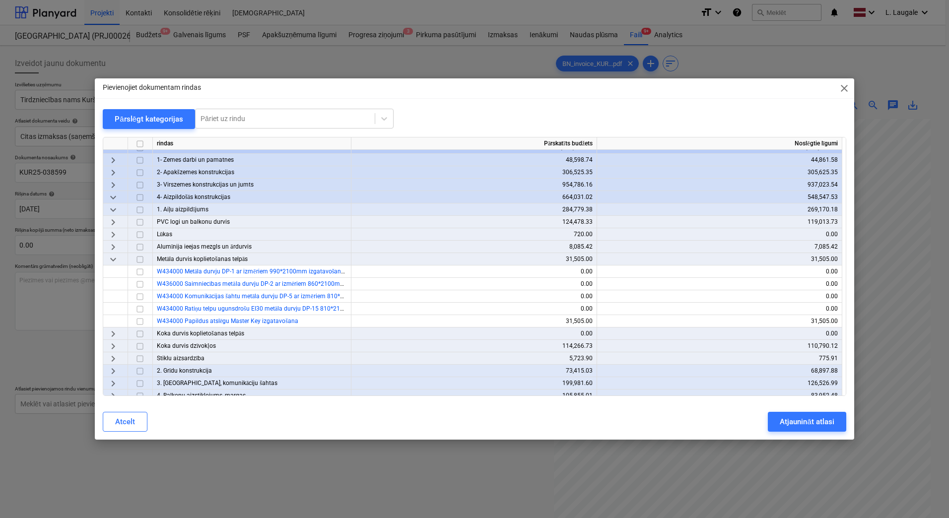
click at [116, 359] on span "keyboard_arrow_right" at bounding box center [113, 359] width 12 height 12
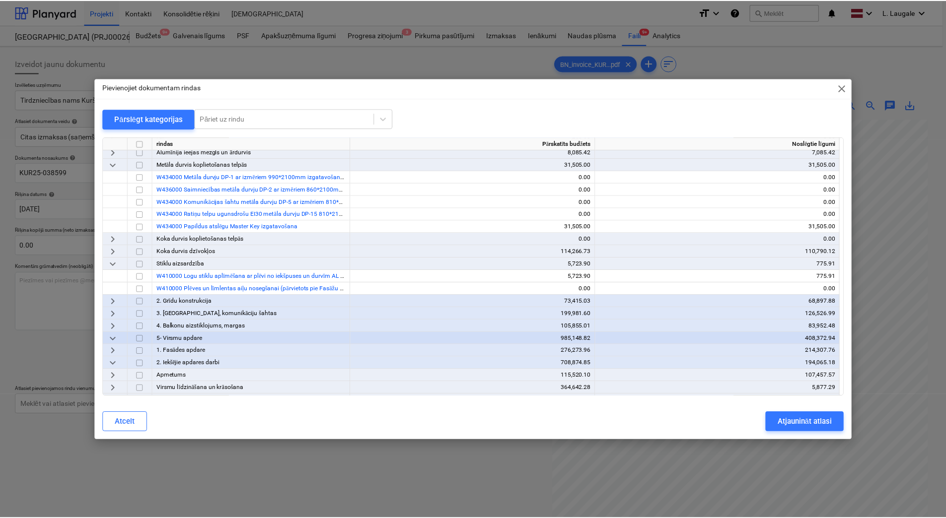
scroll to position [133, 0]
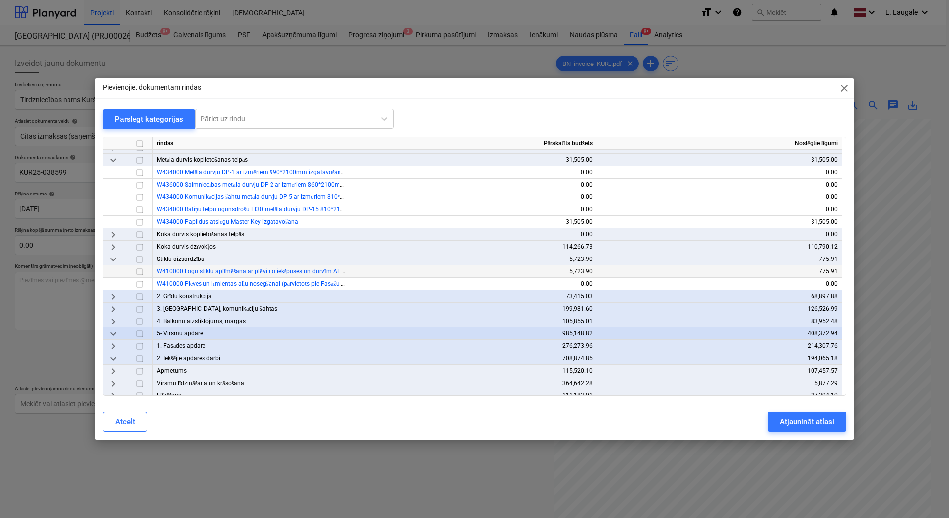
click at [141, 272] on input "checkbox" at bounding box center [140, 272] width 12 height 12
click at [815, 425] on div "Atjaunināt atlasi" at bounding box center [807, 421] width 54 height 13
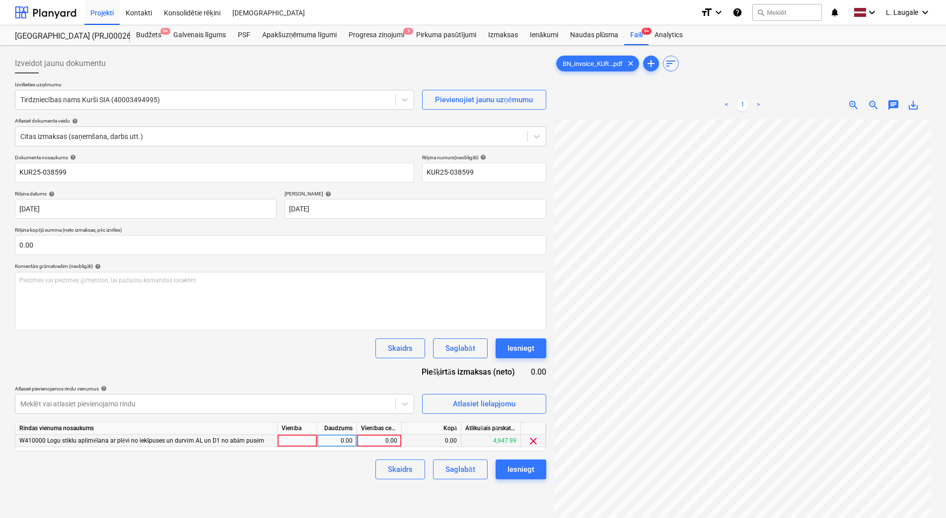
click at [277, 440] on div "W410000 Logu stiklu aplīmēšana ar plēvi no iekšpuses un durvīm AL un D1 no abām…" at bounding box center [146, 441] width 262 height 12
click at [286, 442] on div at bounding box center [297, 441] width 40 height 12
type input "1"
click at [339, 440] on div "0.00" at bounding box center [336, 441] width 31 height 12
type input "1"
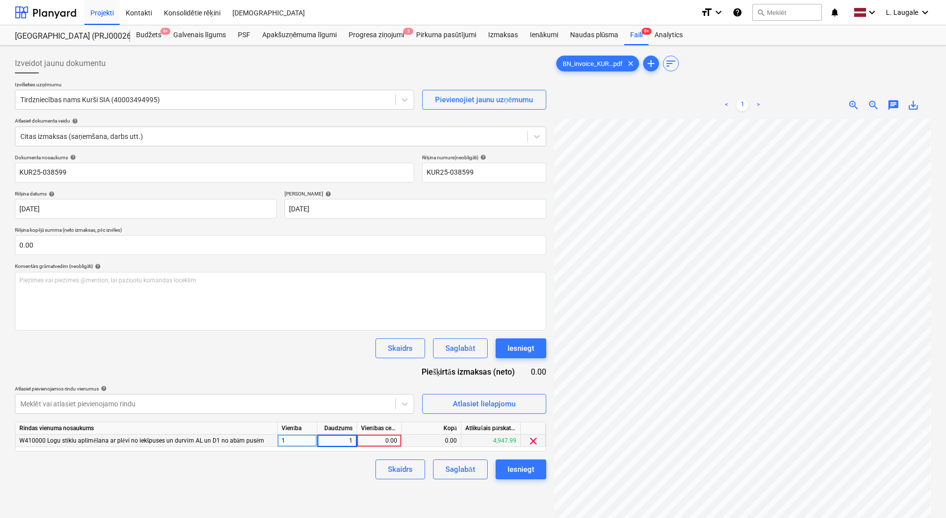
click at [382, 441] on div "0.00" at bounding box center [379, 441] width 36 height 12
type input "218.88"
click at [367, 452] on div "Dokumenta nosaukums help KUR25-038599 Rēķina numurs (neobligāti) help KUR25-038…" at bounding box center [280, 316] width 531 height 325
click at [441, 468] on button "Saglabāt" at bounding box center [460, 470] width 54 height 20
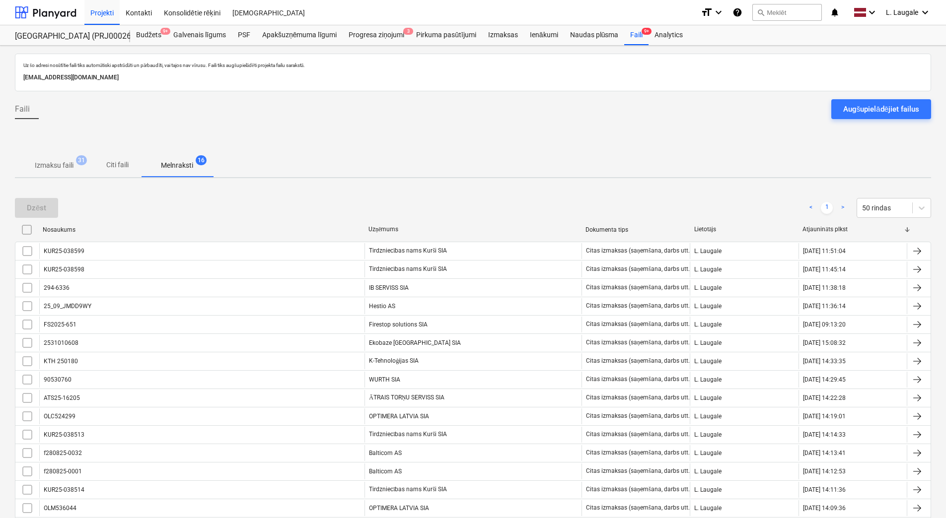
click at [44, 169] on p "Izmaksu faili" at bounding box center [54, 165] width 39 height 10
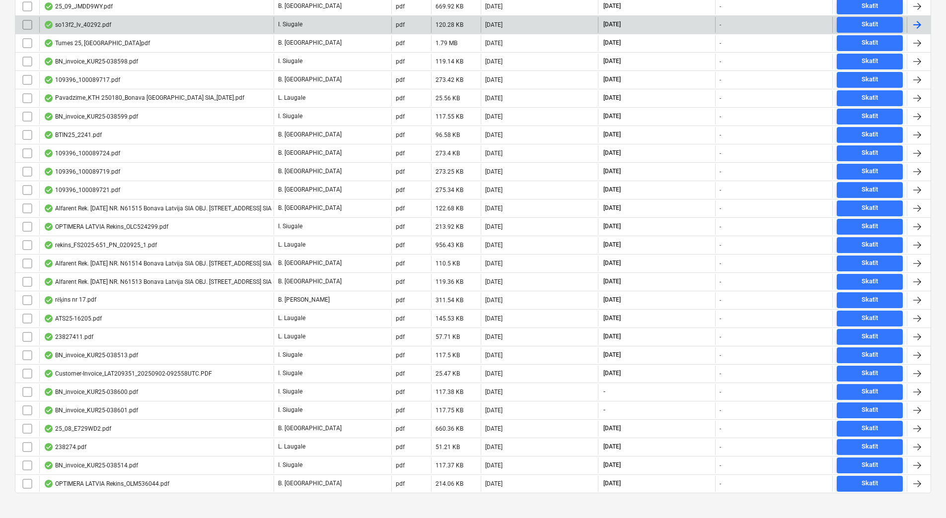
scroll to position [329, 0]
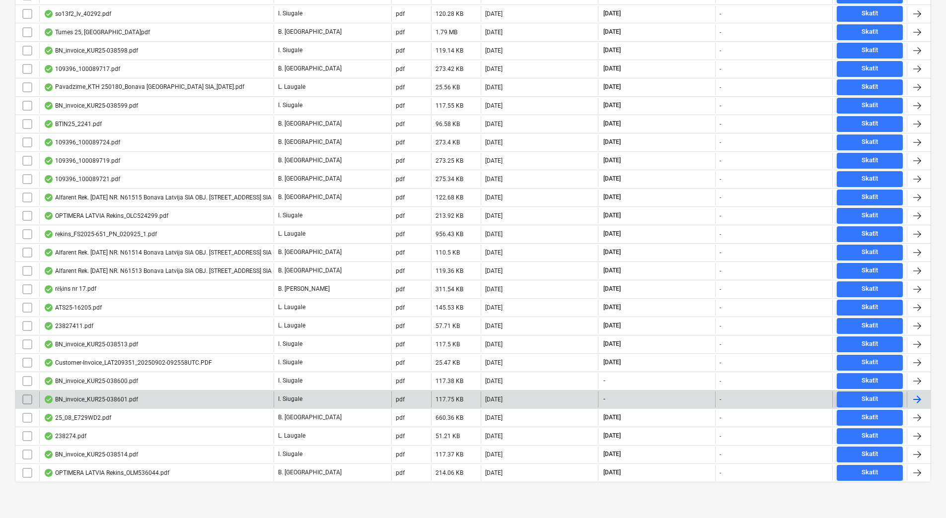
click at [236, 399] on div "BN_invoice_KUR25-038601.pdf" at bounding box center [156, 400] width 234 height 16
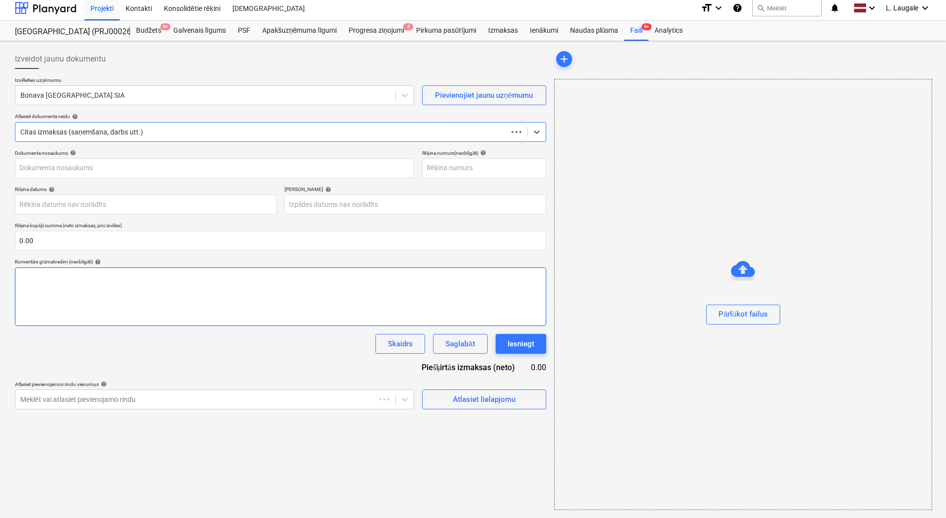
scroll to position [4, 0]
click at [157, 93] on div at bounding box center [205, 95] width 370 height 10
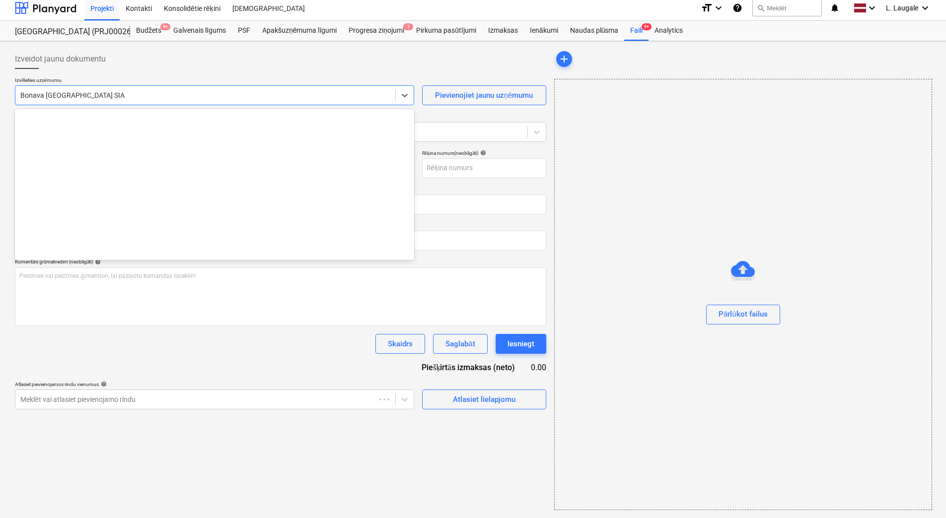
scroll to position [1842, 0]
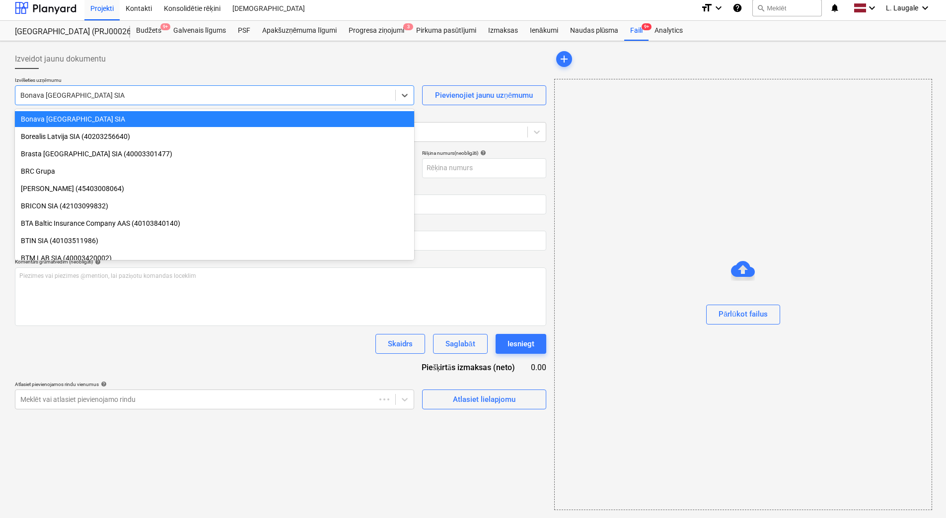
type input "KUR25-038601"
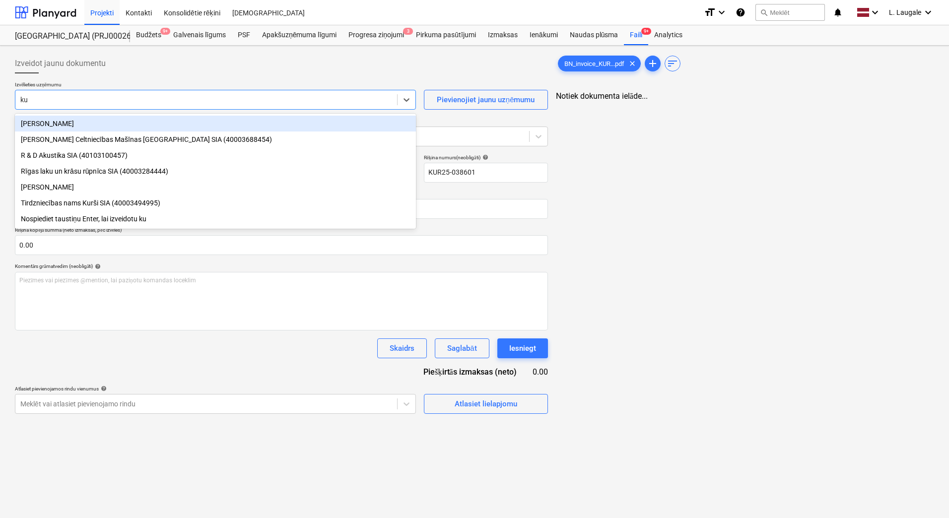
type input "kur"
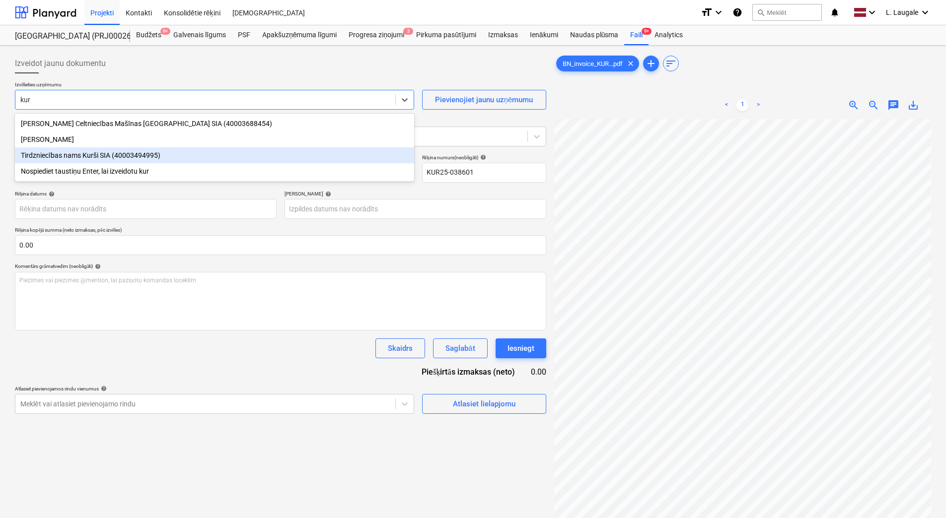
click at [162, 158] on div "Tirdzniecības nams Kurši SIA (40003494995)" at bounding box center [214, 155] width 399 height 16
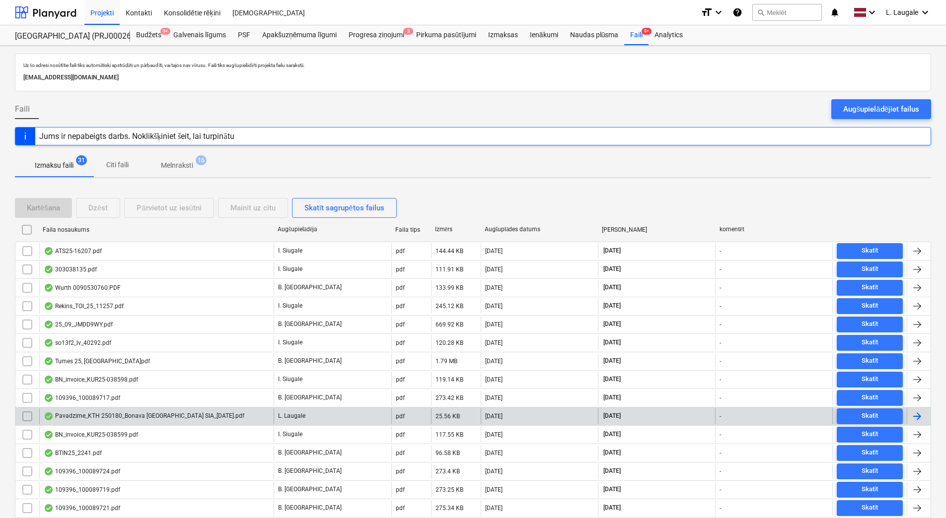
scroll to position [199, 0]
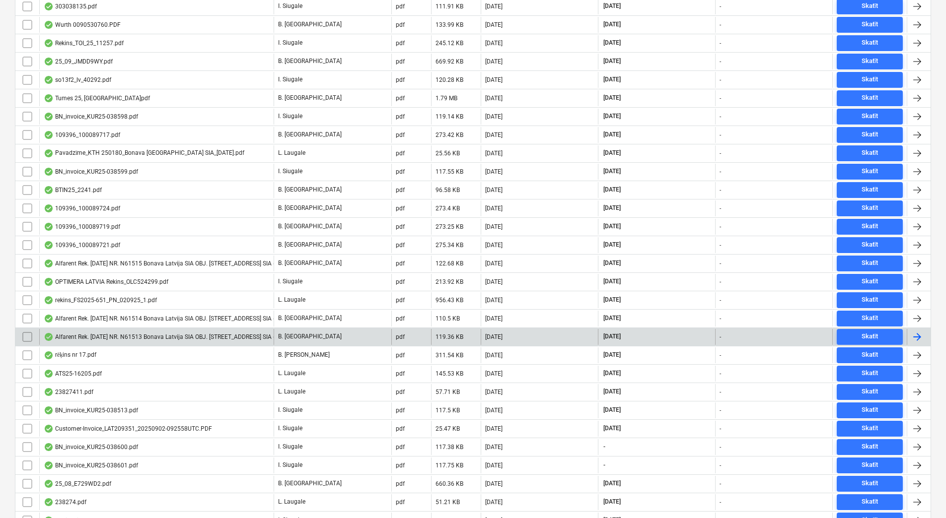
click at [248, 333] on div "Alfarent Rek. [DATE] NR. N61513 Bonava Latvija SIA OBJ. [STREET_ADDRESS] SIA ([…" at bounding box center [194, 337] width 301 height 8
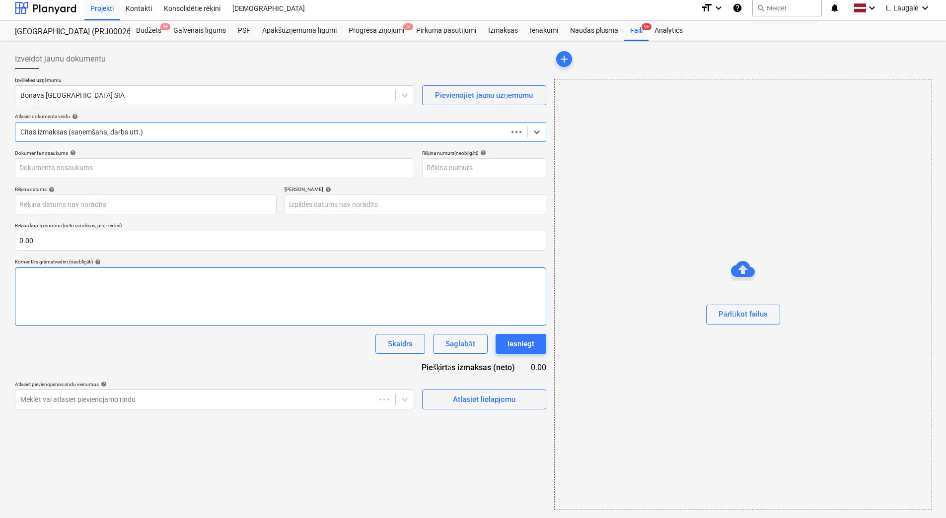
scroll to position [4, 0]
click at [193, 84] on p "Izvēlieties uzņēmumu" at bounding box center [214, 81] width 399 height 8
click at [197, 88] on div "Bonava [GEOGRAPHIC_DATA] SIA" at bounding box center [205, 95] width 380 height 14
type input "40103855998"
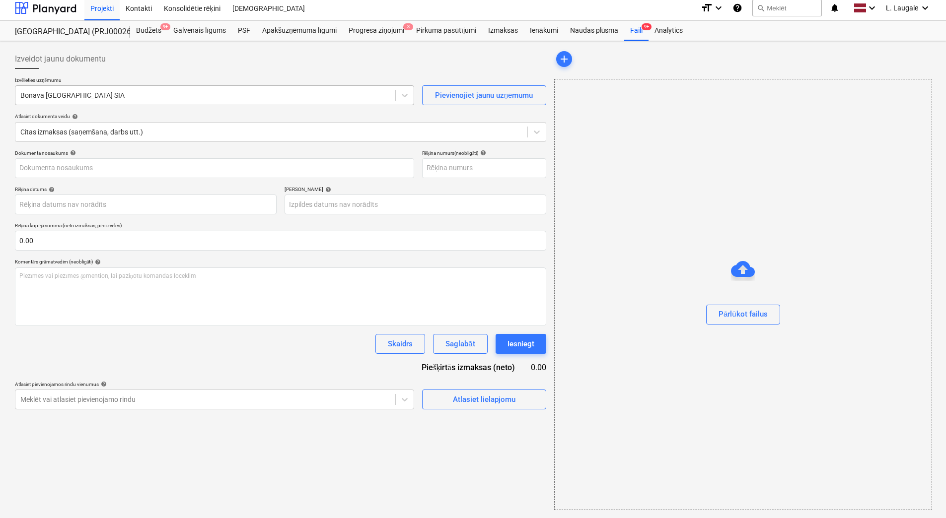
type input "[DATE]"
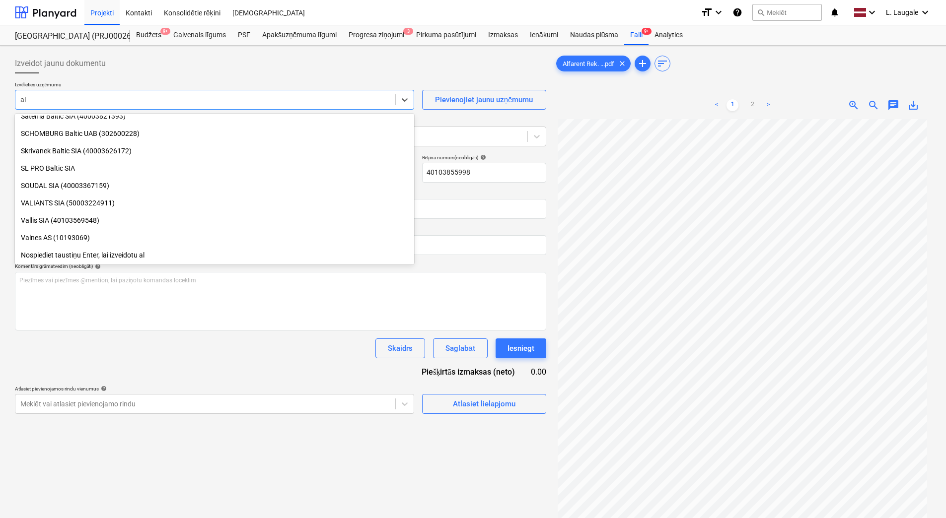
scroll to position [1102, 0]
type input "[PERSON_NAME]"
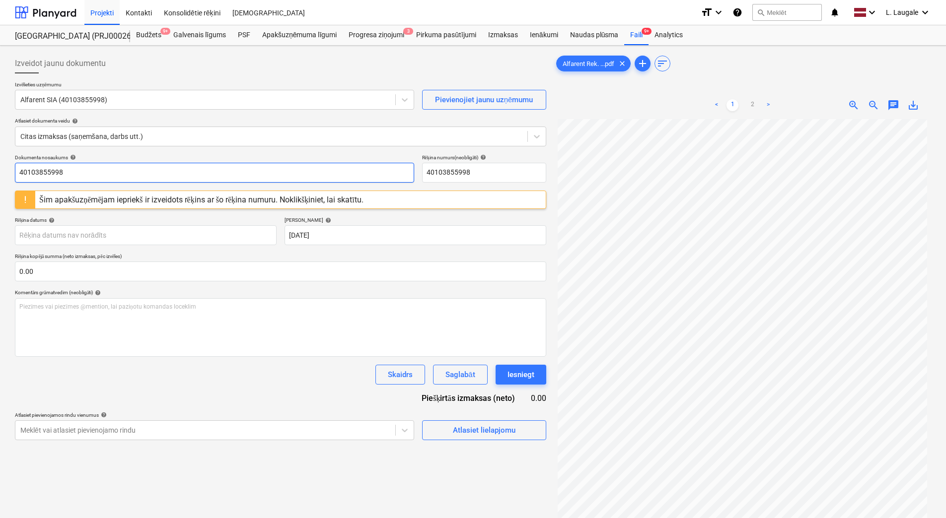
drag, startPoint x: 119, startPoint y: 175, endPoint x: -2, endPoint y: 167, distance: 120.9
click at [0, 167] on html "Projekti Kontakti Konsolidētie rēķini Iesūtne format_size keyboard_arrow_down h…" at bounding box center [473, 259] width 946 height 518
drag, startPoint x: 82, startPoint y: 166, endPoint x: -2, endPoint y: 180, distance: 85.0
click at [0, 180] on html "Projekti Kontakti Konsolidētie rēķini Iesūtne format_size keyboard_arrow_down h…" at bounding box center [473, 259] width 946 height 518
type input "N61513"
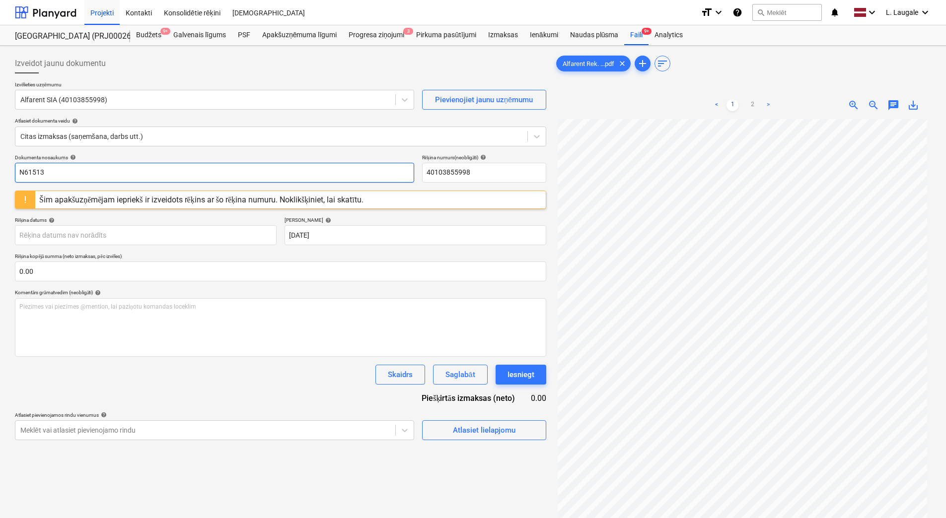
drag, startPoint x: 461, startPoint y: 161, endPoint x: 349, endPoint y: 162, distance: 111.2
click at [349, 162] on div "Dokumenta nosaukums help N61513 Rēķina numurs (neobligāti) help 40103855998" at bounding box center [280, 168] width 531 height 28
drag, startPoint x: 495, startPoint y: 173, endPoint x: 397, endPoint y: 166, distance: 98.5
click at [397, 166] on div "Dokumenta nosaukums help N61513 Rēķina numurs (neobligāti) help 40103855998" at bounding box center [280, 168] width 531 height 28
paste input "N61513"
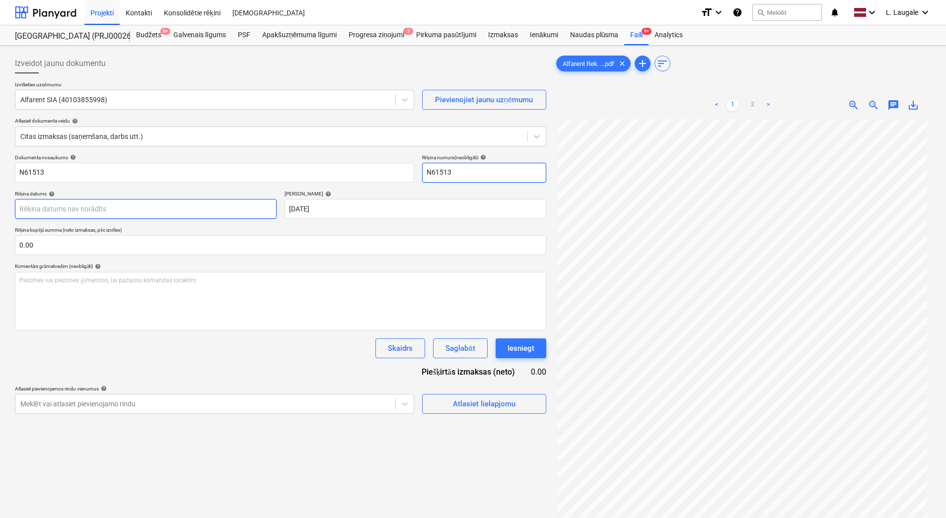
type input "N61513"
click at [184, 209] on body "Projekti Kontakti Konsolidētie rēķini Iesūtne format_size keyboard_arrow_down h…" at bounding box center [473, 259] width 946 height 518
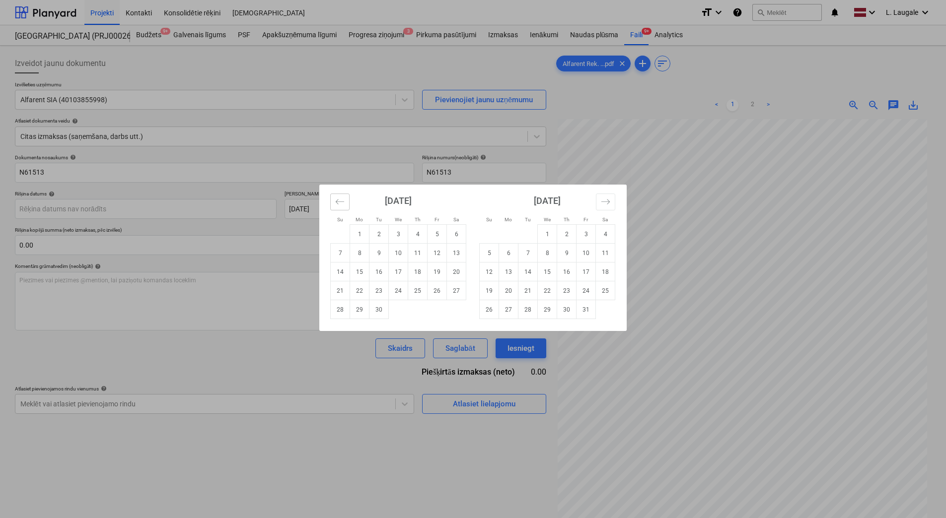
click at [337, 201] on icon "Move backward to switch to the previous month." at bounding box center [339, 201] width 9 height 9
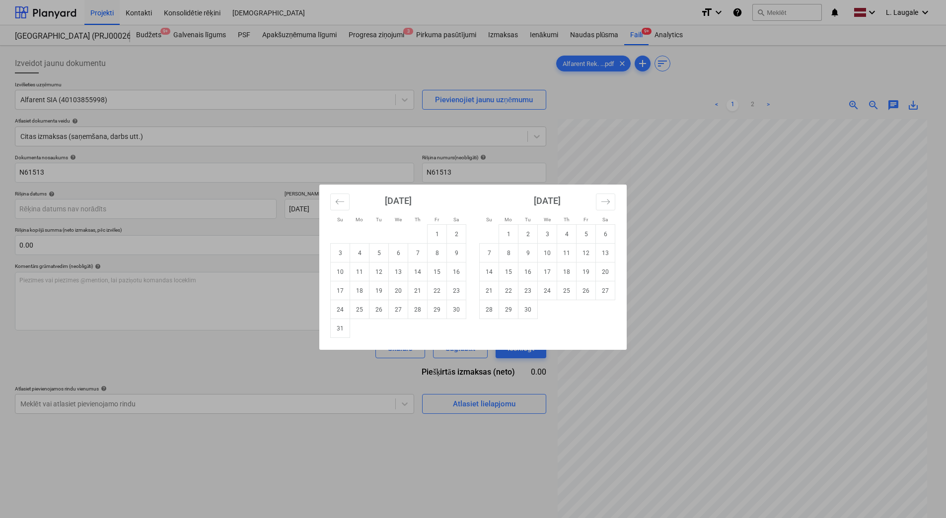
click at [342, 332] on td "31" at bounding box center [340, 328] width 19 height 19
type input "[DATE]"
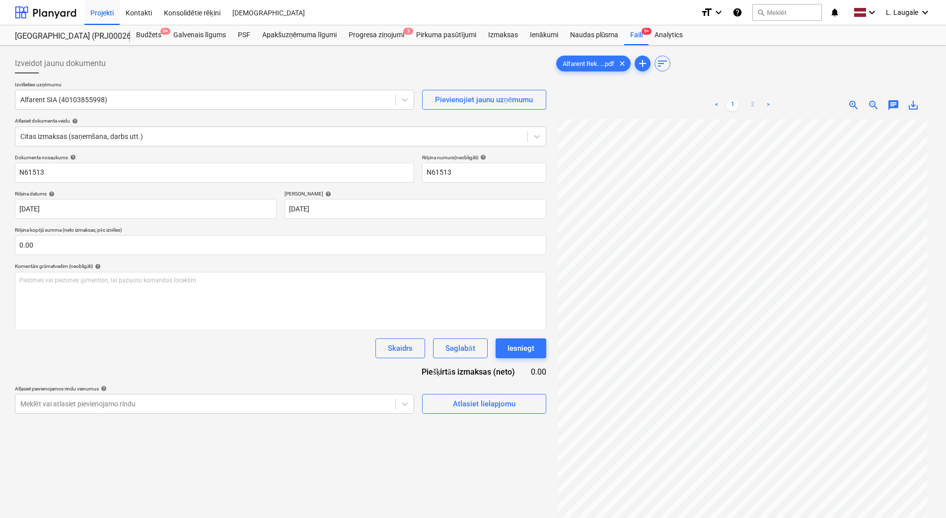
click at [749, 108] on link "2" at bounding box center [752, 105] width 12 height 12
click at [450, 411] on span "Atlasiet lielapjomu" at bounding box center [483, 404] width 99 height 13
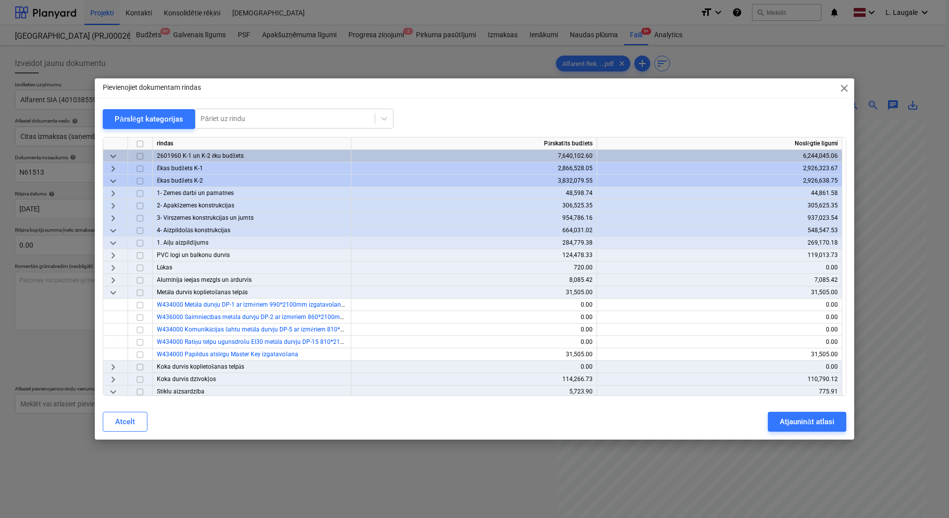
click at [115, 243] on span "keyboard_arrow_down" at bounding box center [113, 243] width 12 height 12
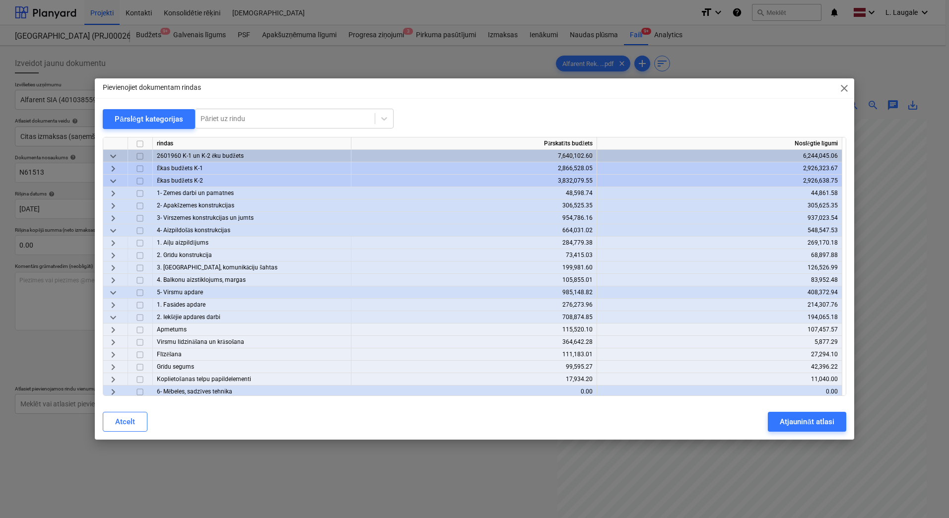
click at [113, 229] on span "keyboard_arrow_down" at bounding box center [113, 231] width 12 height 12
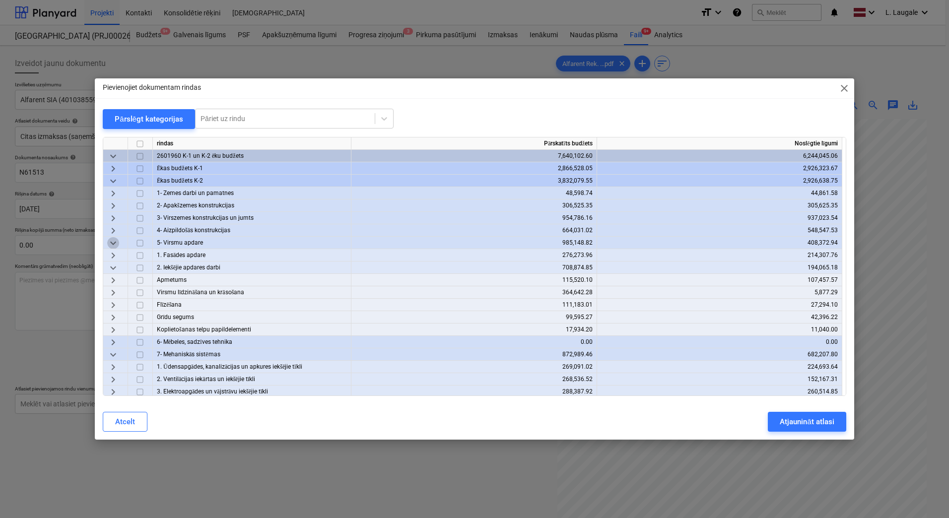
click at [113, 241] on span "keyboard_arrow_down" at bounding box center [113, 243] width 12 height 12
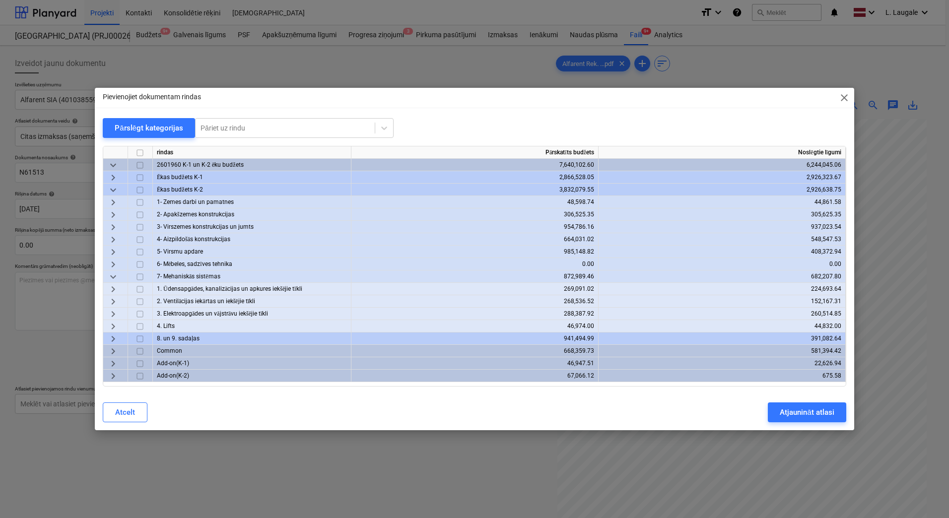
click at [112, 249] on span "keyboard_arrow_right" at bounding box center [113, 252] width 12 height 12
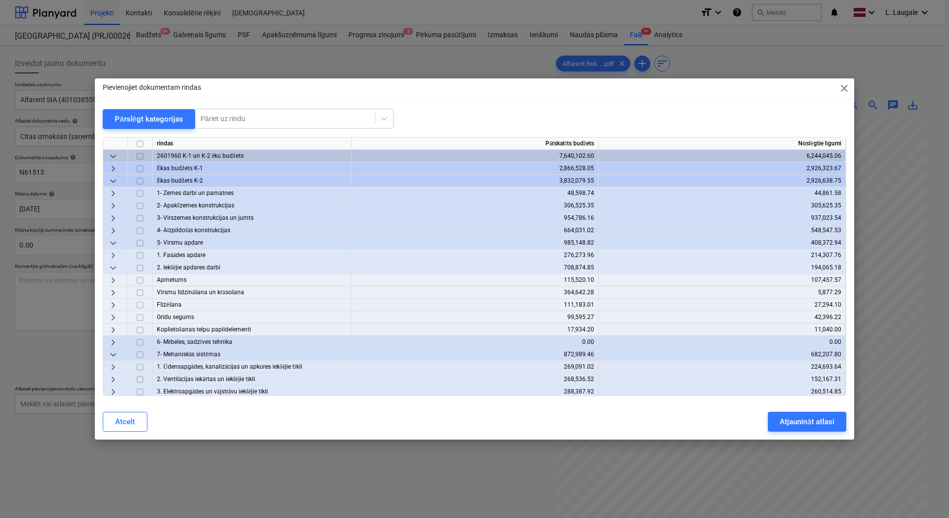
click at [116, 267] on span "keyboard_arrow_down" at bounding box center [113, 268] width 12 height 12
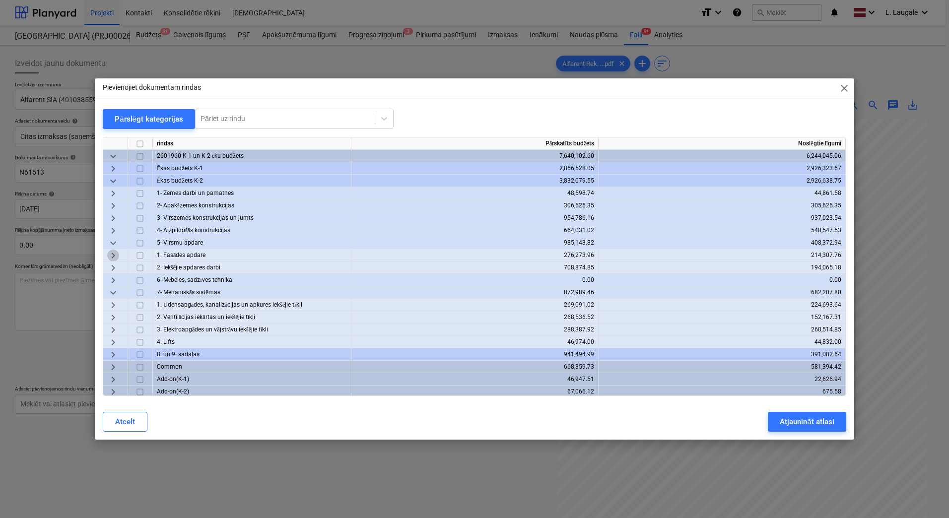
click at [114, 251] on span "keyboard_arrow_right" at bounding box center [113, 256] width 12 height 12
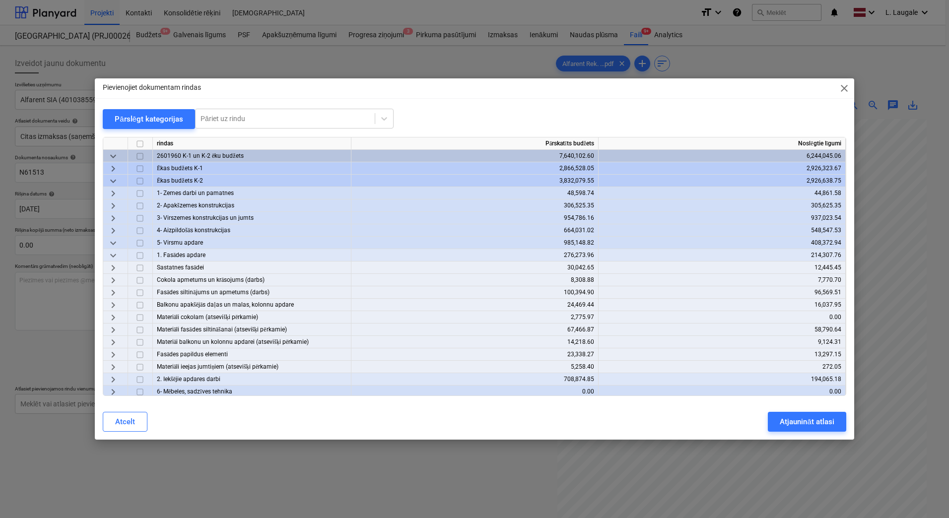
click at [117, 265] on span "keyboard_arrow_right" at bounding box center [113, 268] width 12 height 12
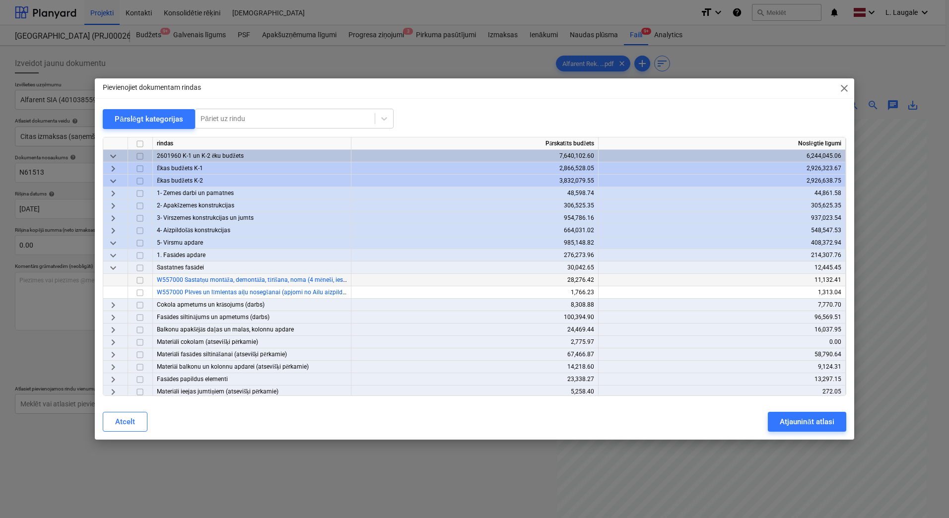
click at [137, 279] on input "checkbox" at bounding box center [140, 281] width 12 height 12
click at [810, 422] on div "Atjaunināt atlasi" at bounding box center [807, 421] width 54 height 13
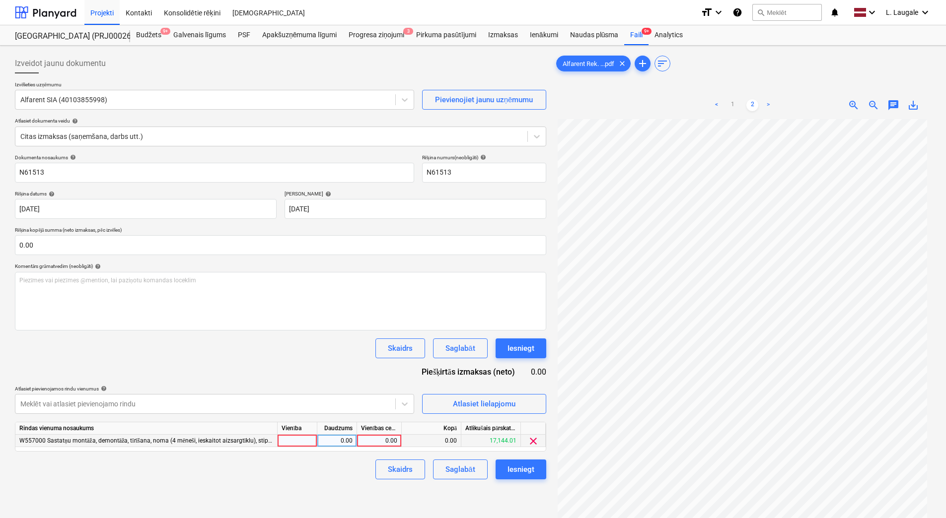
click at [292, 444] on div at bounding box center [297, 441] width 40 height 12
click at [324, 443] on div "0.00" at bounding box center [336, 441] width 31 height 12
click at [368, 441] on div "0.00" at bounding box center [379, 441] width 36 height 12
type input "984.35"
click at [338, 355] on div "Skaidrs Saglabāt Iesniegt" at bounding box center [280, 349] width 531 height 20
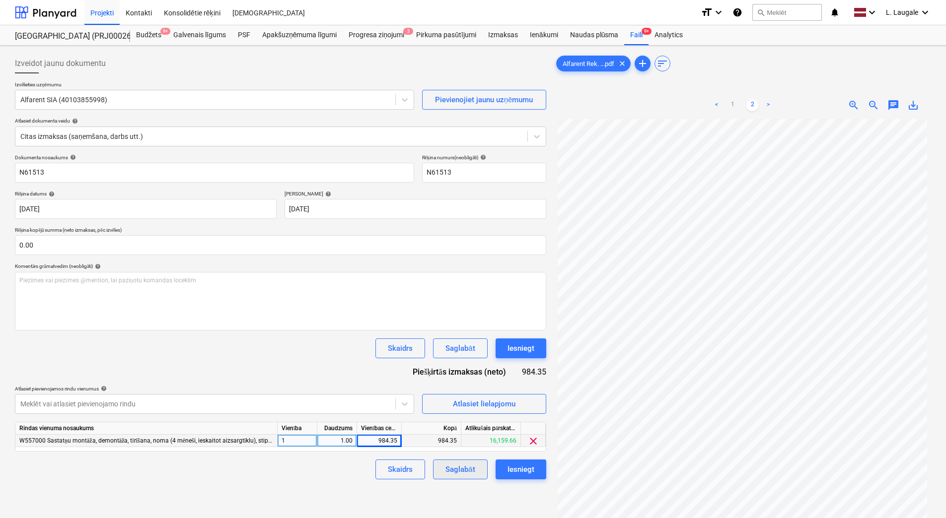
click at [470, 476] on div "Saglabāt" at bounding box center [459, 469] width 29 height 13
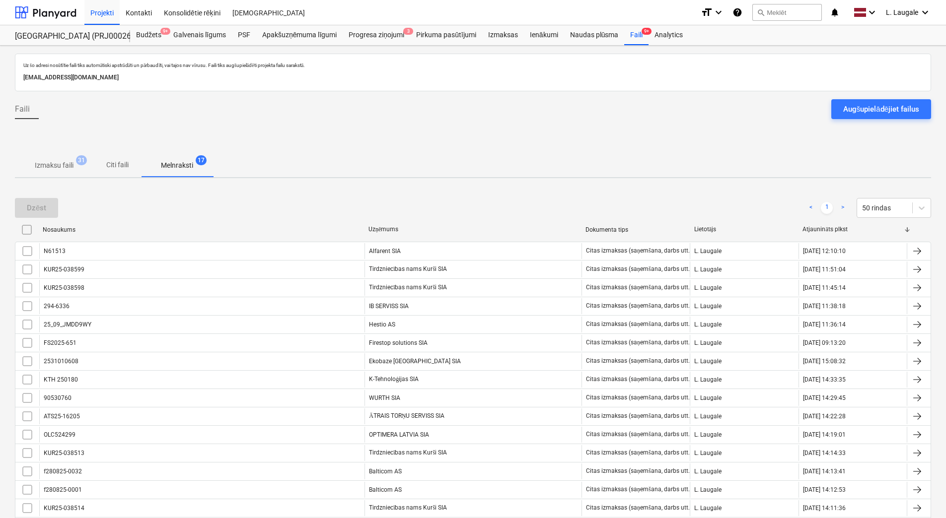
click at [62, 169] on p "Izmaksu faili" at bounding box center [54, 165] width 39 height 10
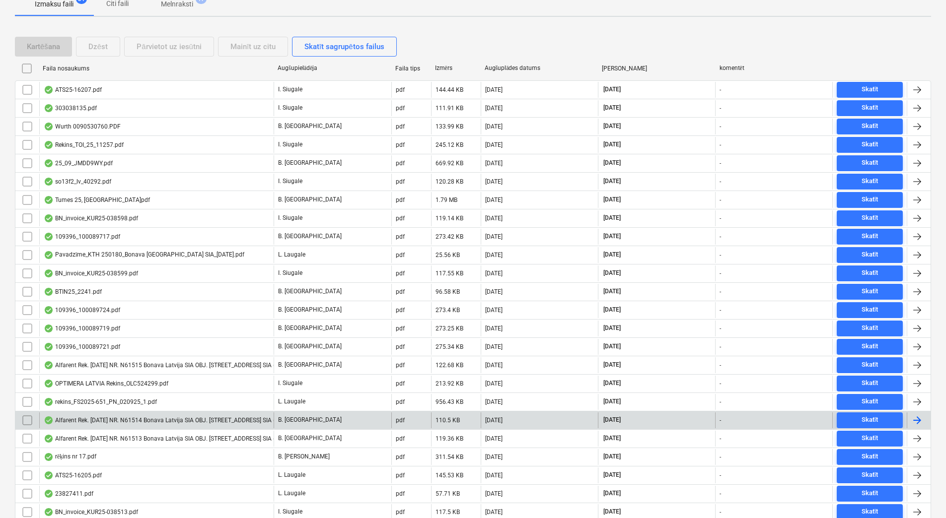
scroll to position [165, 0]
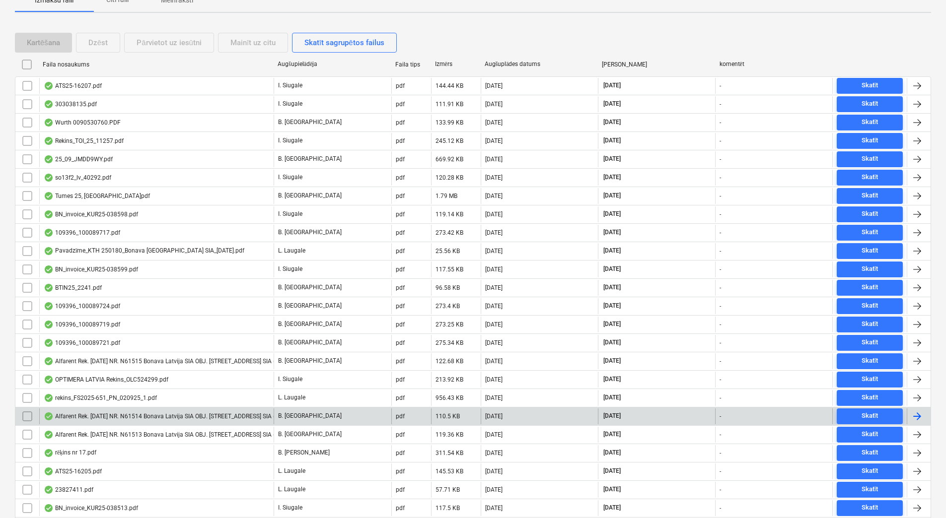
click at [198, 417] on div "Alfarent Rek. [DATE] NR. N61514 Bonava Latvija SIA OBJ. [STREET_ADDRESS] SIA ([…" at bounding box center [194, 417] width 301 height 8
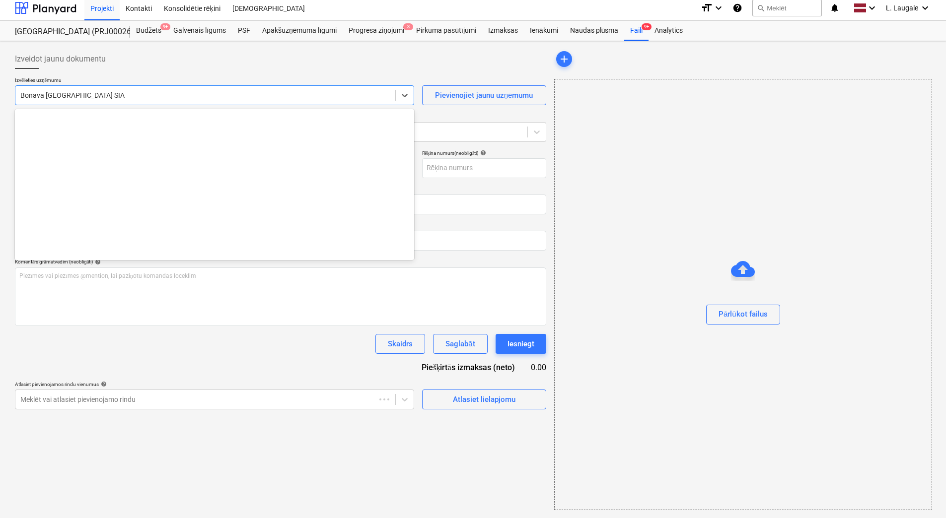
click at [81, 88] on div "Bonava [GEOGRAPHIC_DATA] SIA" at bounding box center [205, 95] width 380 height 14
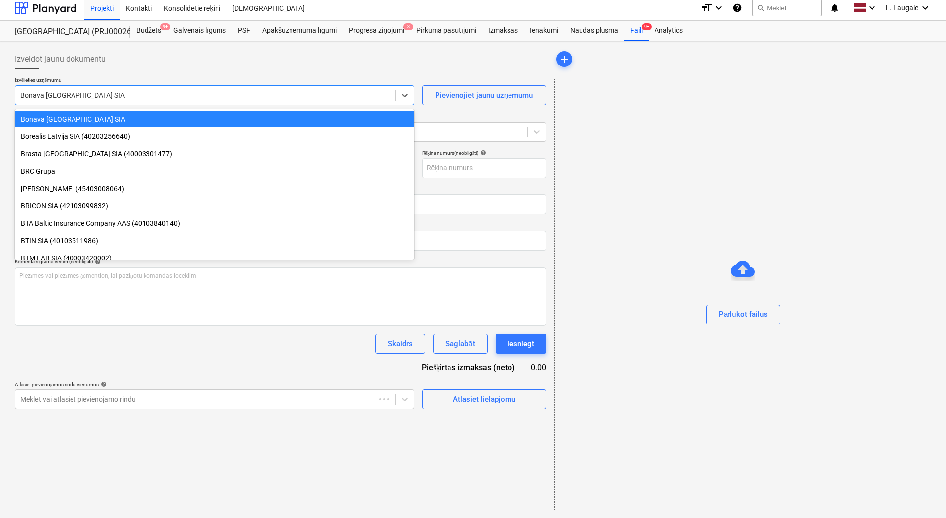
type input "a"
type input "40103855998"
type input "[DATE]"
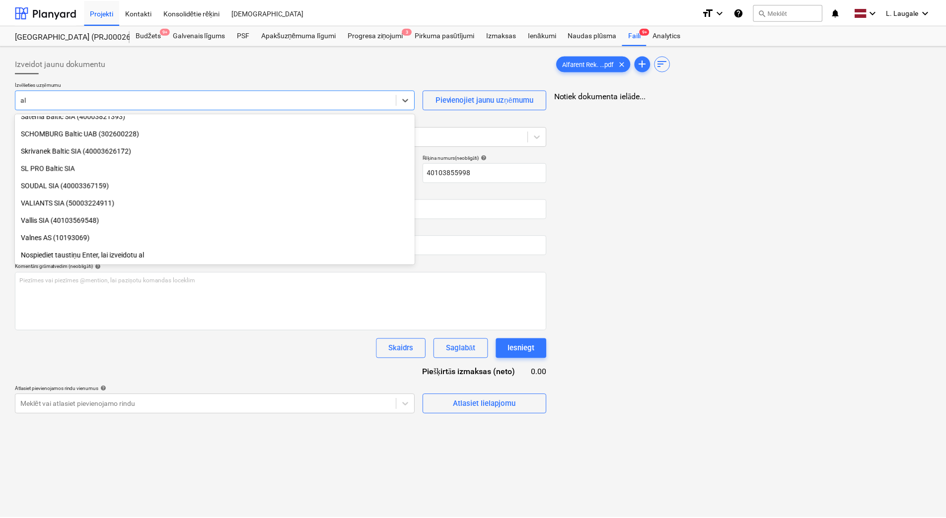
scroll to position [1102, 0]
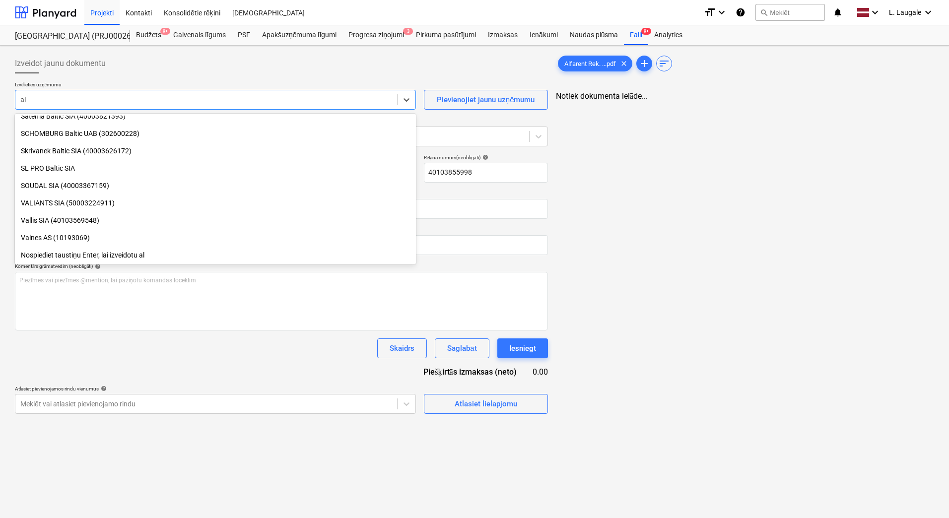
type input "[PERSON_NAME]"
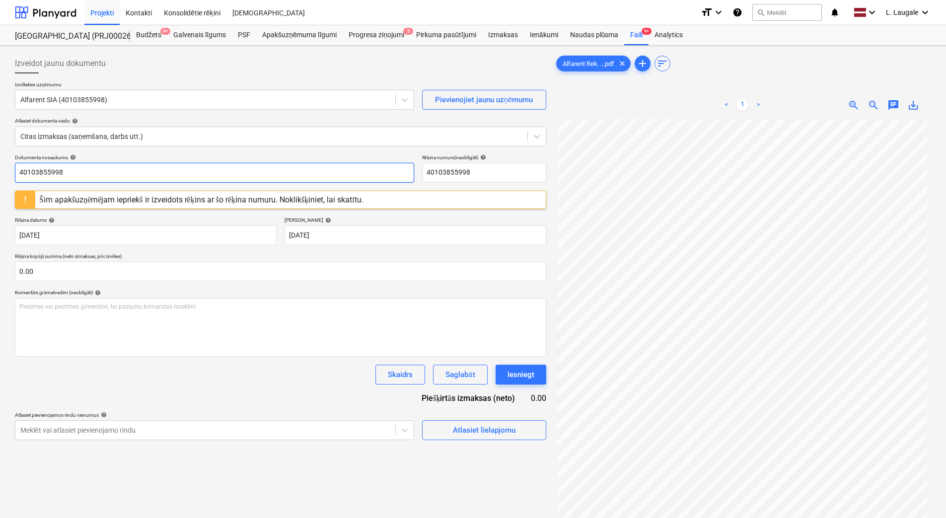
drag, startPoint x: -2, startPoint y: 183, endPoint x: 0, endPoint y: 165, distance: 18.5
click at [0, 179] on html "Projekti Kontakti Konsolidētie rēķini Iesūtne format_size keyboard_arrow_down h…" at bounding box center [473, 259] width 946 height 518
paste input "N61513"
drag, startPoint x: 0, startPoint y: 168, endPoint x: 0, endPoint y: 162, distance: 6.5
click at [0, 162] on html "Projekti Kontakti Konsolidētie rēķini Iesūtne format_size keyboard_arrow_down h…" at bounding box center [473, 259] width 946 height 518
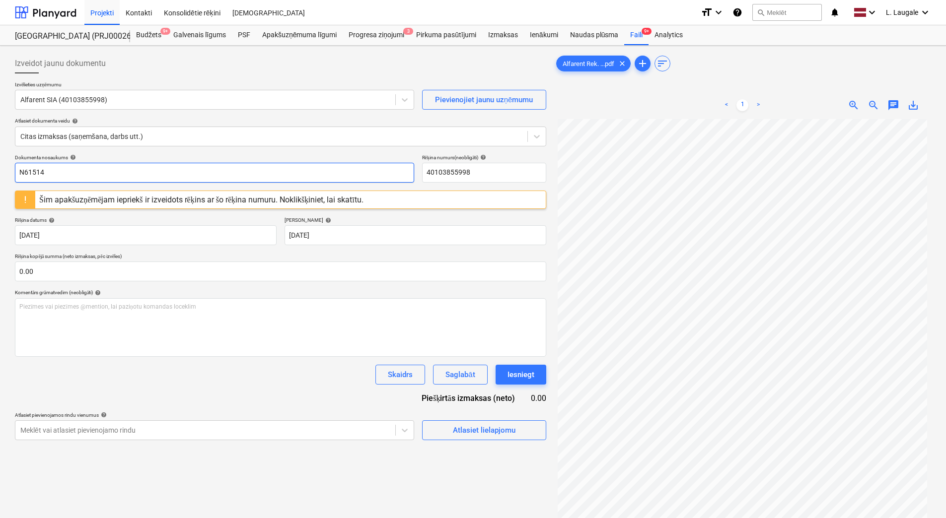
type input "N61514"
drag, startPoint x: 410, startPoint y: 174, endPoint x: 362, endPoint y: 173, distance: 47.2
click at [362, 173] on div "Dokumenta nosaukums help N61514 Rēķina numurs (neobligāti) help 40103855998" at bounding box center [280, 168] width 531 height 28
paste input "N61514"
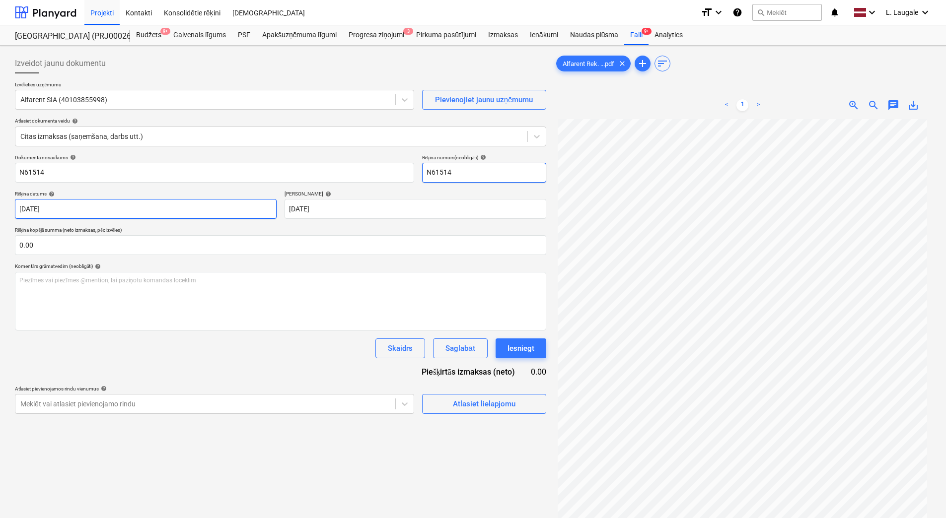
type input "N61514"
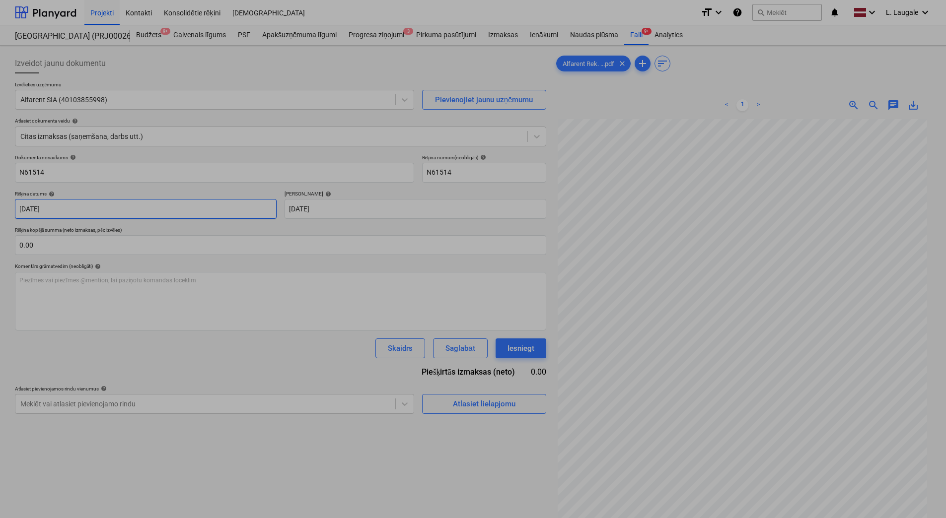
click at [206, 211] on body "Projekti Kontakti Konsolidētie rēķini Iesūtne format_size keyboard_arrow_down h…" at bounding box center [473, 259] width 946 height 518
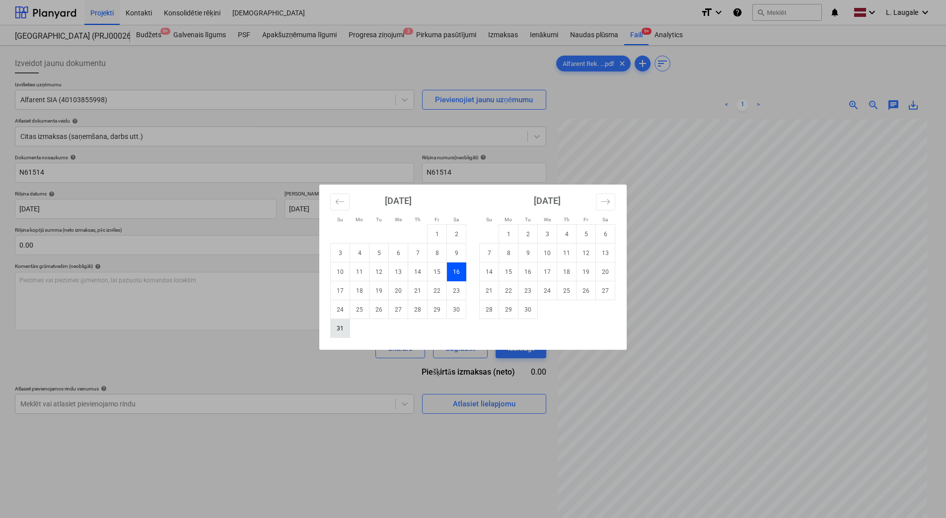
click at [338, 334] on td "31" at bounding box center [340, 328] width 19 height 19
type input "[DATE]"
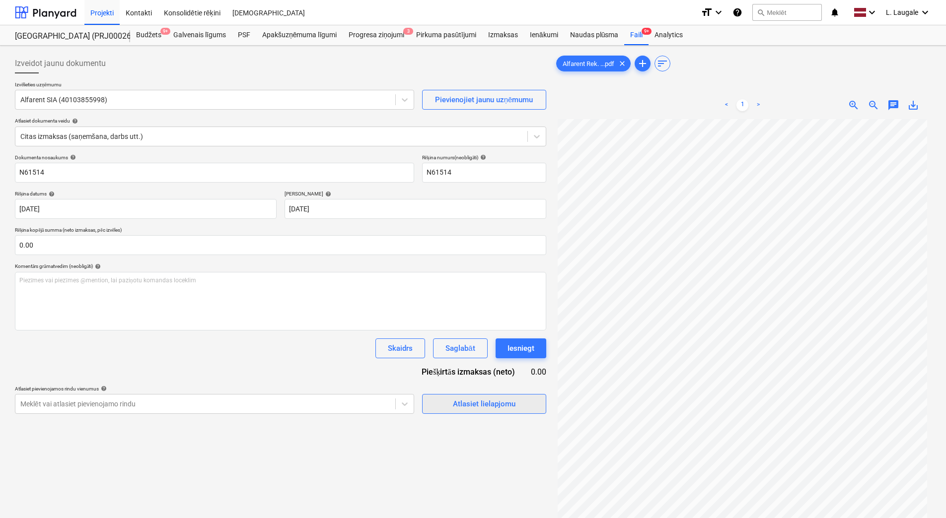
click at [454, 410] on div "Atlasiet lielapjomu" at bounding box center [484, 404] width 63 height 13
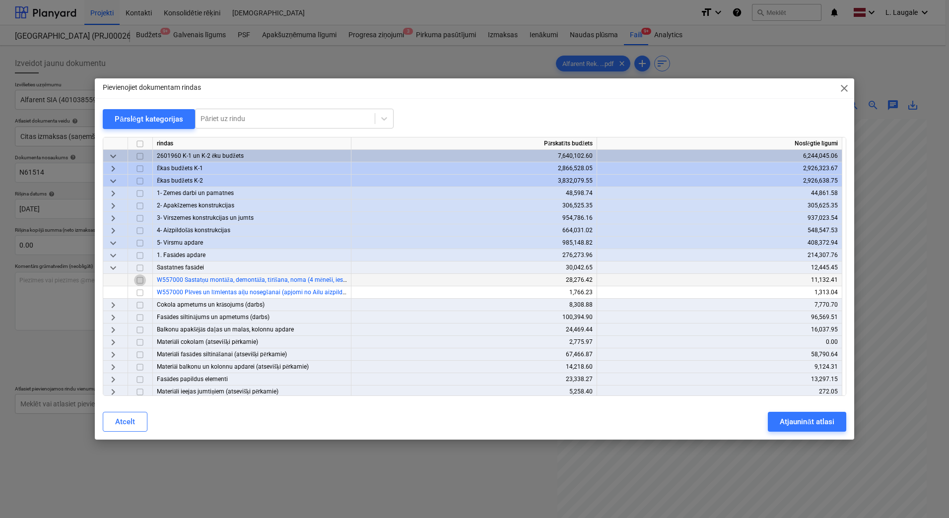
click at [137, 283] on input "checkbox" at bounding box center [140, 281] width 12 height 12
click at [804, 421] on div "Atjaunināt atlasi" at bounding box center [807, 421] width 54 height 13
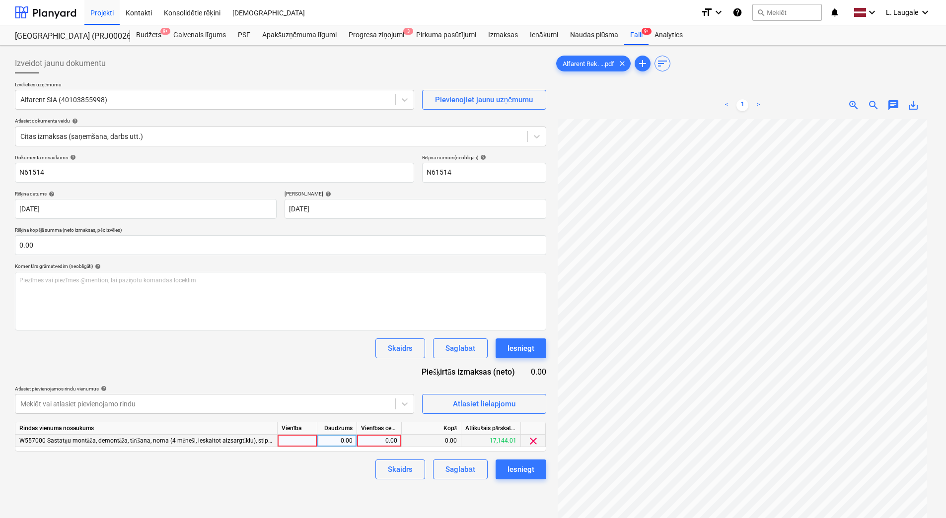
click at [305, 440] on div at bounding box center [297, 441] width 40 height 12
click at [322, 439] on div "0.00" at bounding box center [336, 441] width 31 height 12
type input "1"
click at [368, 437] on div "0.00" at bounding box center [379, 441] width 36 height 12
type input "0.18"
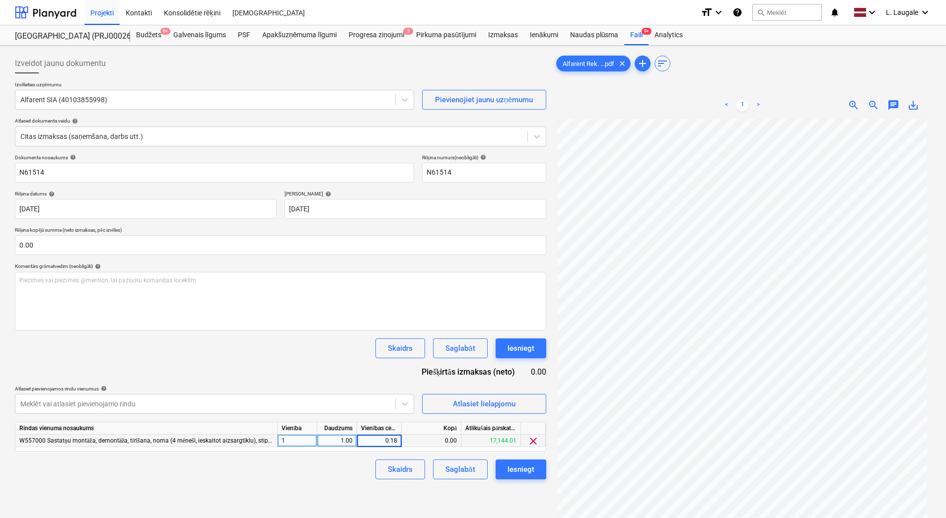
click at [342, 484] on div "Izveidot jaunu dokumentu Izvēlieties uzņēmumu Alfarent SIA (40103855998) Pievie…" at bounding box center [280, 332] width 539 height 564
click at [462, 470] on div "Saglabāt" at bounding box center [459, 469] width 29 height 13
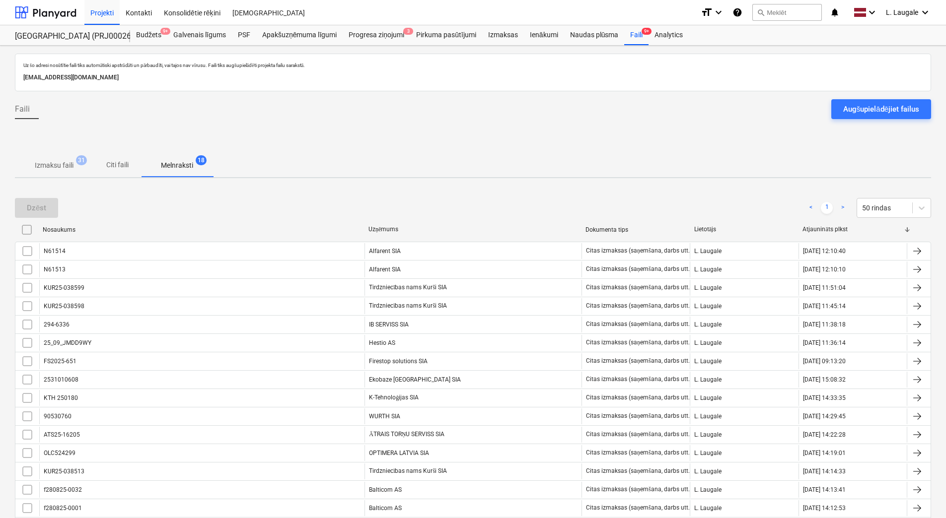
click at [59, 159] on span "Izmaksu faili 31" at bounding box center [54, 165] width 78 height 18
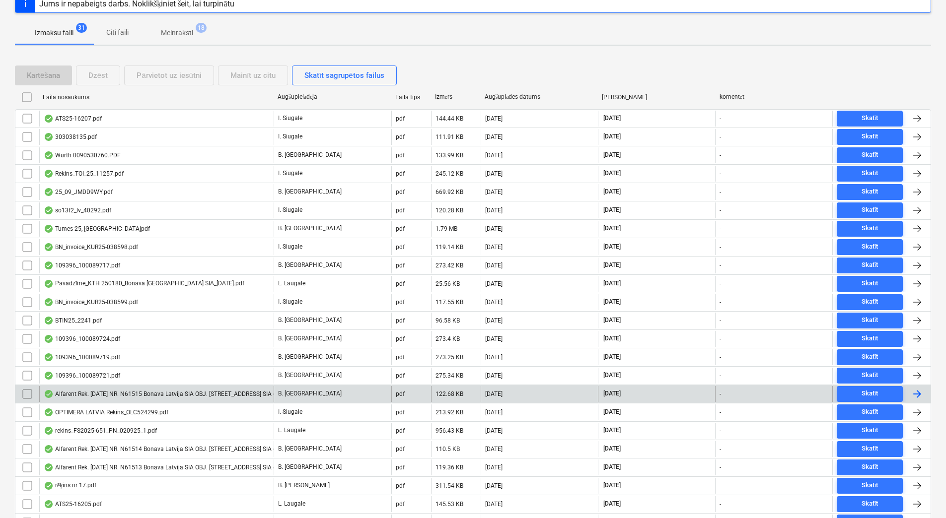
click at [141, 388] on div "Alfarent Rek. [DATE] NR. N61515 Bonava Latvija SIA OBJ. [STREET_ADDRESS] SIA ([…" at bounding box center [156, 394] width 234 height 16
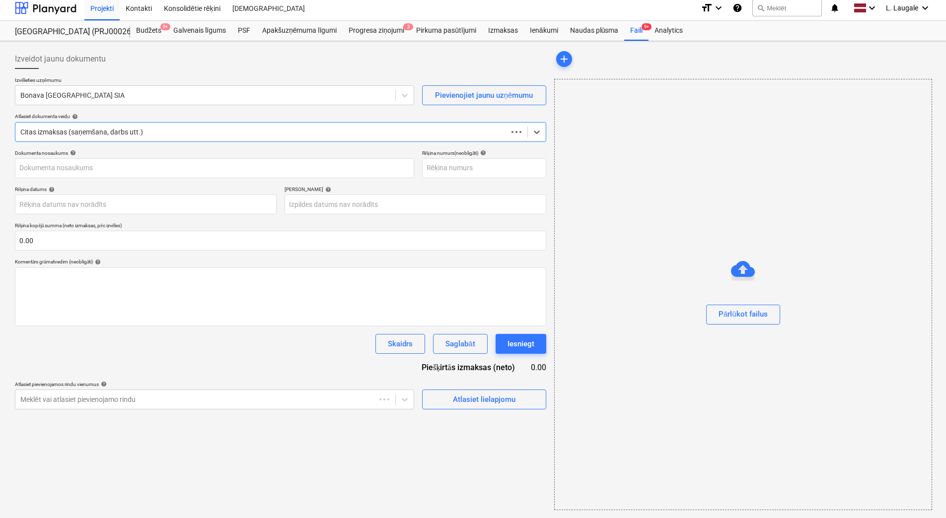
scroll to position [4, 0]
click at [127, 97] on div at bounding box center [205, 95] width 370 height 10
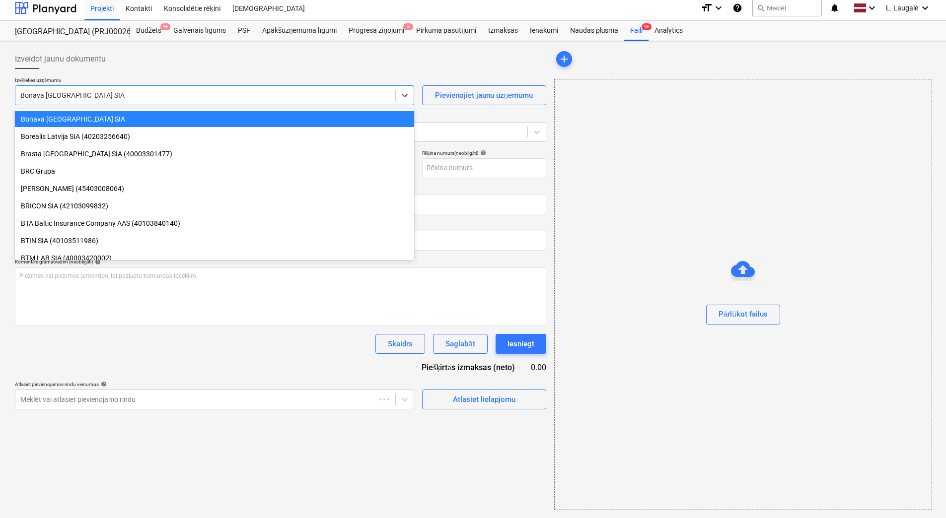
scroll to position [1102, 0]
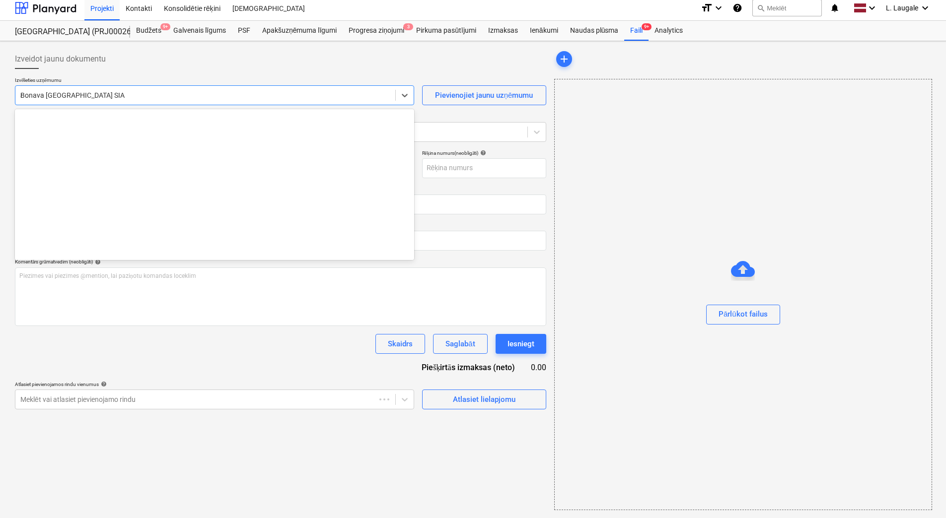
type input "[PERSON_NAME]"
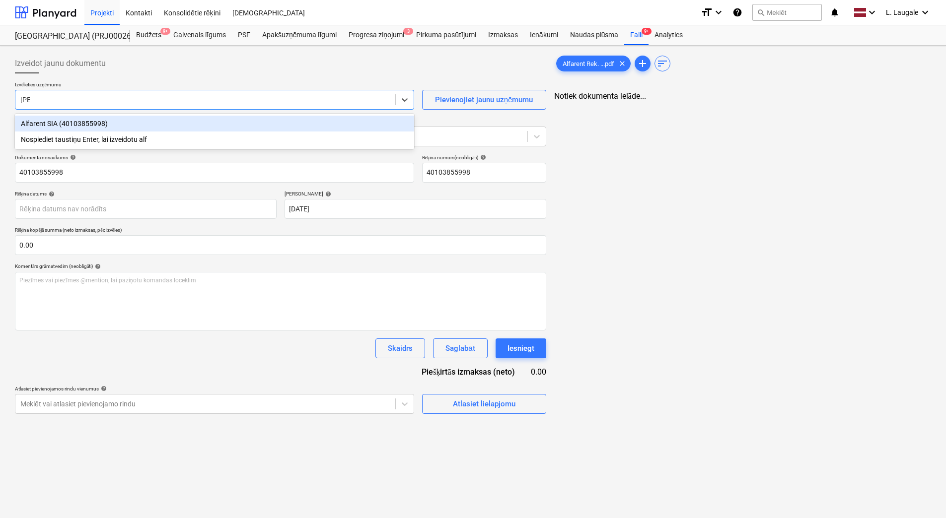
type input "40103855998"
type input "[DATE]"
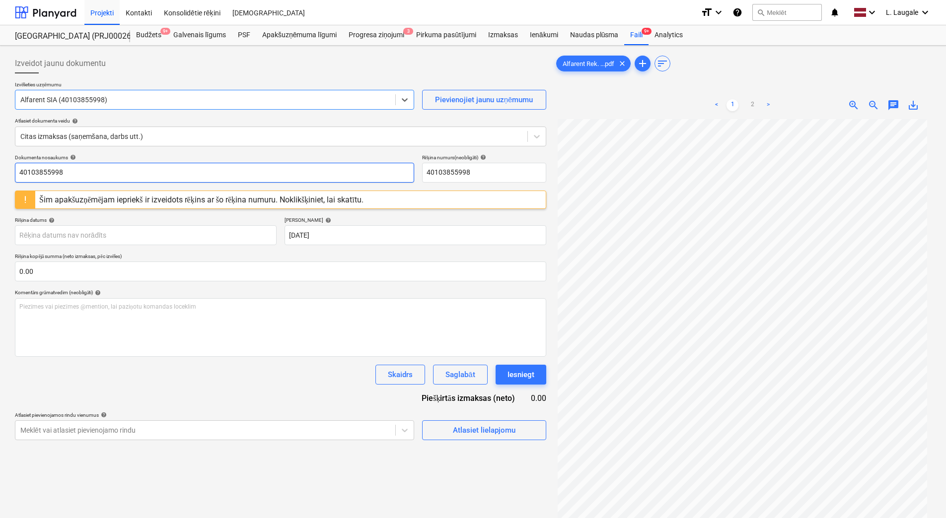
click at [0, 157] on html "Projekti Kontakti Konsolidētie rēķini Iesūtne format_size keyboard_arrow_down h…" at bounding box center [473, 259] width 946 height 518
paste input "N61514"
drag, startPoint x: 47, startPoint y: 167, endPoint x: 0, endPoint y: 153, distance: 49.0
click at [0, 153] on html "Projekti Kontakti Konsolidētie rēķini Iesūtne format_size keyboard_arrow_down h…" at bounding box center [473, 259] width 946 height 518
type input "N61515"
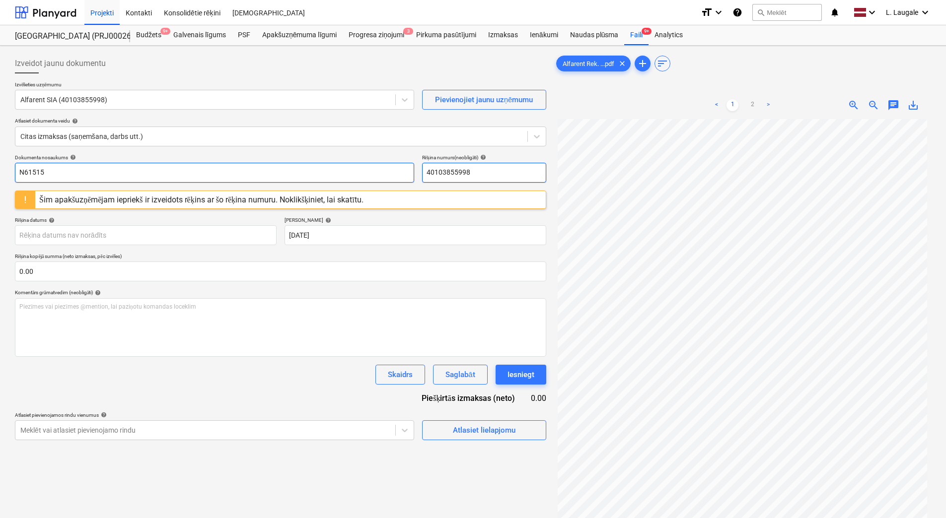
drag, startPoint x: 441, startPoint y: 175, endPoint x: 355, endPoint y: 175, distance: 85.9
click at [355, 175] on div "Dokumenta nosaukums help N61515 Rēķina numurs (neobligāti) help 40103855998" at bounding box center [280, 168] width 531 height 28
paste input "N61515"
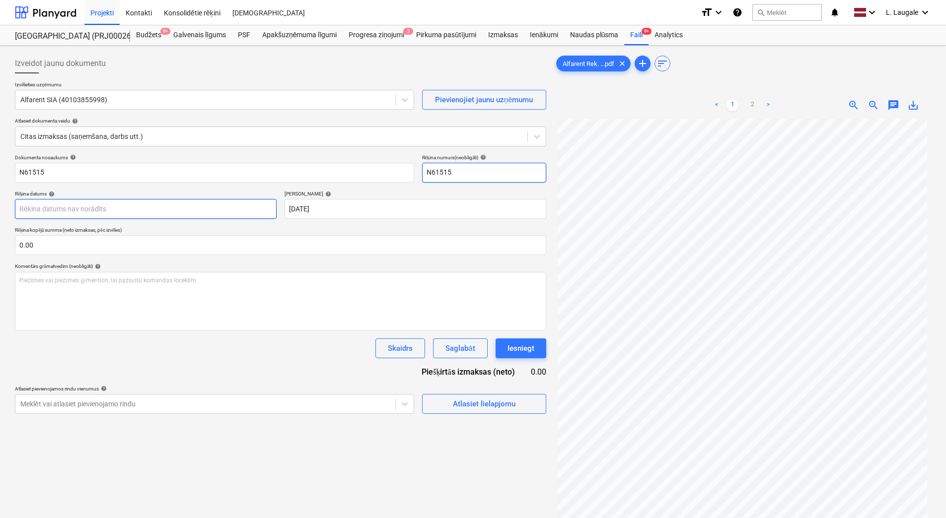
type input "N61515"
click at [232, 211] on body "Projekti Kontakti Konsolidētie rēķini Iesūtne format_size keyboard_arrow_down h…" at bounding box center [473, 259] width 946 height 518
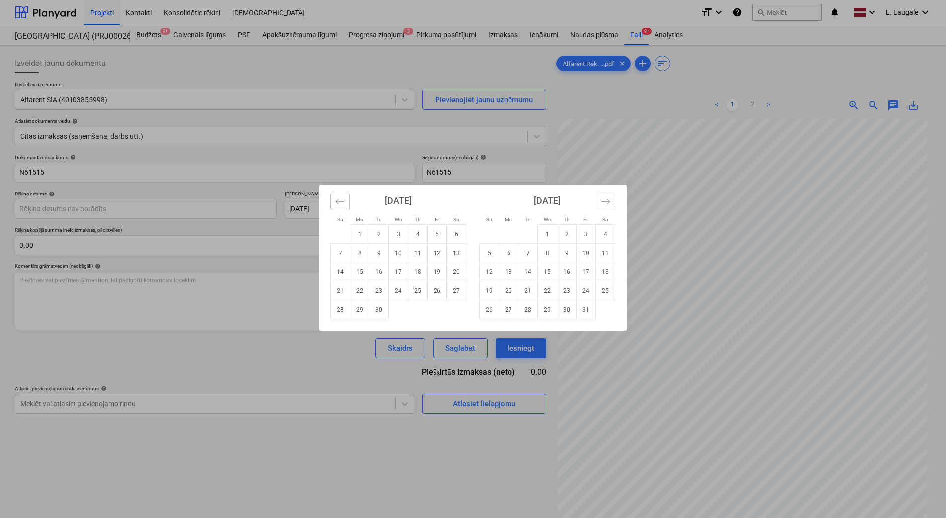
click at [345, 202] on button "Move backward to switch to the previous month." at bounding box center [339, 202] width 19 height 17
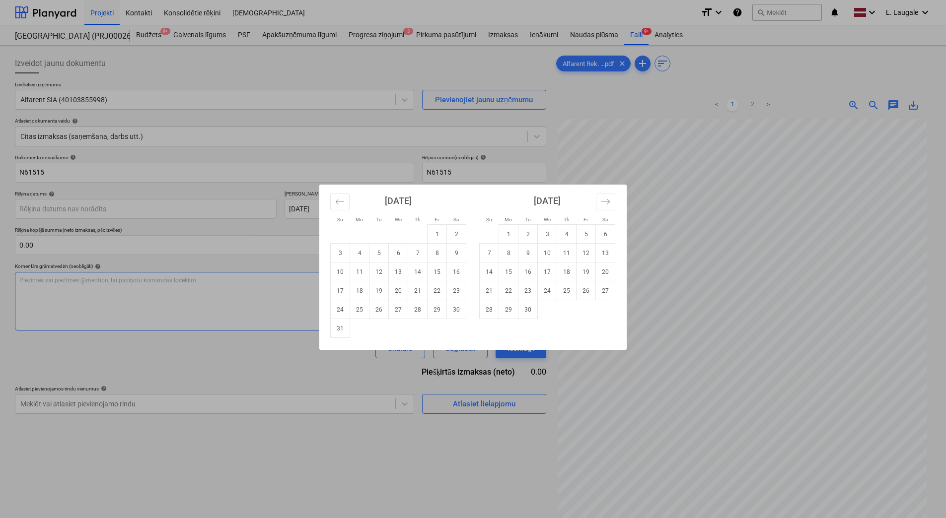
click at [345, 327] on td "31" at bounding box center [340, 328] width 19 height 19
type input "[DATE]"
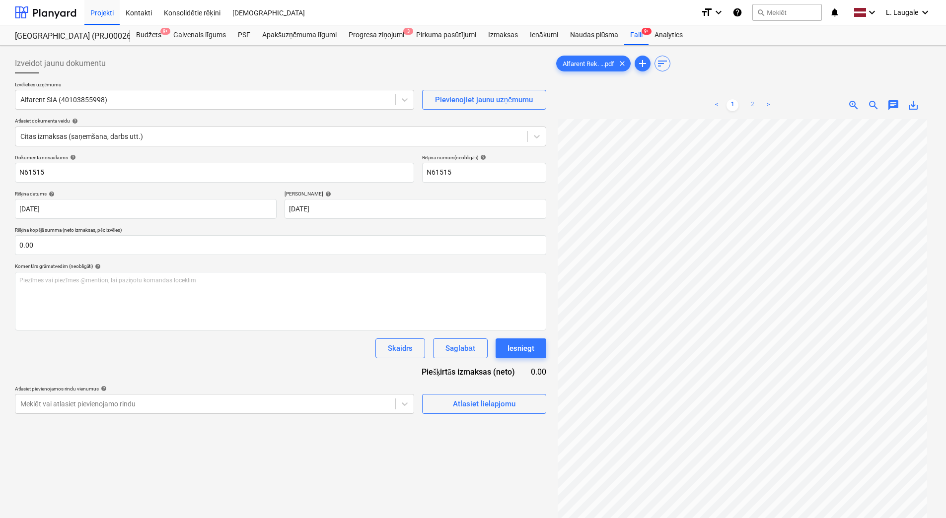
click at [752, 103] on link "2" at bounding box center [752, 105] width 12 height 12
click at [461, 405] on div "Atlasiet lielapjomu" at bounding box center [484, 404] width 63 height 13
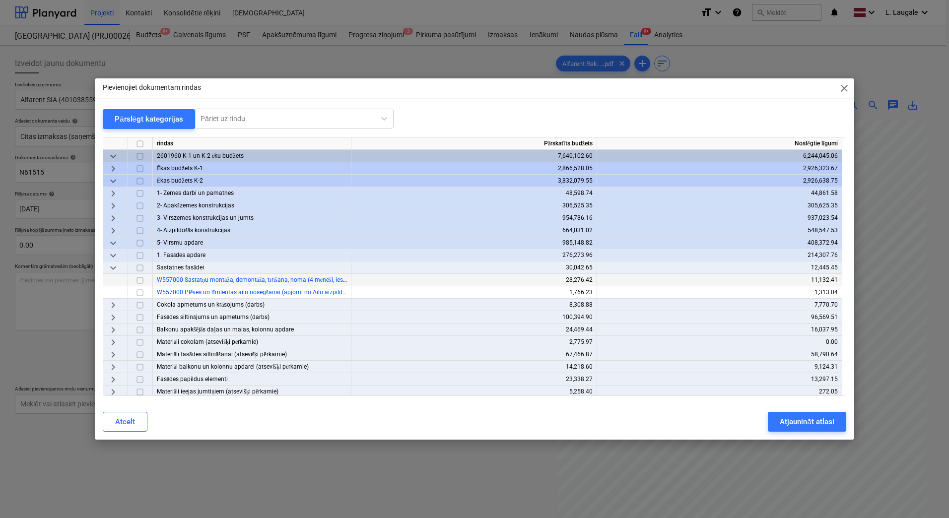
click at [138, 279] on input "checkbox" at bounding box center [140, 281] width 12 height 12
click at [802, 426] on div "Atjaunināt atlasi" at bounding box center [807, 421] width 54 height 13
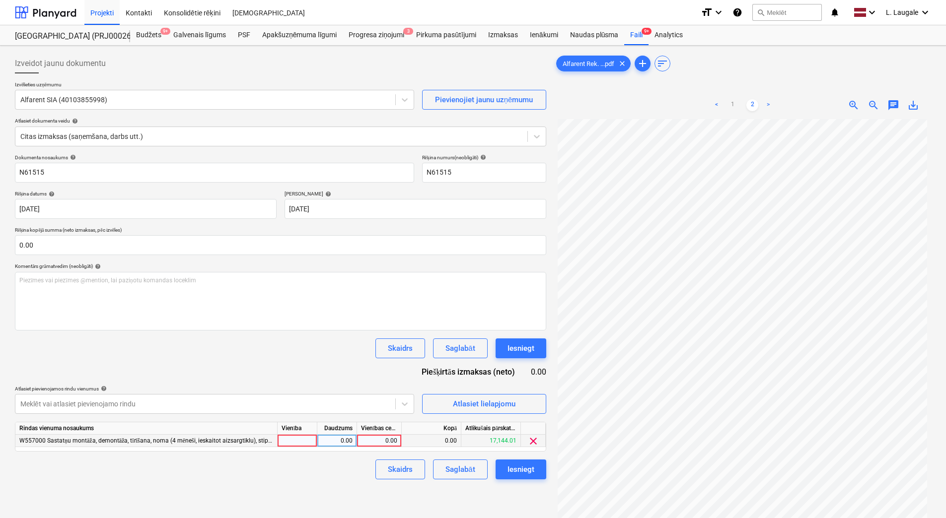
click at [302, 442] on div at bounding box center [297, 441] width 40 height 12
click at [336, 438] on div "0.00" at bounding box center [336, 441] width 31 height 12
click at [369, 437] on div "0.00" at bounding box center [379, 441] width 36 height 12
type input "982.84"
click at [346, 472] on div "Skaidrs Saglabāt Iesniegt" at bounding box center [280, 470] width 531 height 20
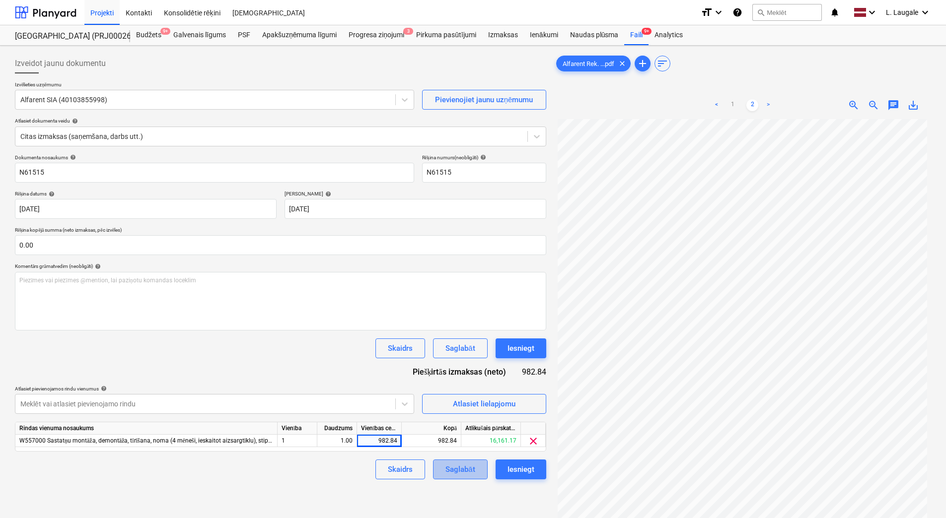
click at [444, 475] on button "Saglabāt" at bounding box center [460, 470] width 54 height 20
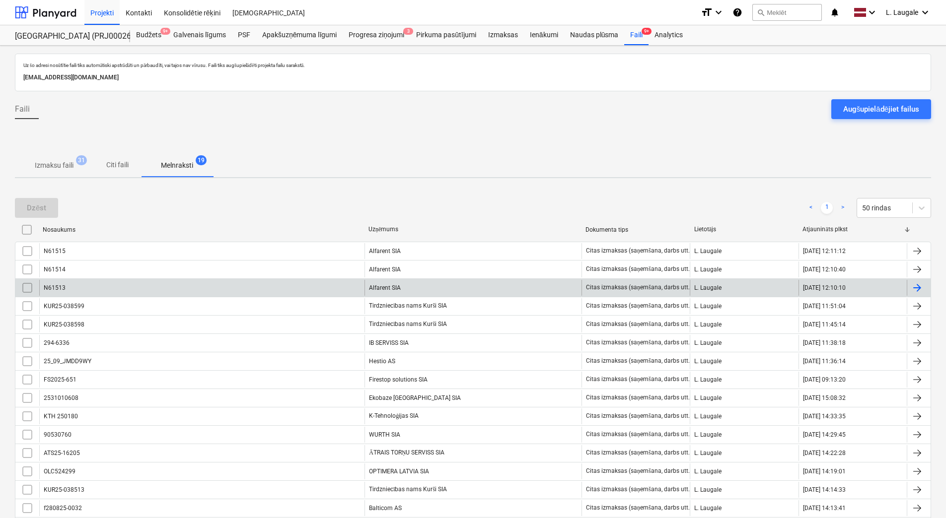
click at [285, 290] on div "N61513" at bounding box center [201, 288] width 325 height 16
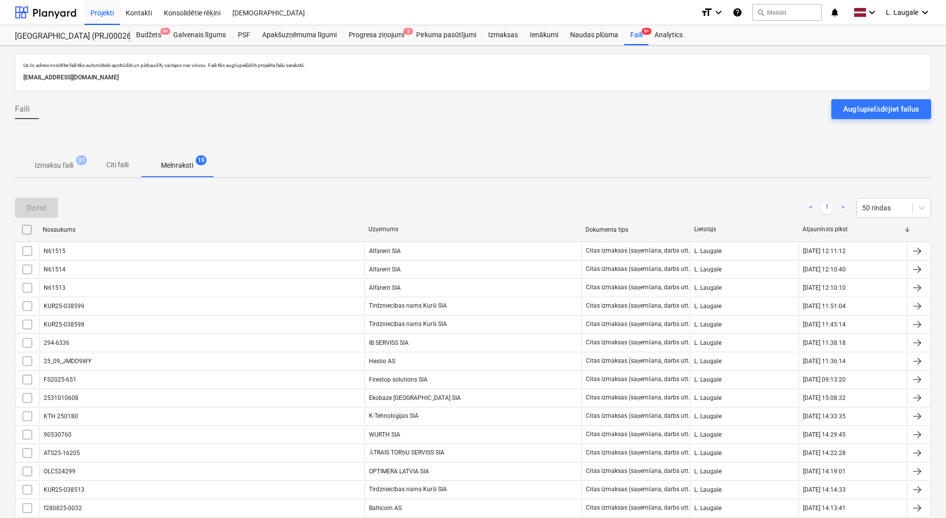
click at [57, 164] on p "Izmaksu faili" at bounding box center [54, 165] width 39 height 10
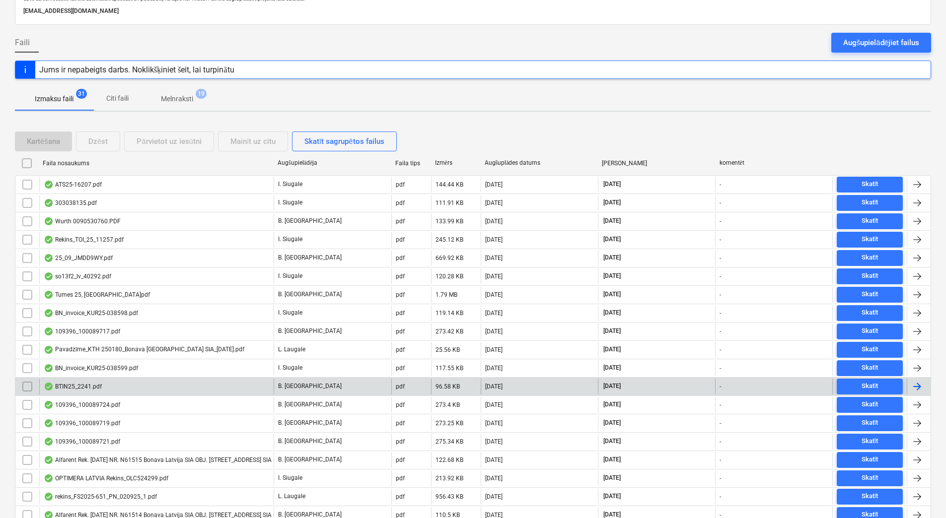
scroll to position [199, 0]
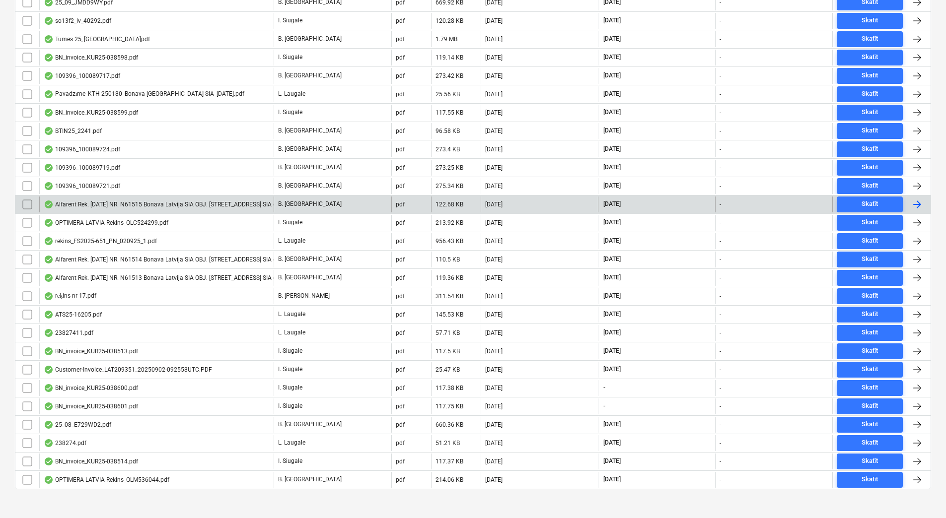
scroll to position [329, 0]
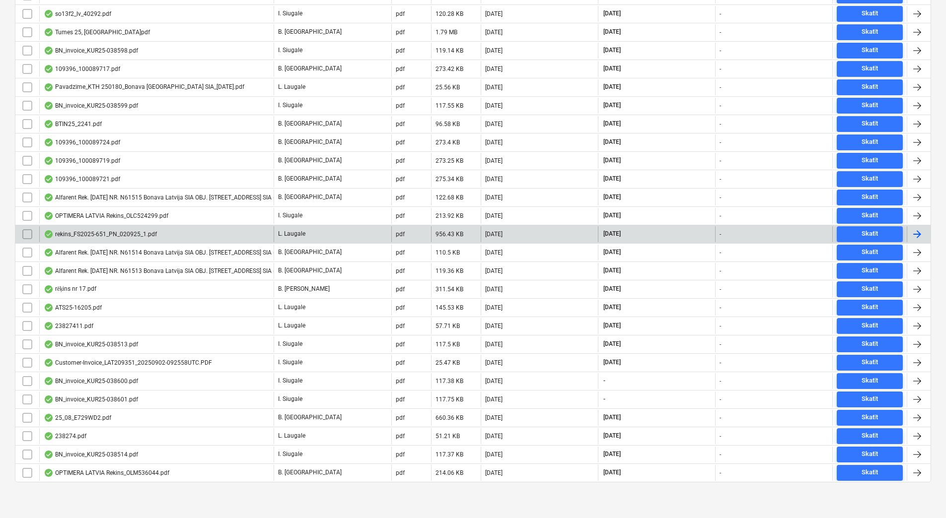
click at [247, 231] on div "rekins_FS2025-651_PN_020925_1.pdf" at bounding box center [156, 234] width 234 height 16
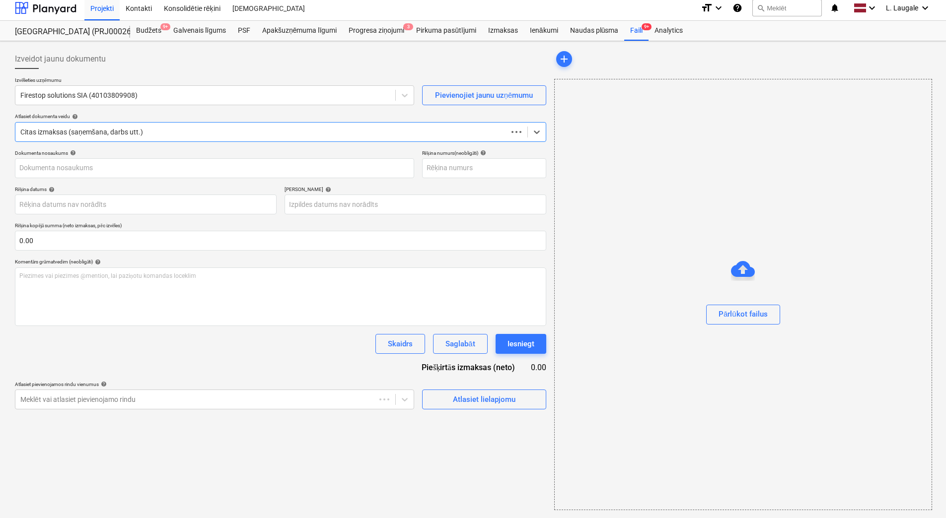
scroll to position [4, 0]
type input "FS2025-651"
type input "[DATE]"
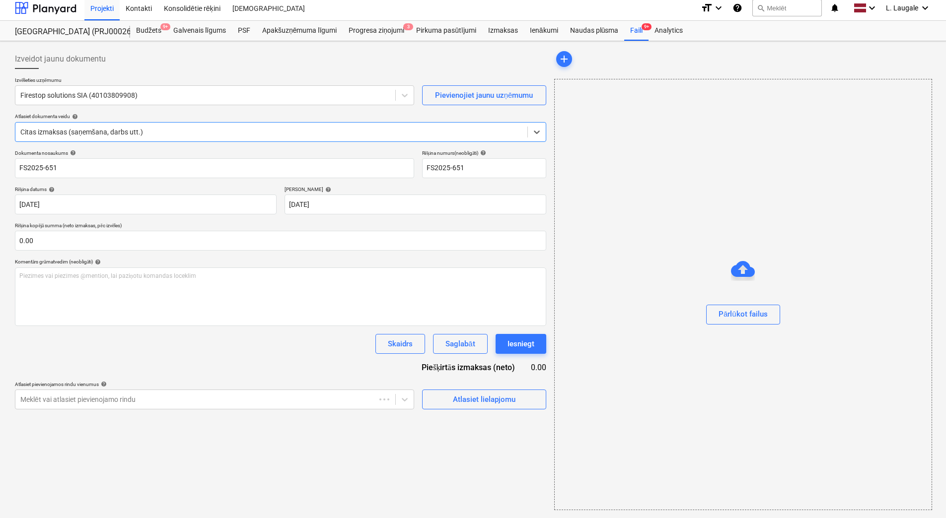
scroll to position [0, 0]
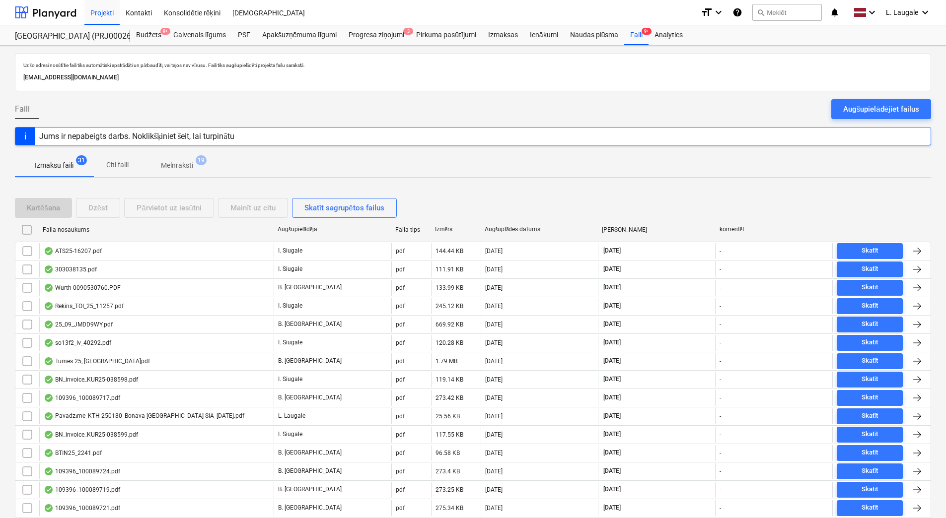
scroll to position [329, 0]
